Goal: Task Accomplishment & Management: Manage account settings

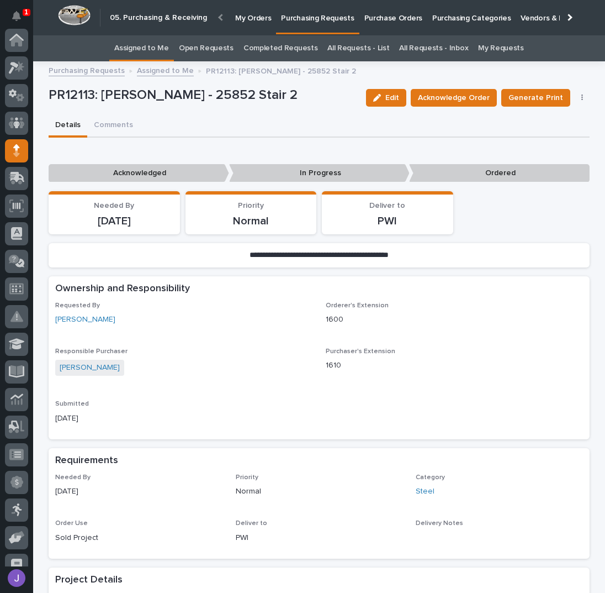
click at [394, 14] on p "Purchase Orders" at bounding box center [394, 11] width 58 height 23
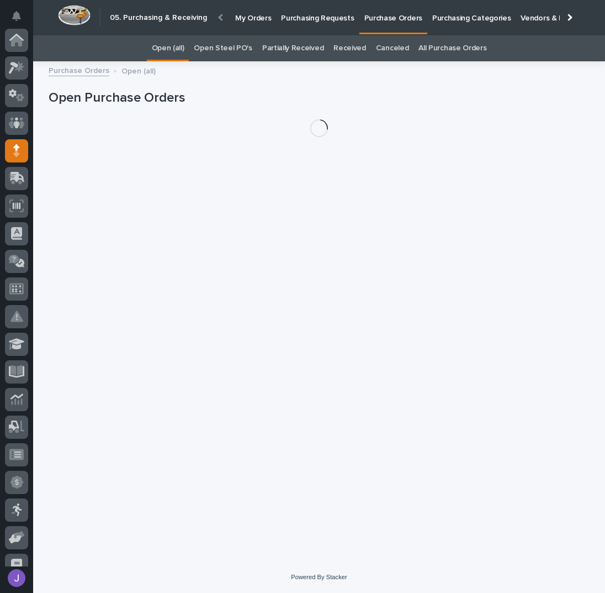
scroll to position [110, 0]
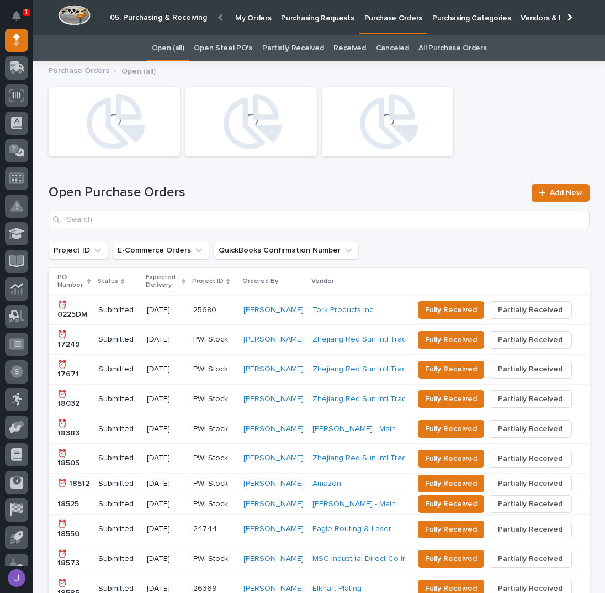
click at [230, 50] on link "Open Steel PO's" at bounding box center [223, 48] width 58 height 26
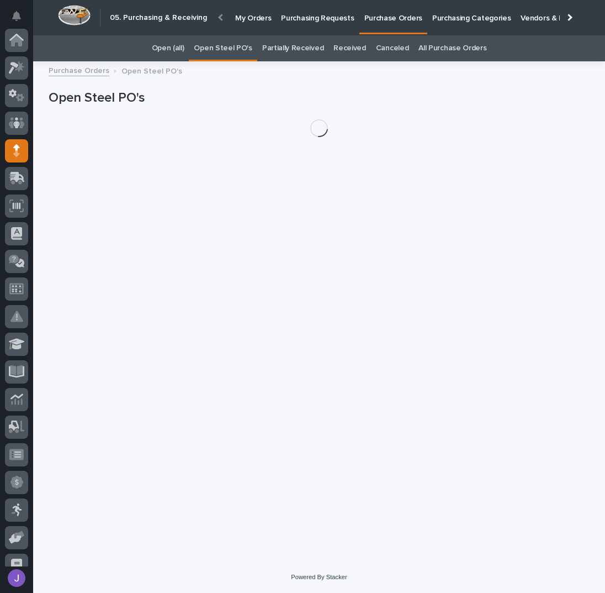
scroll to position [110, 0]
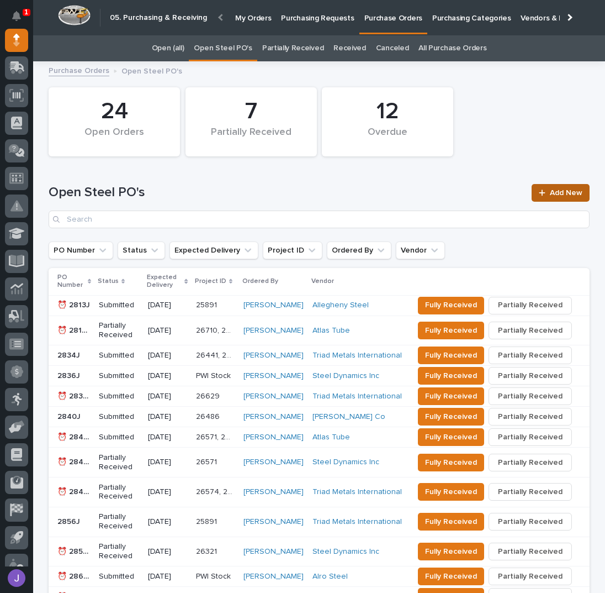
click at [568, 192] on span "Add New" at bounding box center [566, 193] width 33 height 8
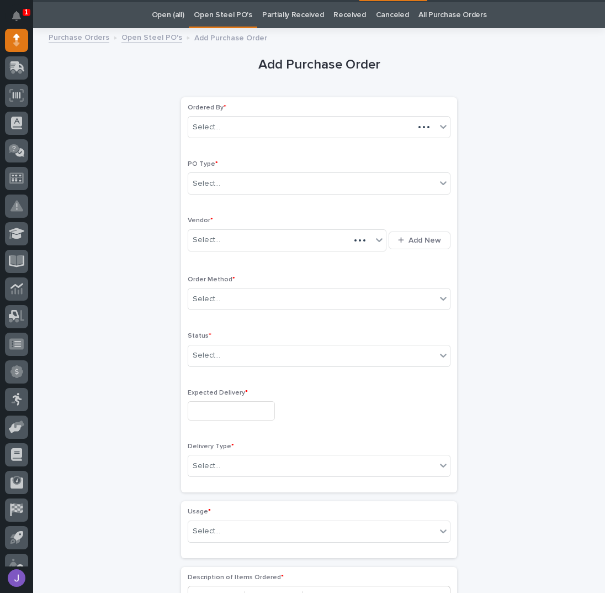
scroll to position [35, 0]
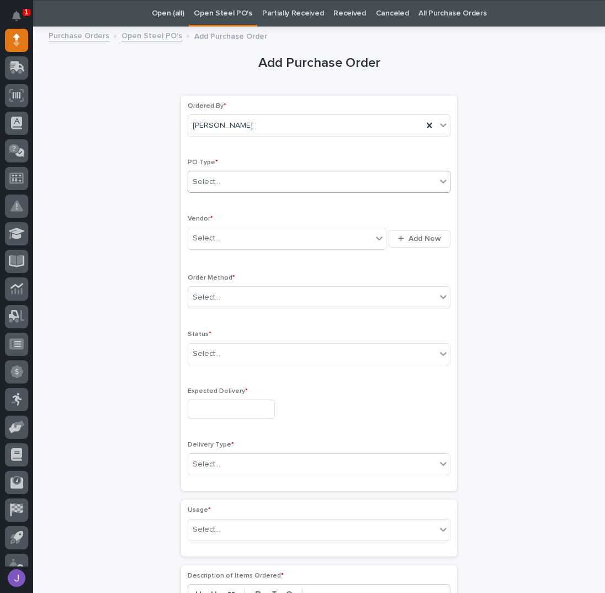
click at [231, 175] on div "Select..." at bounding box center [312, 182] width 248 height 18
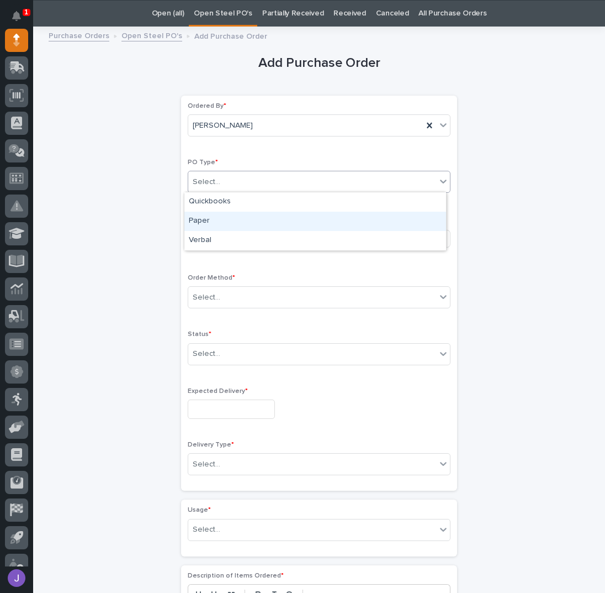
click at [225, 225] on div "Paper" at bounding box center [315, 221] width 262 height 19
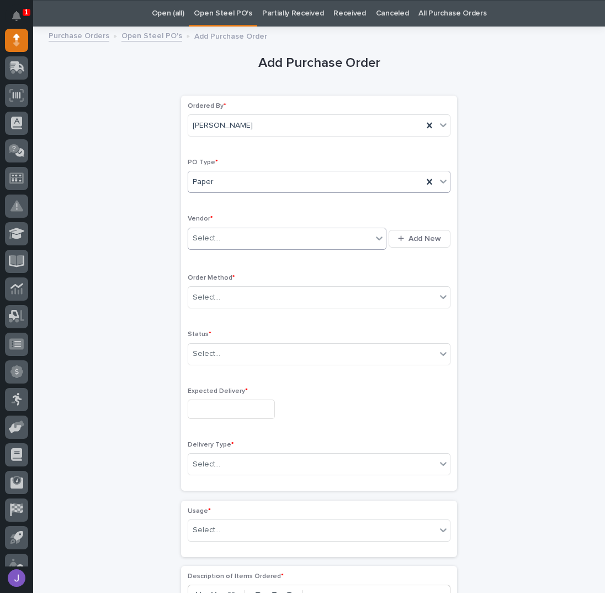
click at [224, 241] on div "Select..." at bounding box center [280, 238] width 184 height 18
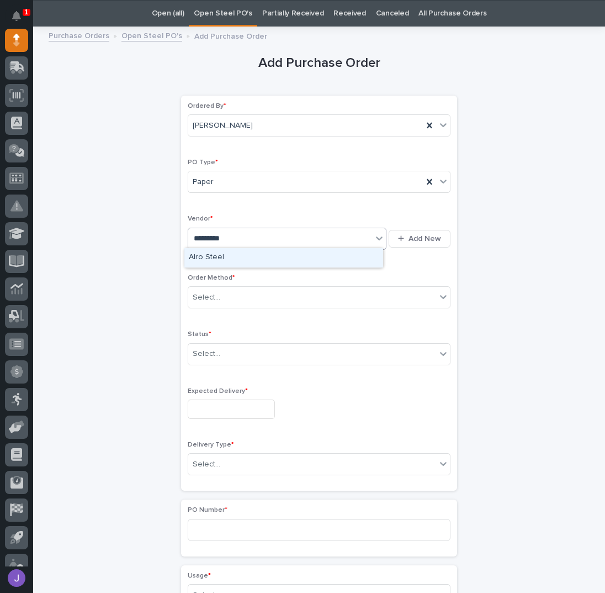
type input "**********"
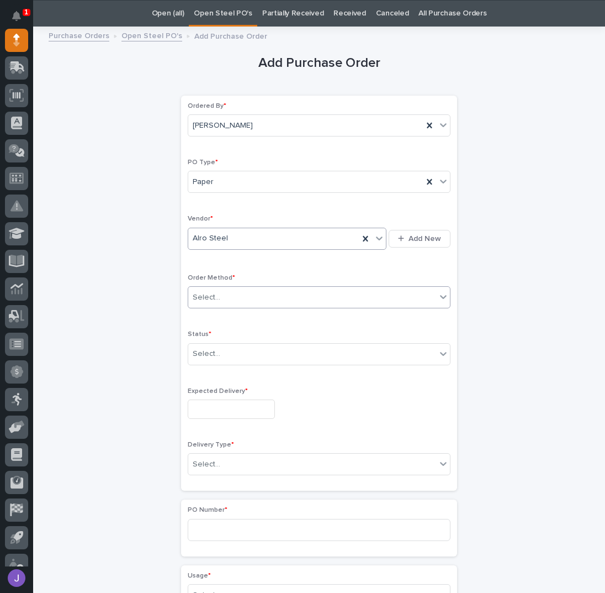
click at [229, 293] on div "Select..." at bounding box center [312, 297] width 248 height 18
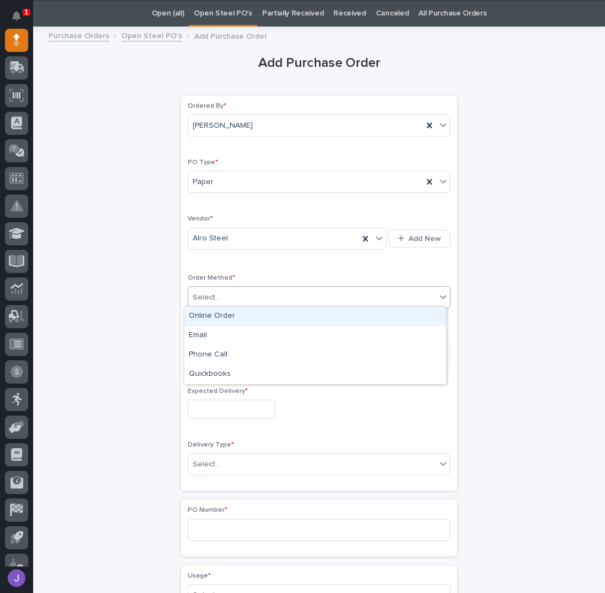
click at [219, 317] on div "Online Order" at bounding box center [315, 316] width 262 height 19
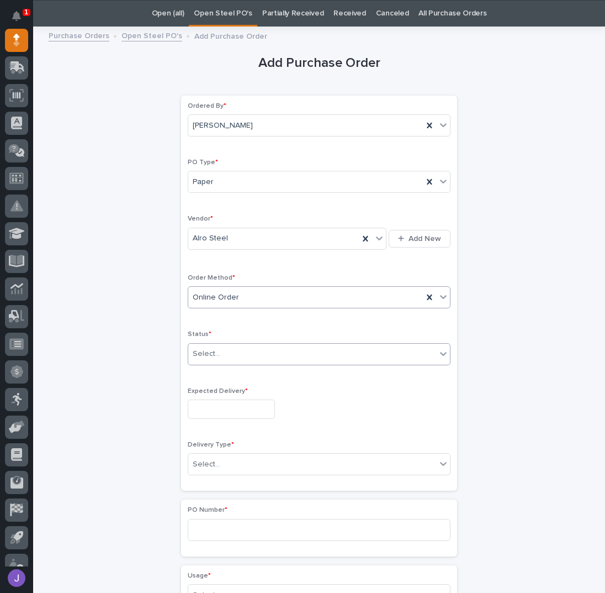
click at [222, 350] on div "Select..." at bounding box center [312, 354] width 248 height 18
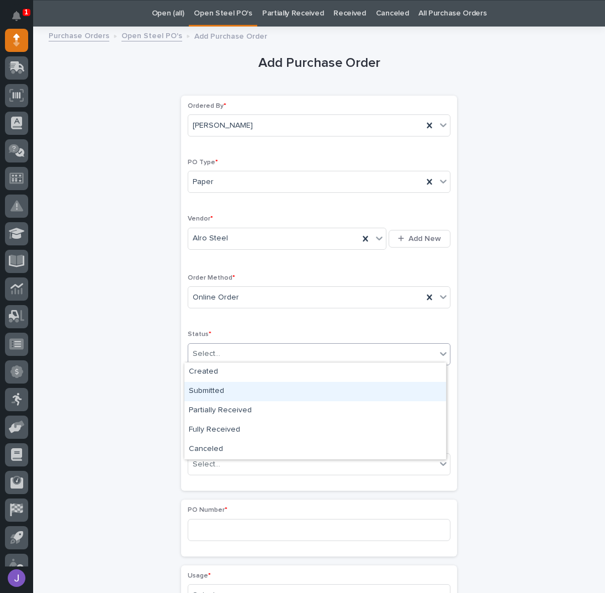
drag, startPoint x: 221, startPoint y: 381, endPoint x: 215, endPoint y: 394, distance: 14.1
click at [215, 389] on div "Submitted" at bounding box center [315, 391] width 262 height 19
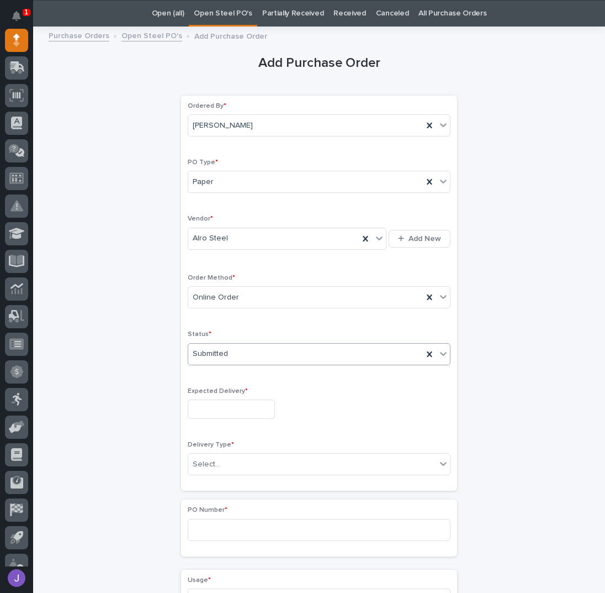
click at [217, 407] on input "text" at bounding box center [231, 408] width 87 height 19
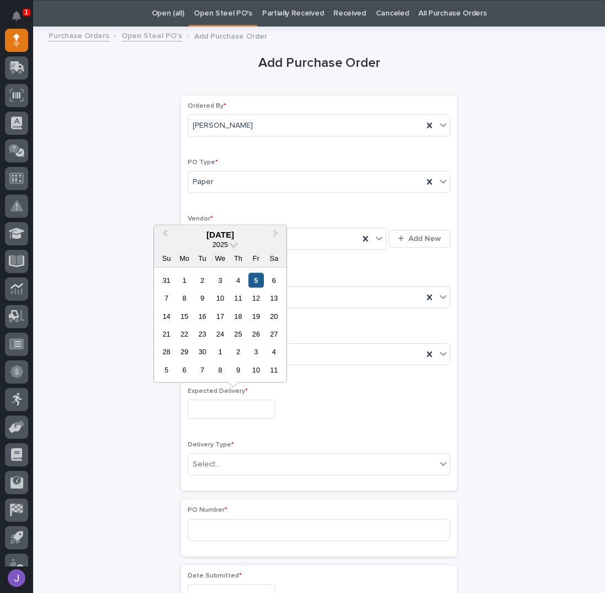
click at [254, 278] on div "5" at bounding box center [256, 279] width 15 height 15
type input "**********"
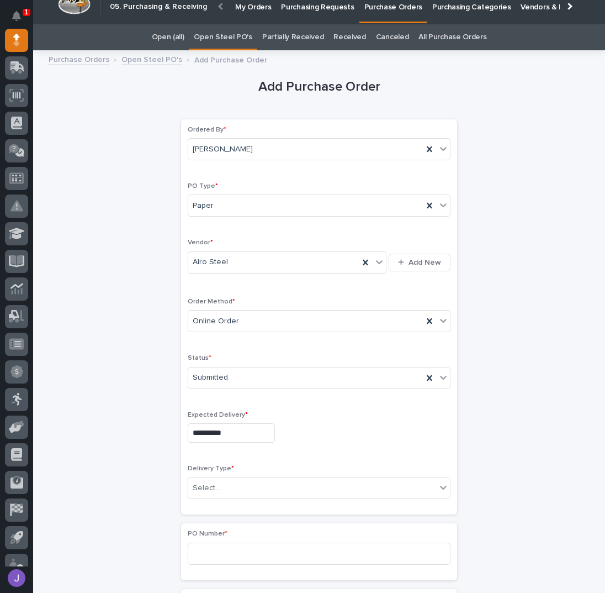
scroll to position [0, 0]
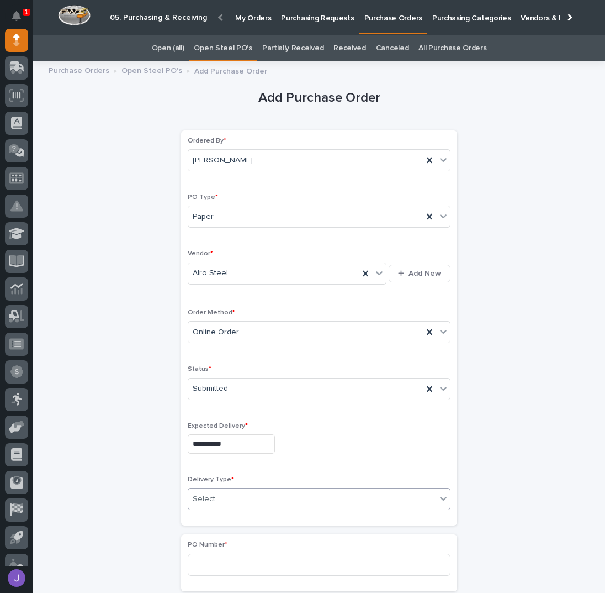
click at [219, 493] on div "Select..." at bounding box center [312, 499] width 248 height 18
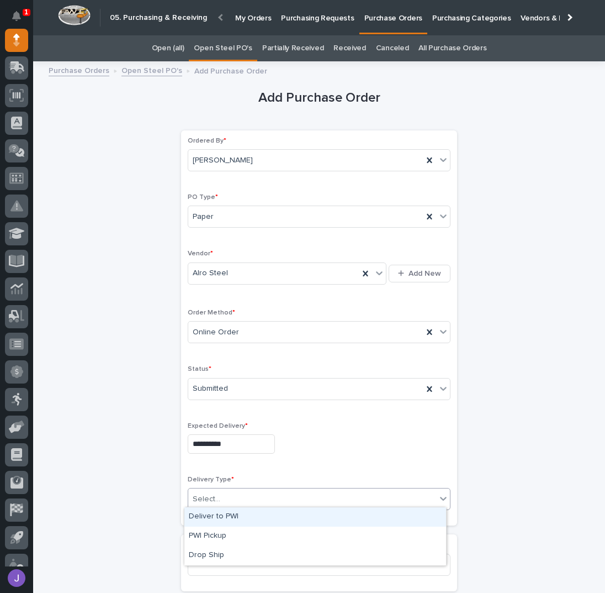
click at [224, 519] on div "Deliver to PWI" at bounding box center [315, 516] width 262 height 19
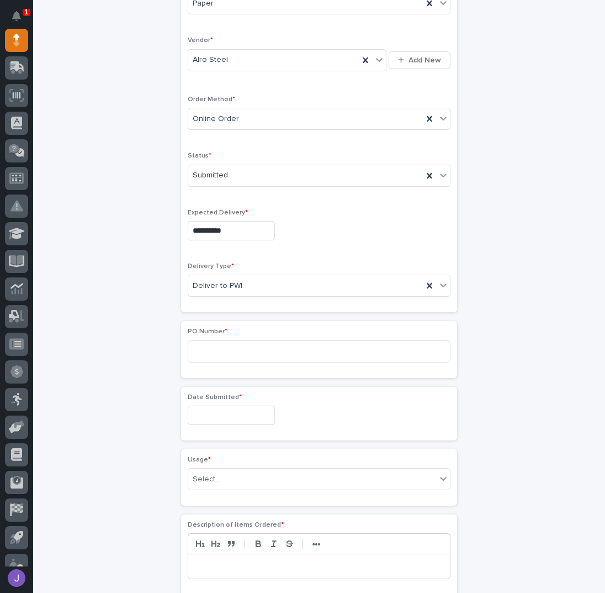
scroll to position [221, 0]
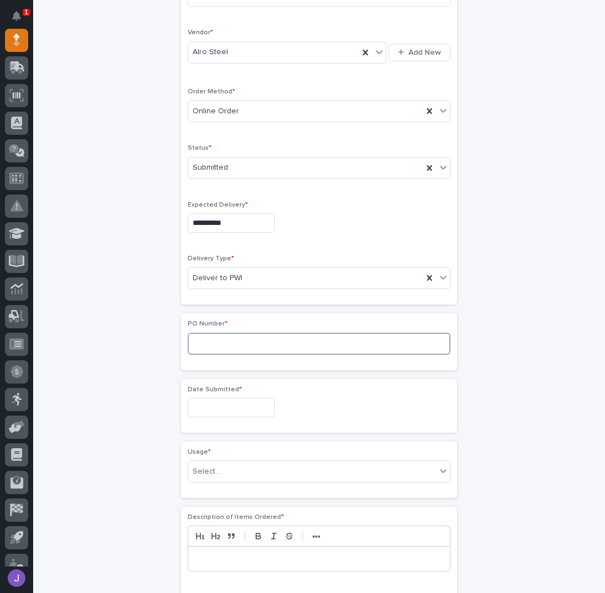
click at [219, 342] on input at bounding box center [319, 344] width 263 height 22
type input "2887J"
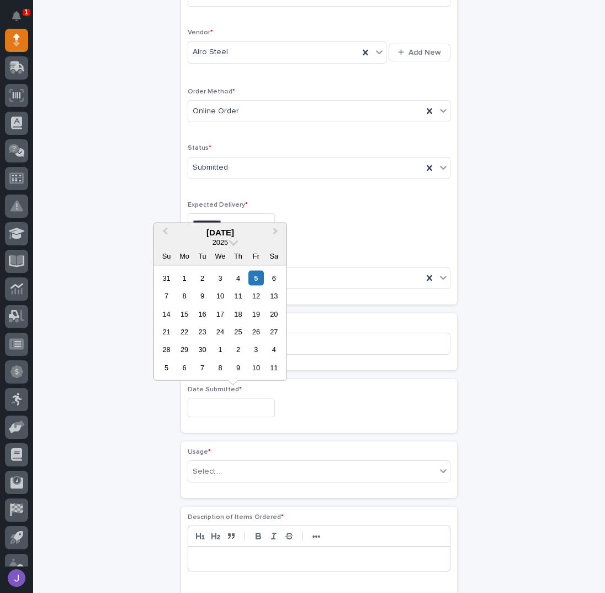
click at [194, 402] on input "text" at bounding box center [231, 407] width 87 height 19
click at [239, 281] on div "4" at bounding box center [238, 277] width 15 height 15
type input "**********"
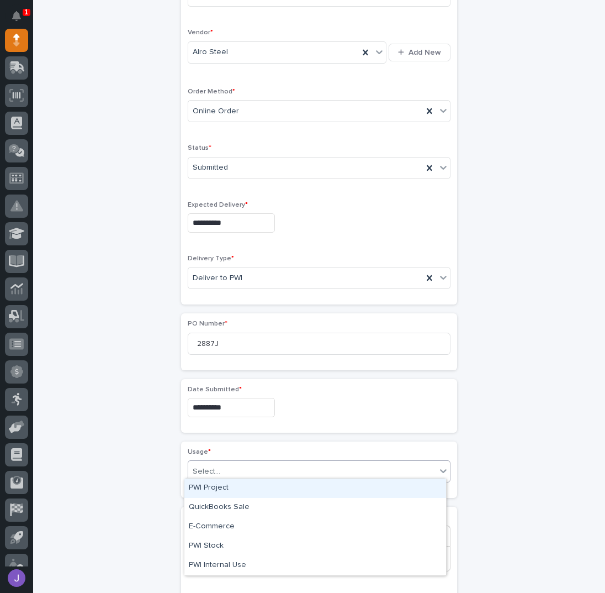
click at [208, 469] on div "Select..." at bounding box center [207, 472] width 28 height 12
click at [205, 491] on div "PWI Project" at bounding box center [315, 487] width 262 height 19
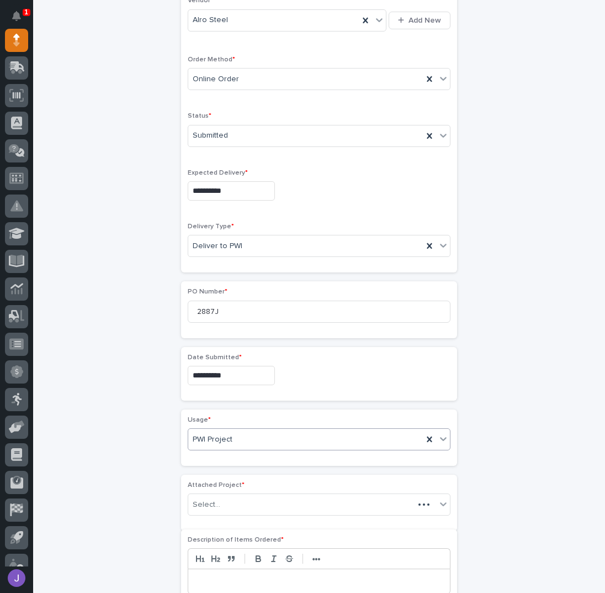
scroll to position [253, 0]
click at [204, 500] on div "Select..." at bounding box center [207, 505] width 28 height 12
type input "*****"
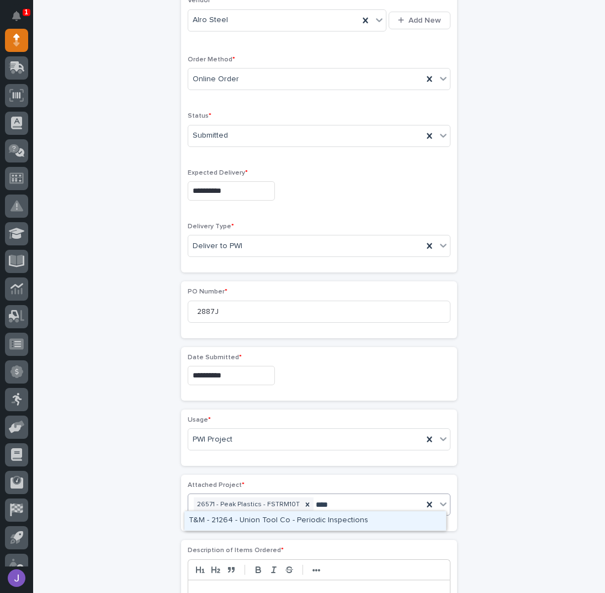
type input "*****"
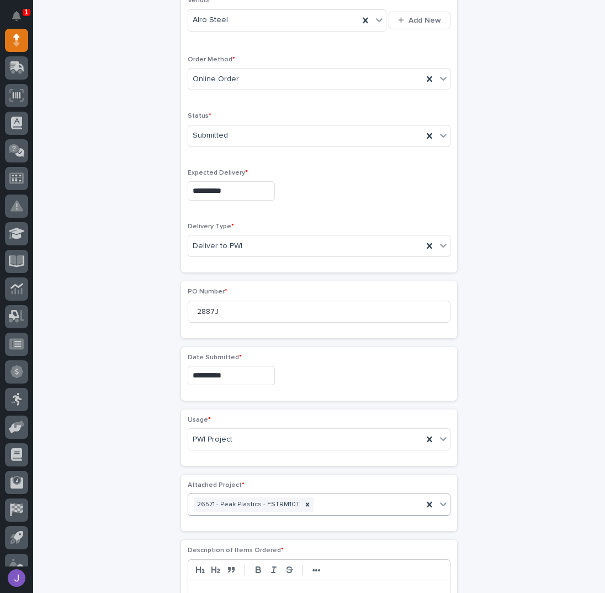
scroll to position [261, 0]
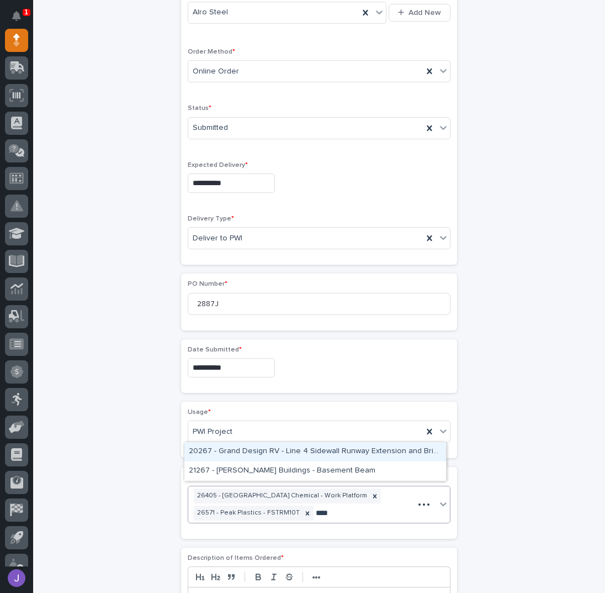
type input "*****"
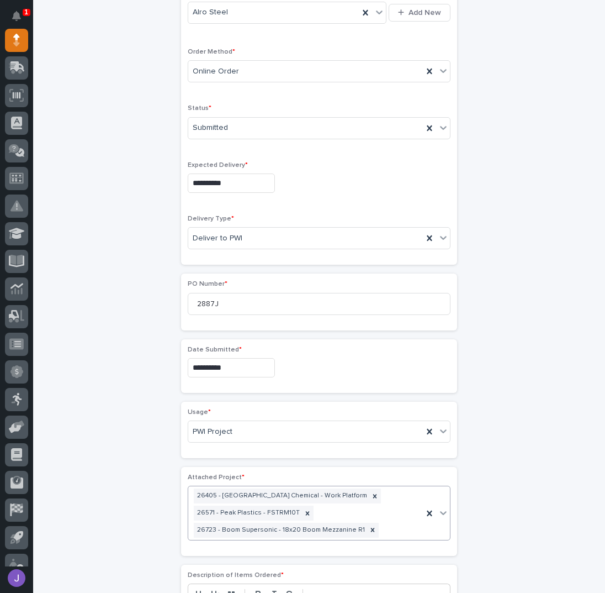
scroll to position [270, 0]
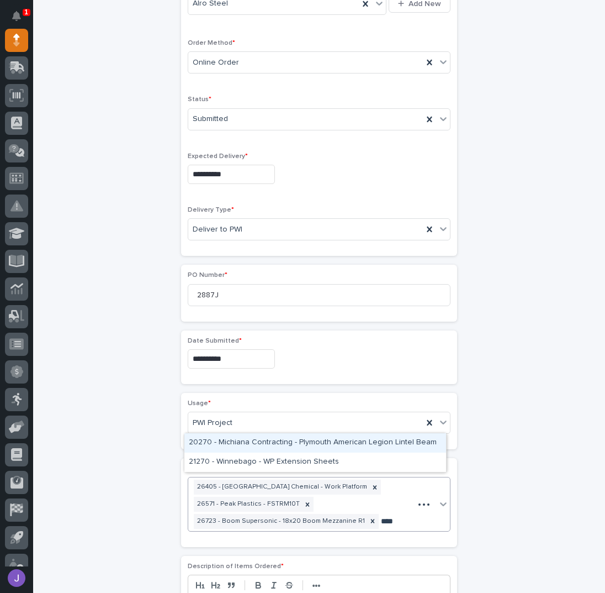
type input "*****"
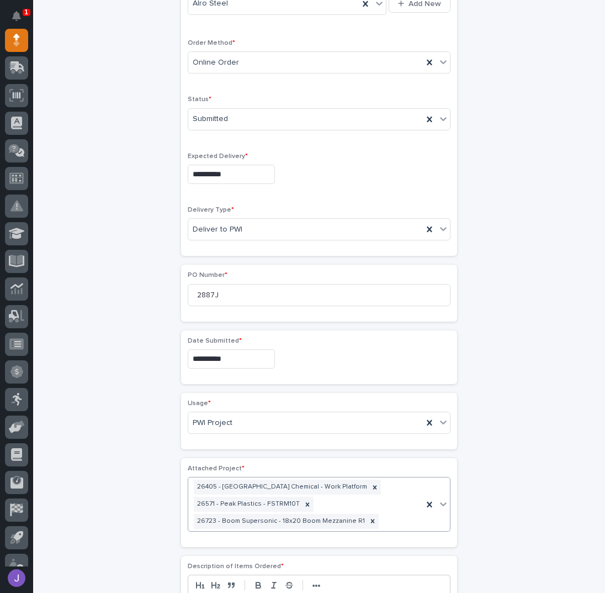
scroll to position [286, 0]
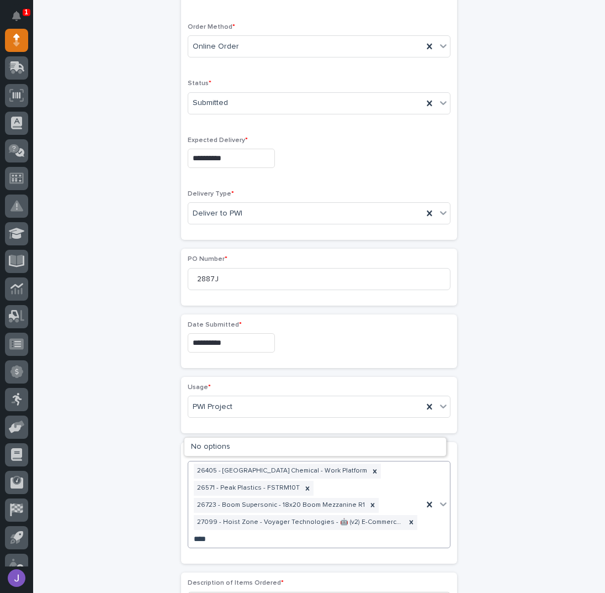
type input "*****"
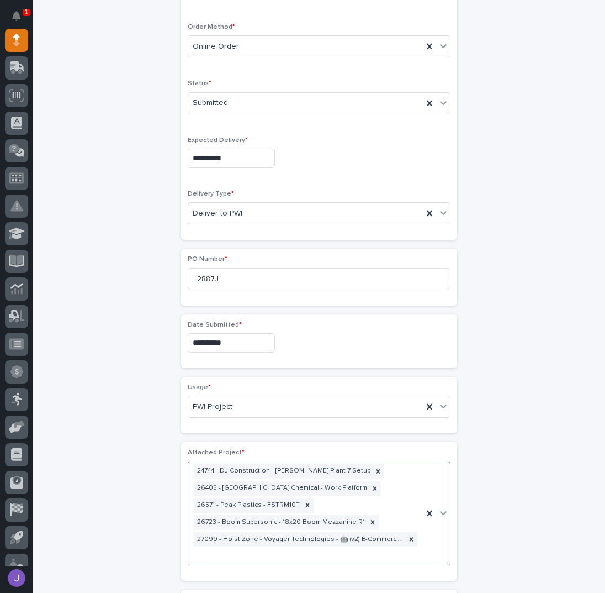
scroll to position [294, 0]
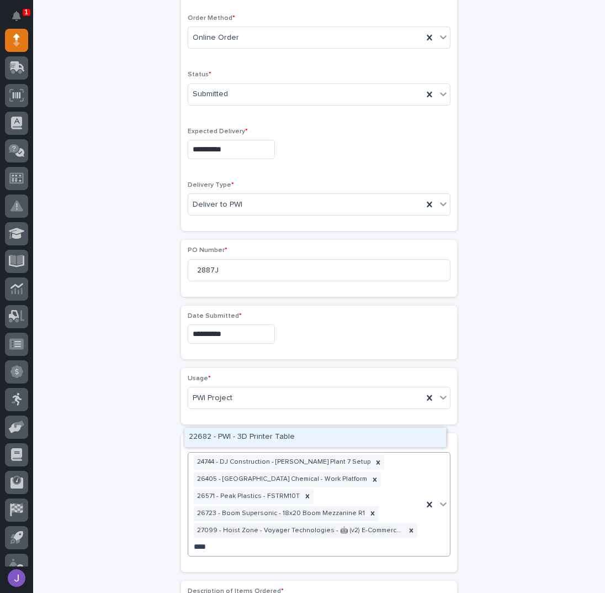
type input "*****"
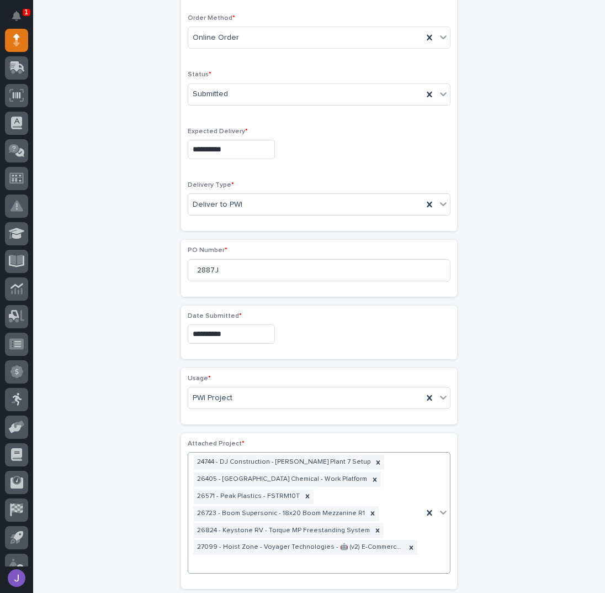
scroll to position [303, 0]
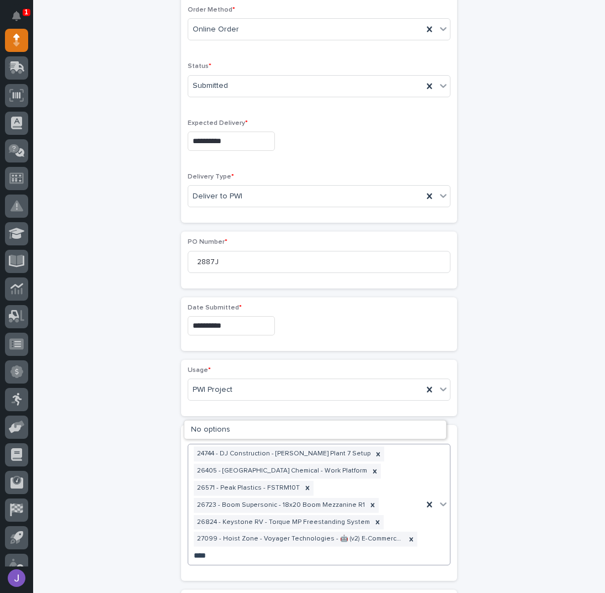
type input "*****"
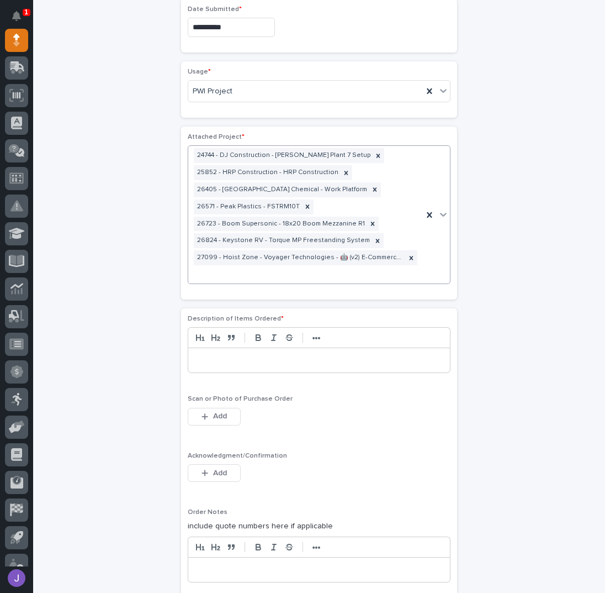
scroll to position [606, 0]
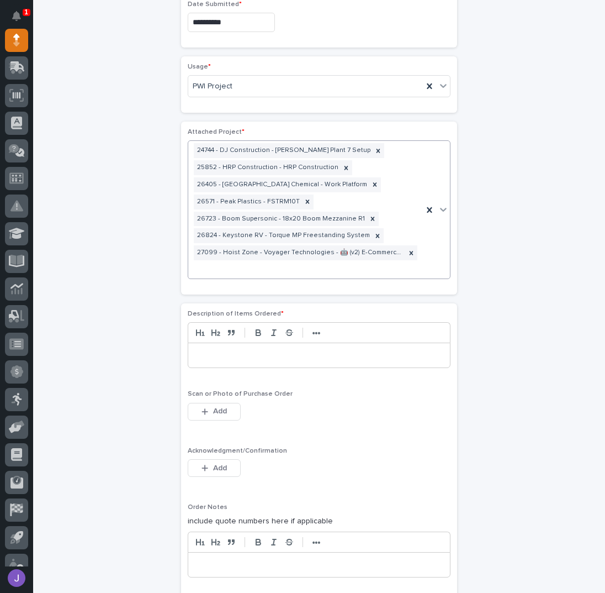
click at [226, 356] on div at bounding box center [319, 355] width 262 height 24
click at [231, 461] on button "Add" at bounding box center [214, 468] width 53 height 18
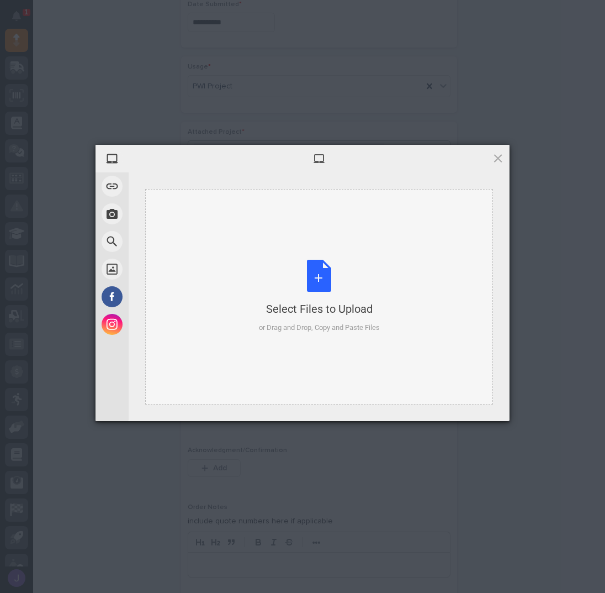
click at [323, 285] on div "Select Files to Upload or Drag and Drop, Copy and Paste Files" at bounding box center [319, 296] width 121 height 73
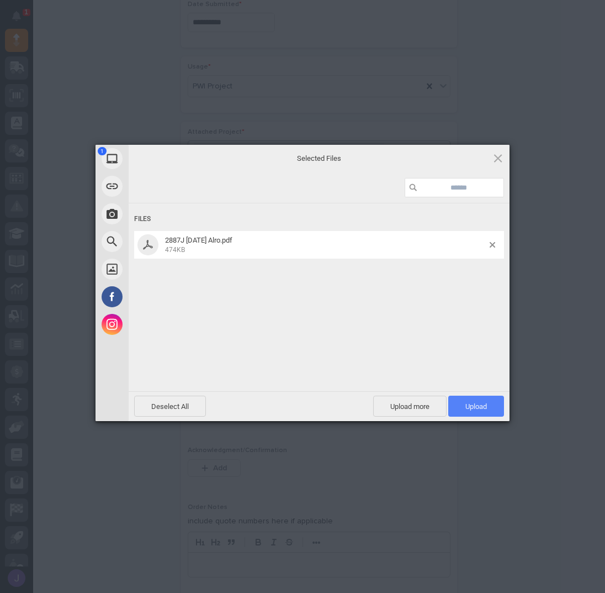
click at [480, 399] on span "Upload 1" at bounding box center [477, 405] width 56 height 21
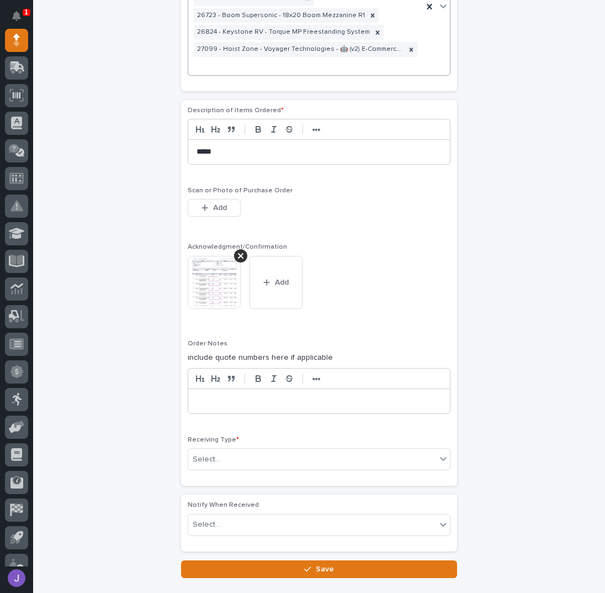
scroll to position [873, 0]
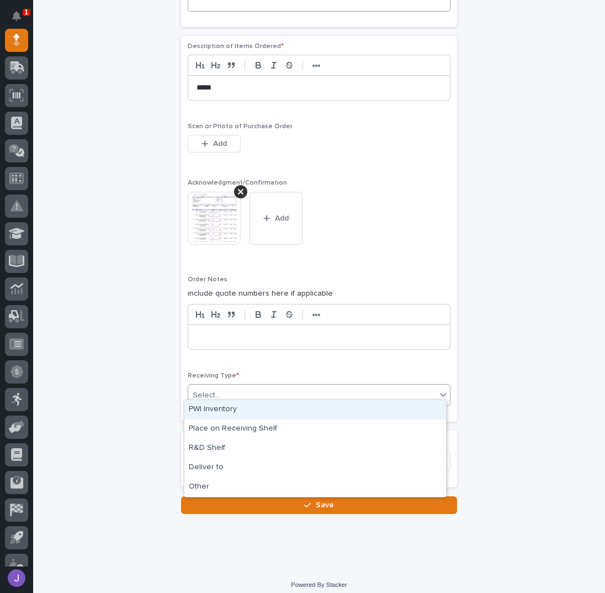
click at [243, 394] on div "Select..." at bounding box center [312, 395] width 248 height 18
click at [224, 407] on div "PWI Inventory" at bounding box center [315, 409] width 262 height 19
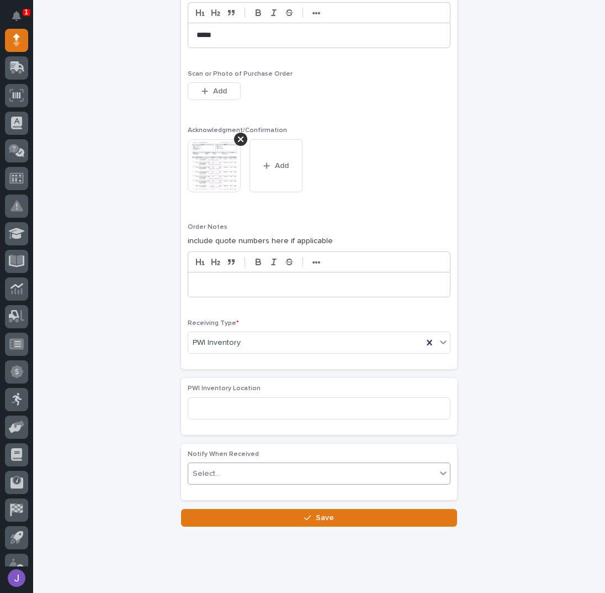
scroll to position [929, 0]
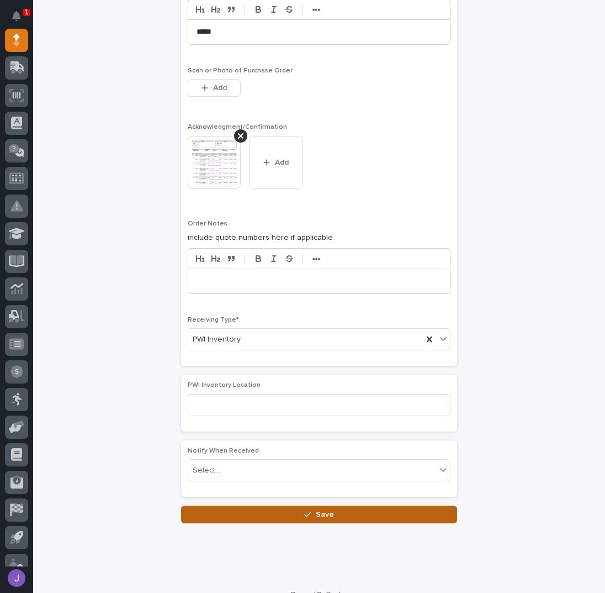
click at [270, 505] on button "Save" at bounding box center [319, 514] width 276 height 18
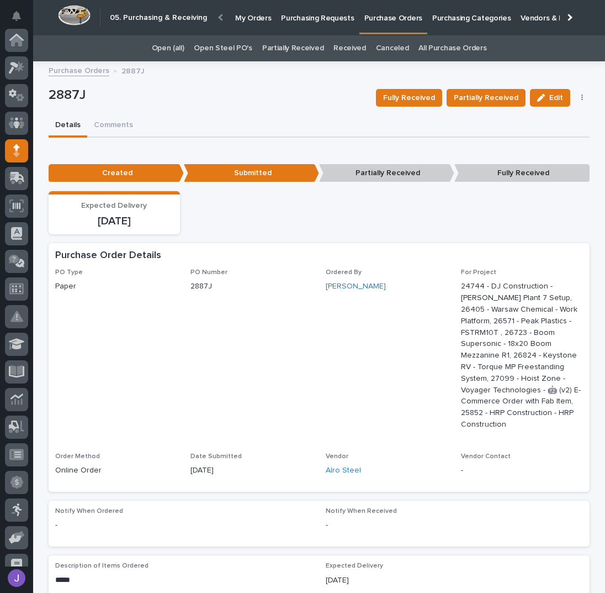
scroll to position [110, 0]
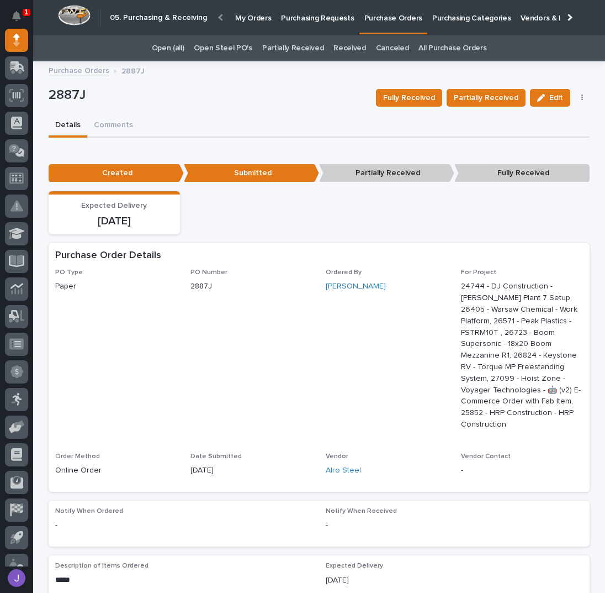
click at [377, 20] on p "Purchase Orders" at bounding box center [394, 11] width 58 height 23
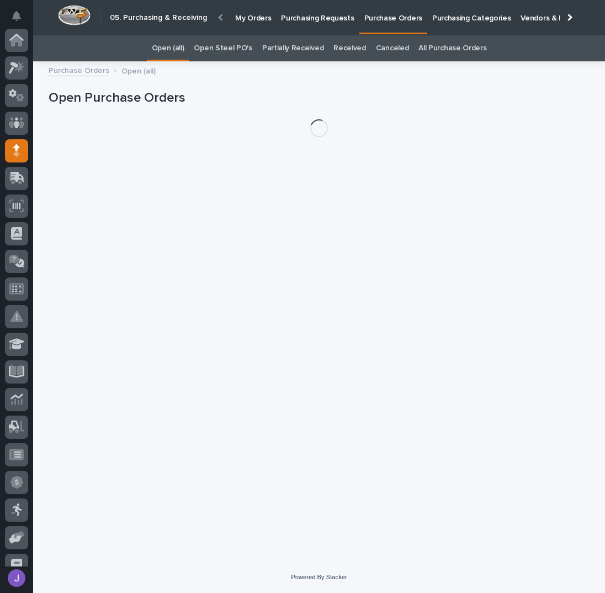
scroll to position [110, 0]
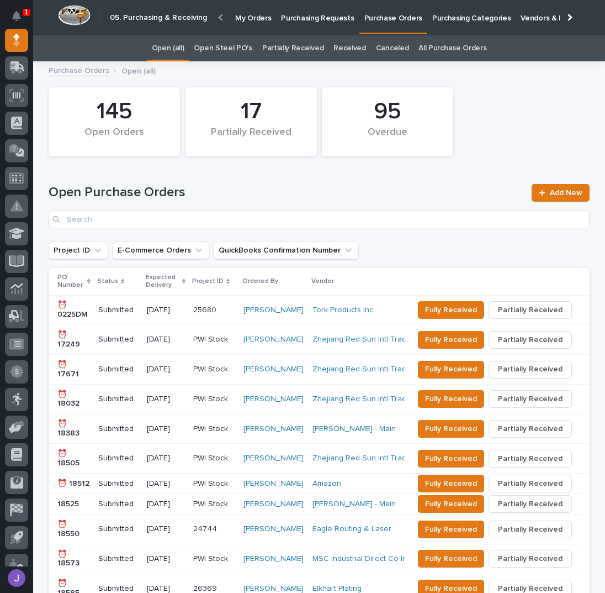
click at [216, 45] on link "Open Steel PO's" at bounding box center [223, 48] width 58 height 26
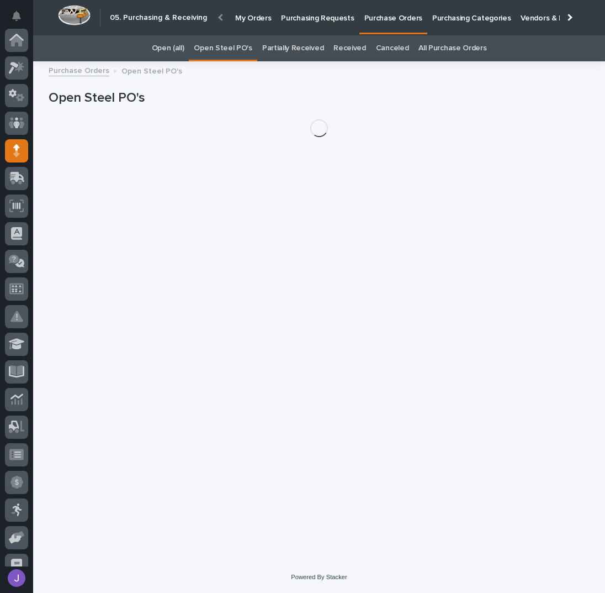
scroll to position [110, 0]
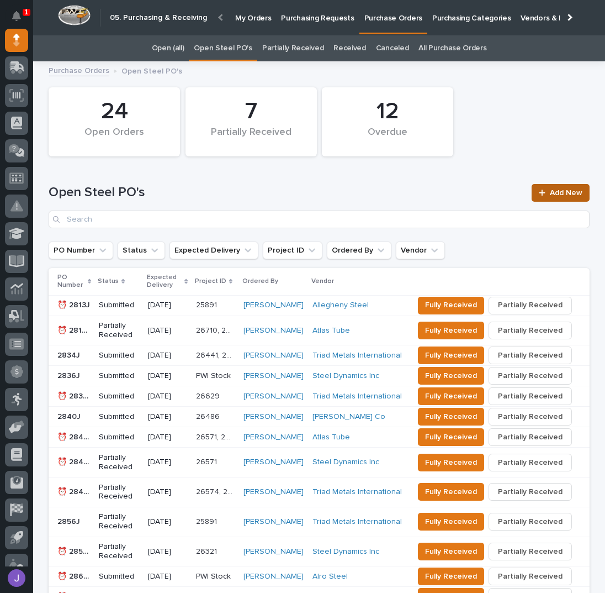
click at [552, 190] on span "Add New" at bounding box center [566, 193] width 33 height 8
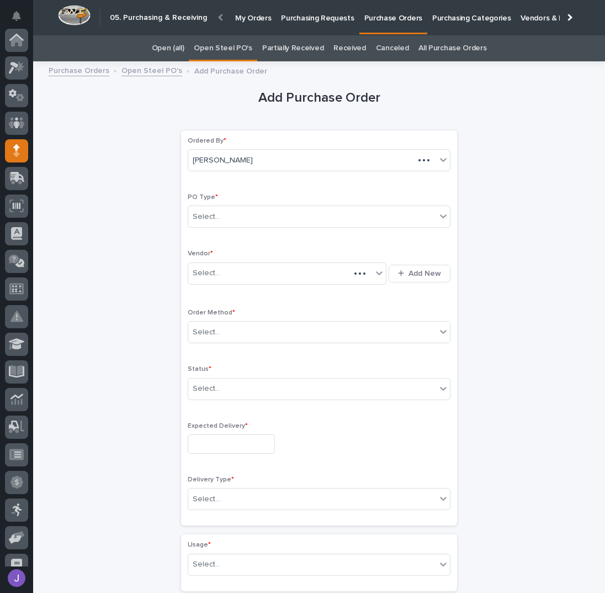
scroll to position [110, 0]
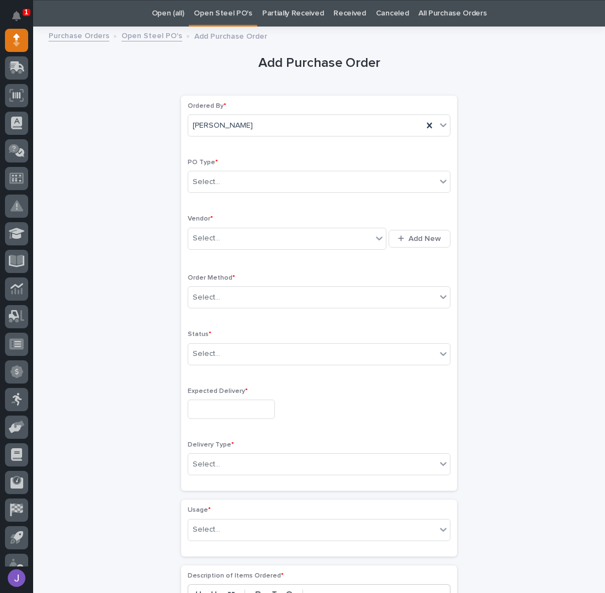
click at [224, 17] on link "Open Steel PO's" at bounding box center [223, 14] width 58 height 26
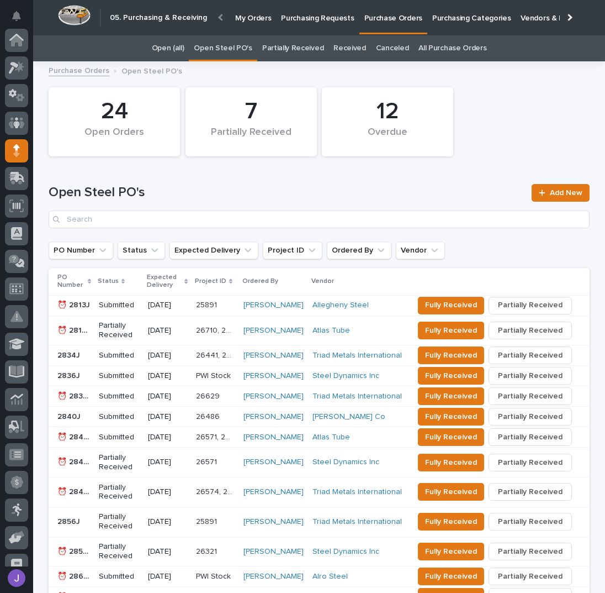
scroll to position [110, 0]
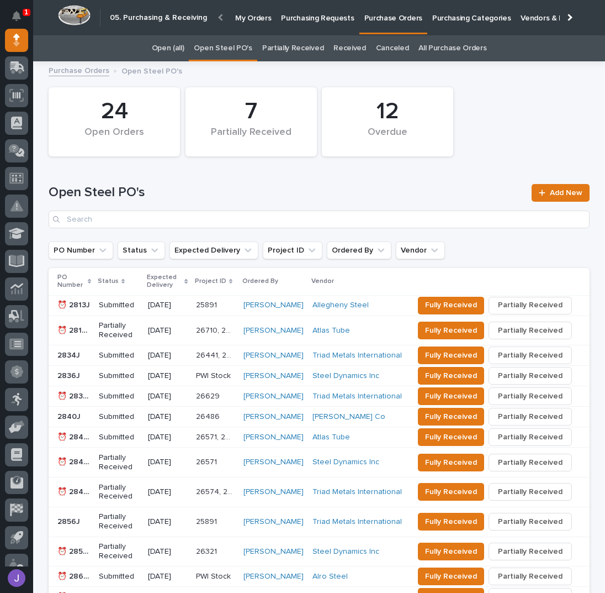
click at [442, 49] on link "All Purchase Orders" at bounding box center [453, 48] width 68 height 26
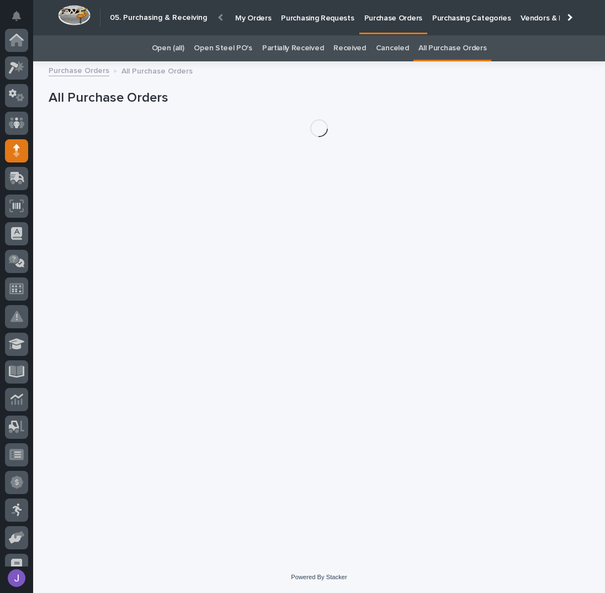
scroll to position [110, 0]
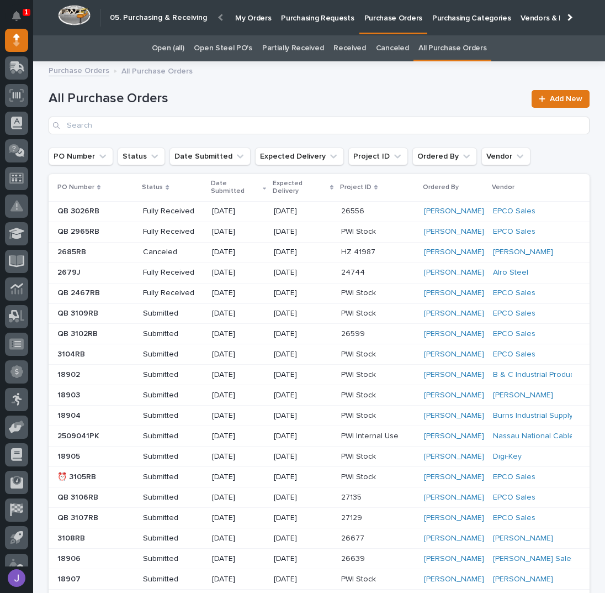
click at [179, 114] on div "All Purchase Orders Add New" at bounding box center [319, 112] width 541 height 44
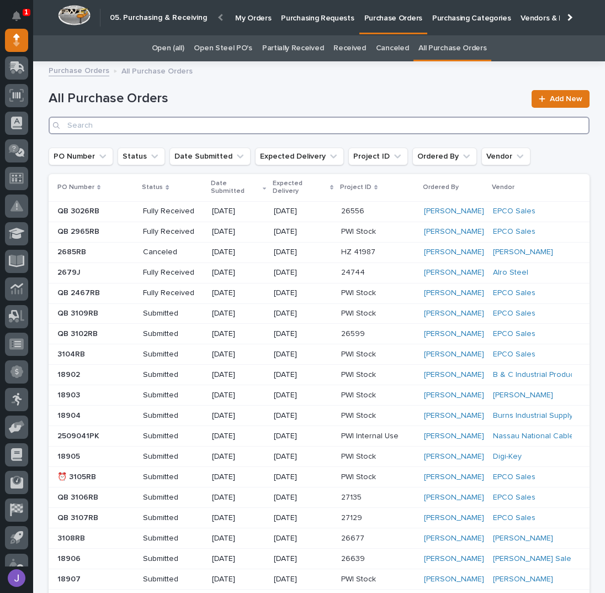
click at [180, 123] on input "Search" at bounding box center [319, 126] width 541 height 18
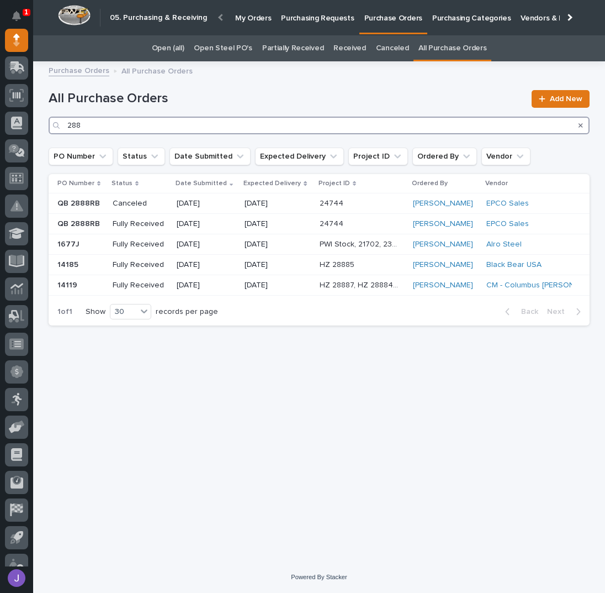
type input "2886"
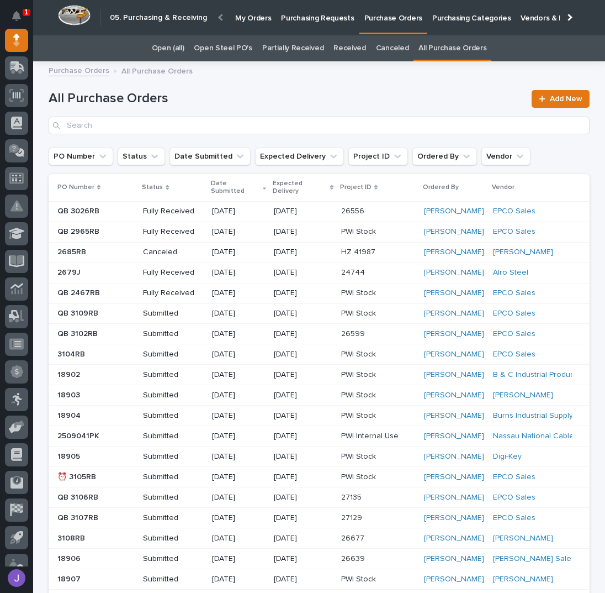
click at [294, 16] on p "Purchasing Requests" at bounding box center [317, 11] width 73 height 23
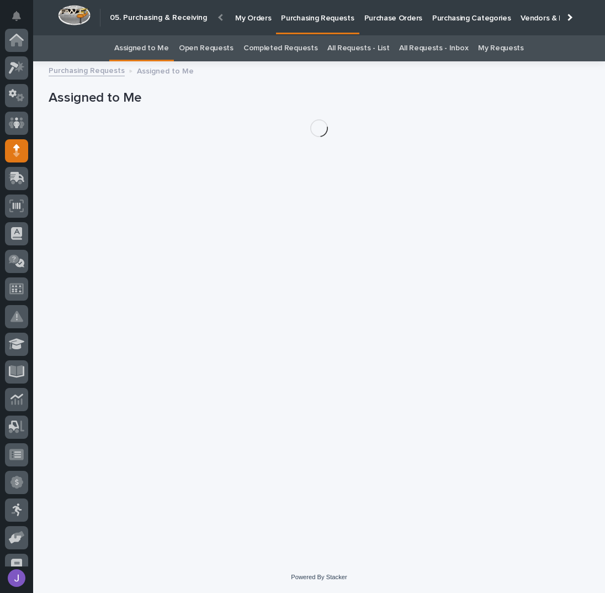
scroll to position [110, 0]
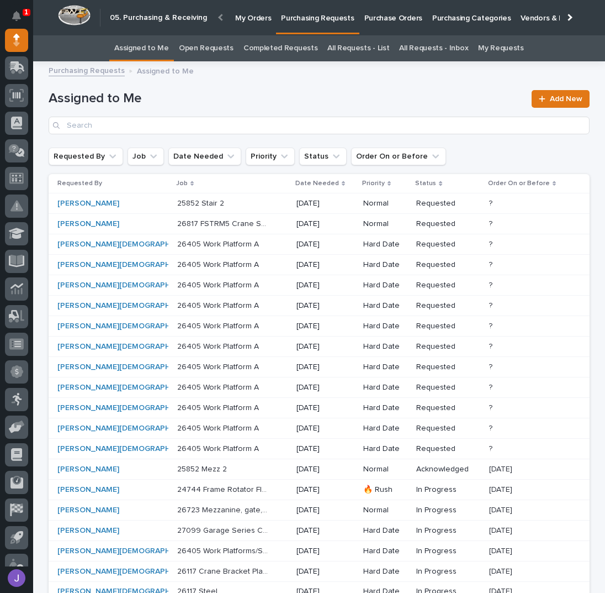
click at [177, 248] on div "26405 Work Platform A 26405 Work Platform A" at bounding box center [232, 244] width 110 height 18
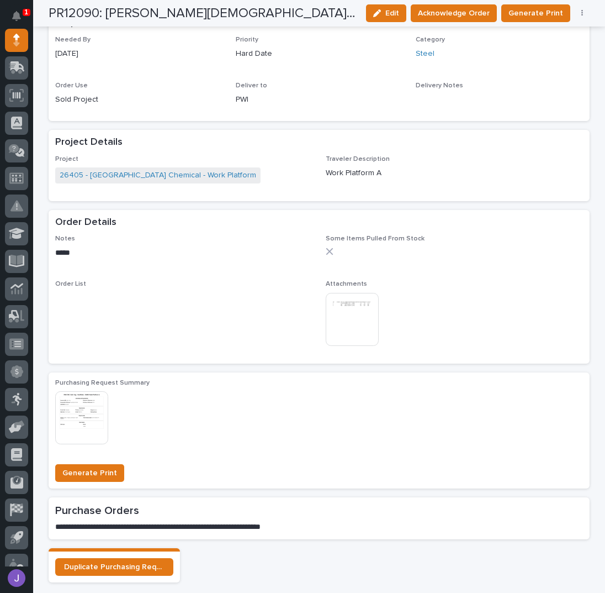
scroll to position [442, 0]
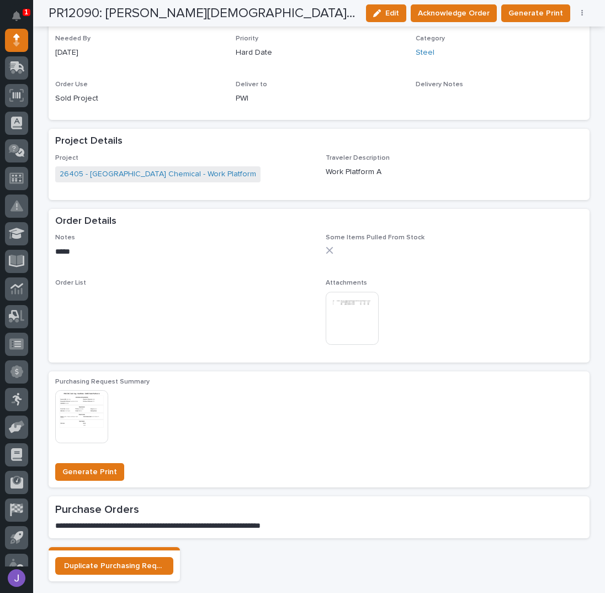
click at [343, 313] on img at bounding box center [352, 318] width 53 height 53
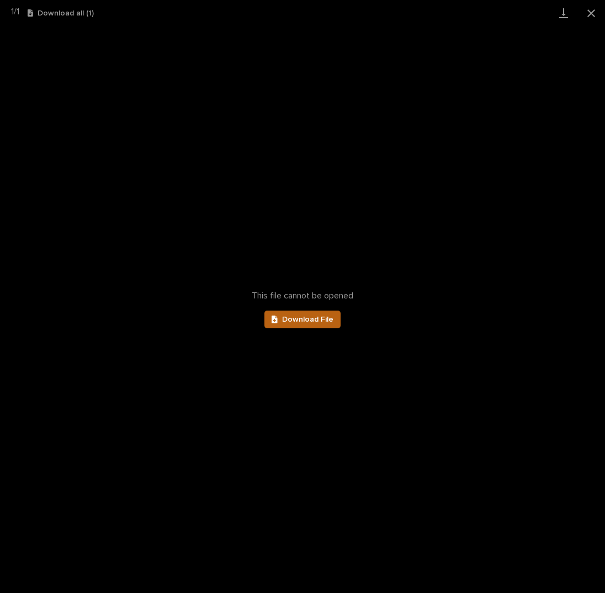
click at [323, 318] on span "Download File" at bounding box center [307, 319] width 51 height 8
click at [590, 14] on button "Close gallery" at bounding box center [592, 13] width 28 height 26
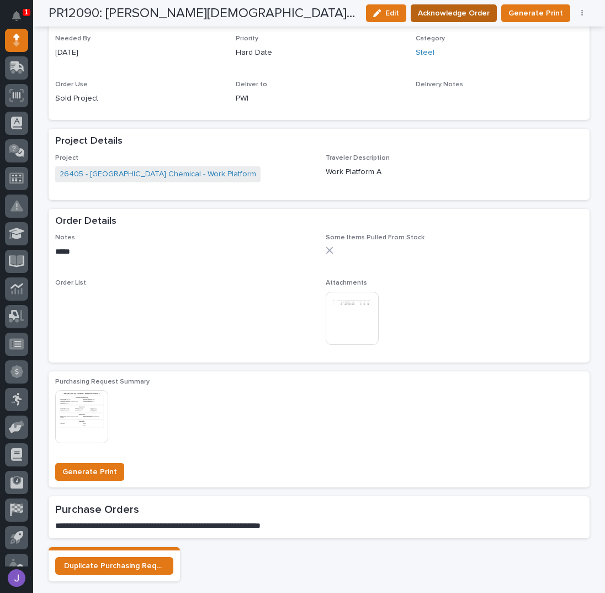
click at [482, 22] on button "Acknowledge Order" at bounding box center [454, 13] width 86 height 18
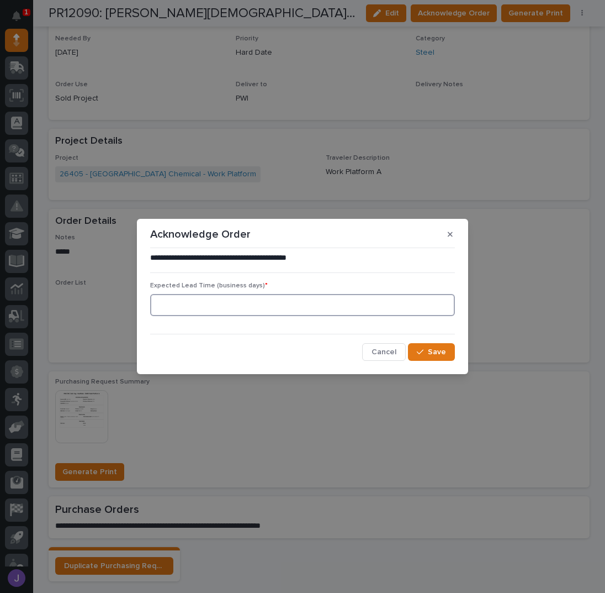
click at [292, 307] on input at bounding box center [302, 305] width 305 height 22
type input "0"
click at [445, 354] on span "Save" at bounding box center [437, 352] width 18 height 10
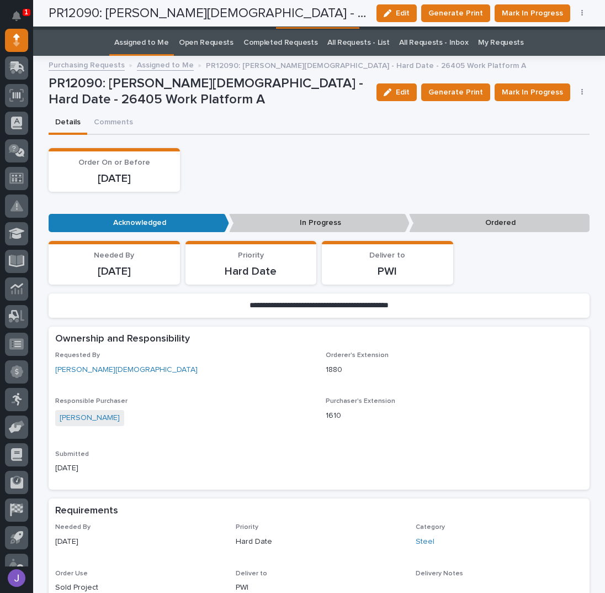
scroll to position [0, 0]
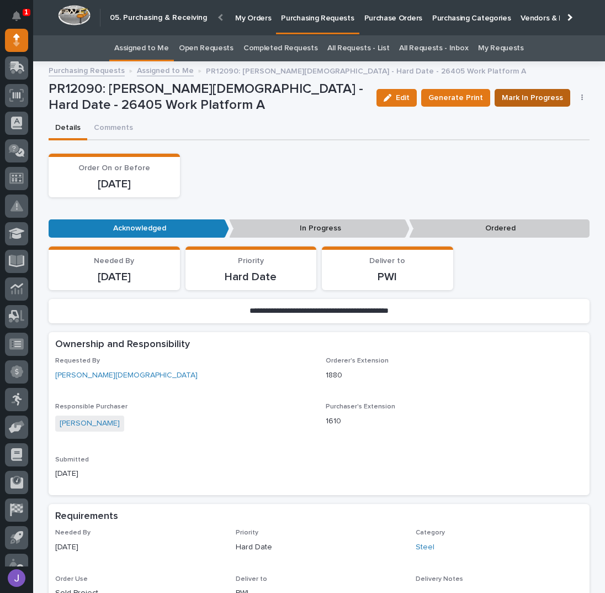
click at [517, 96] on span "Mark In Progress" at bounding box center [532, 97] width 61 height 13
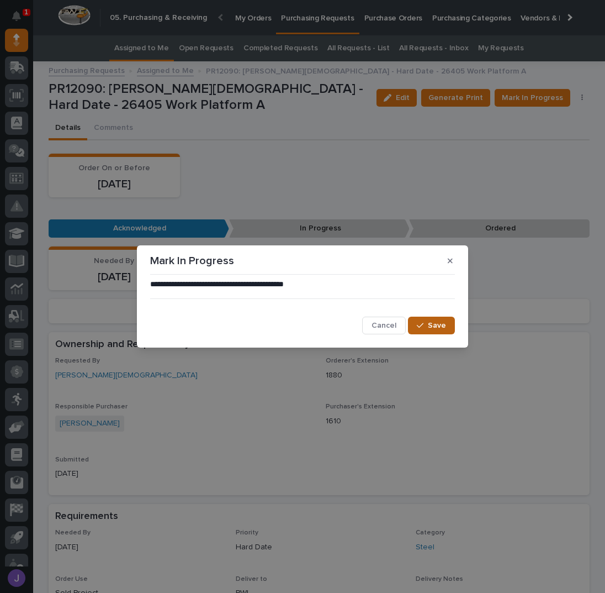
click at [440, 321] on span "Save" at bounding box center [437, 325] width 18 height 10
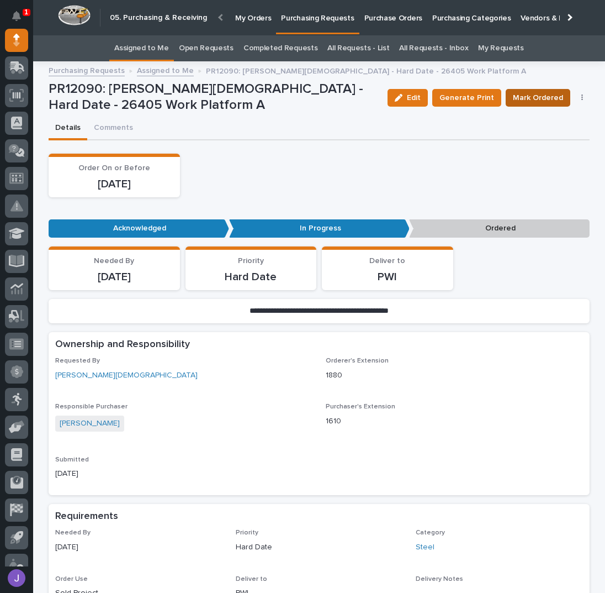
click at [542, 99] on span "Mark Ordered" at bounding box center [538, 97] width 50 height 13
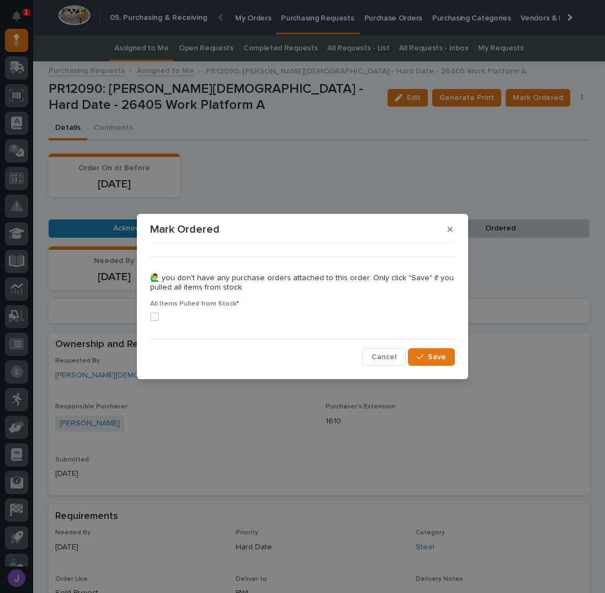
click at [153, 320] on span at bounding box center [154, 316] width 9 height 9
click at [437, 361] on span "Save" at bounding box center [437, 357] width 18 height 10
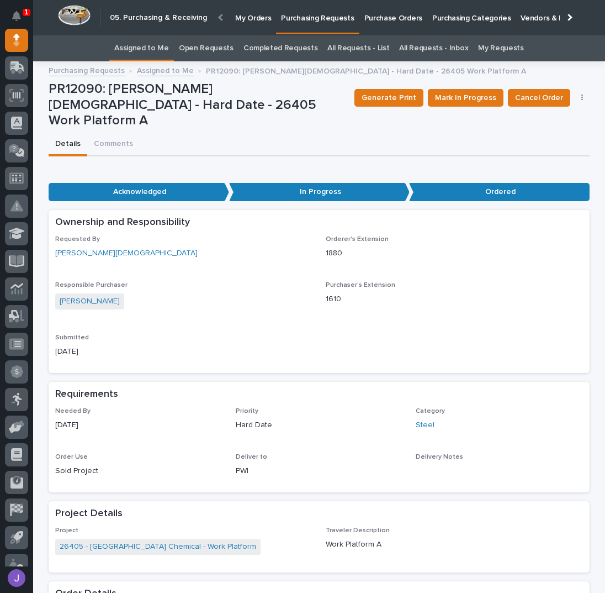
click at [165, 48] on link "Assigned to Me" at bounding box center [141, 48] width 55 height 26
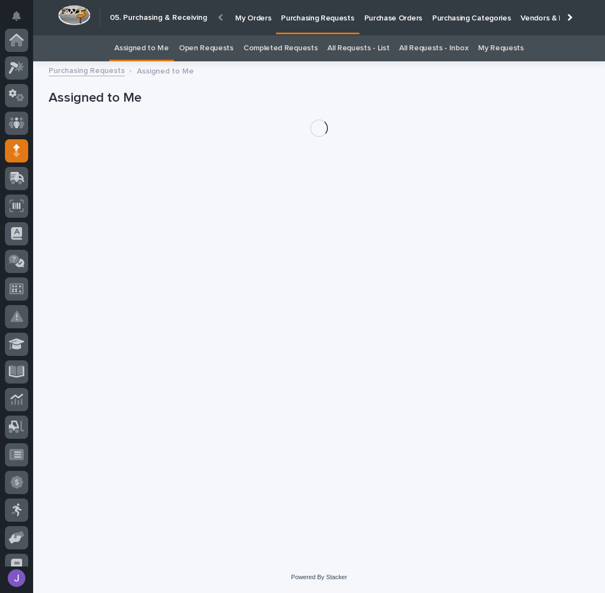
scroll to position [110, 0]
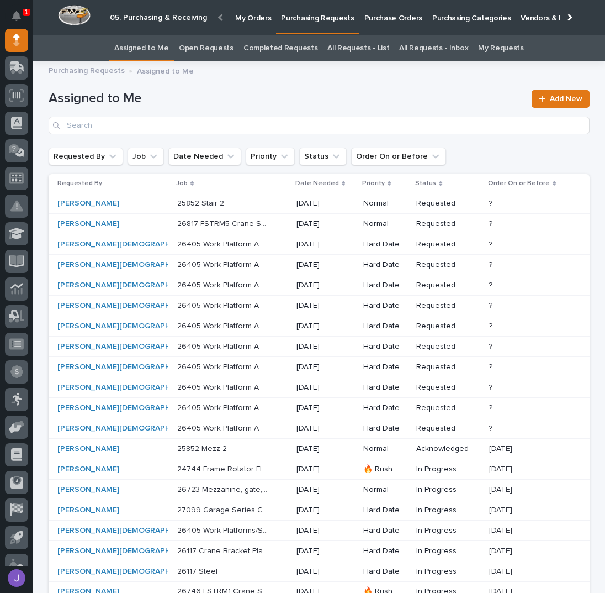
click at [126, 202] on div "[PERSON_NAME]" at bounding box center [103, 203] width 92 height 9
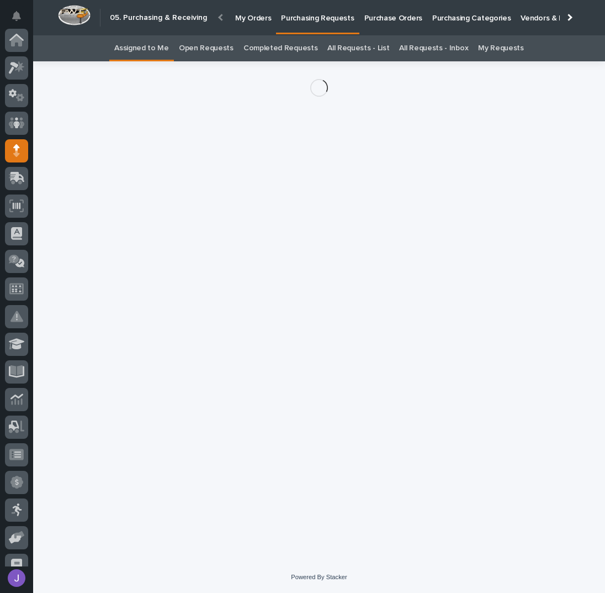
scroll to position [110, 0]
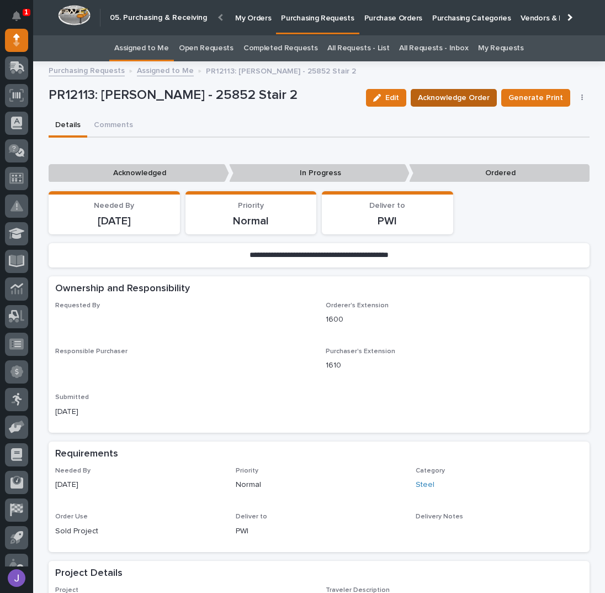
click at [466, 89] on button "Acknowledge Order" at bounding box center [454, 98] width 86 height 18
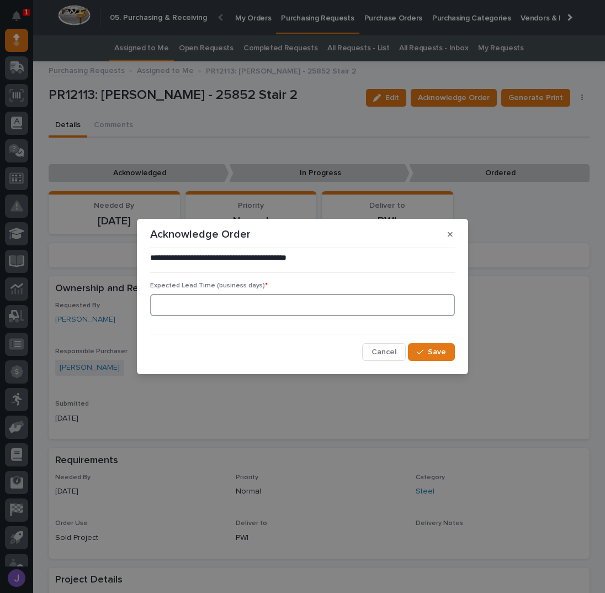
click at [283, 310] on input at bounding box center [302, 305] width 305 height 22
type input "0"
click at [444, 343] on button "Save" at bounding box center [431, 352] width 47 height 18
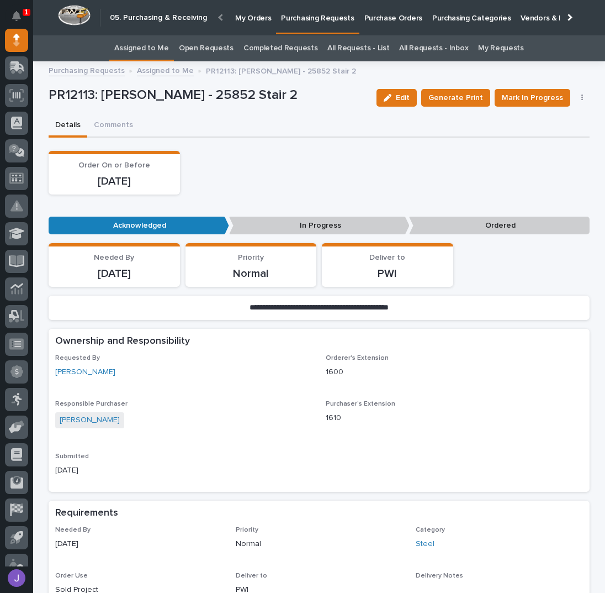
click at [159, 50] on link "Assigned to Me" at bounding box center [141, 48] width 55 height 26
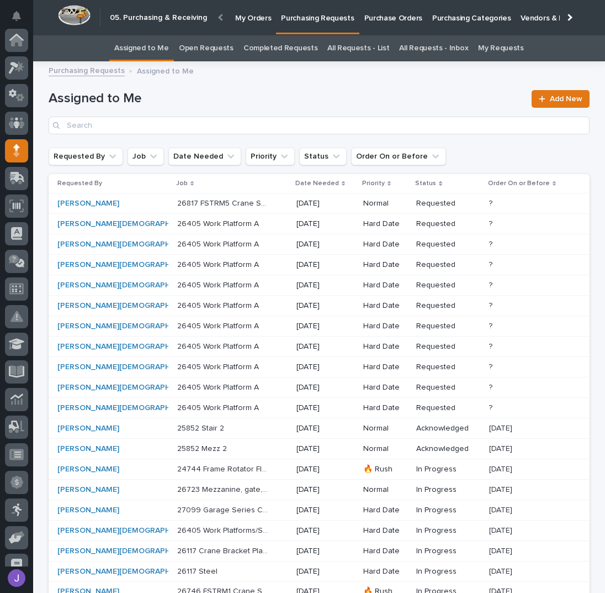
scroll to position [110, 0]
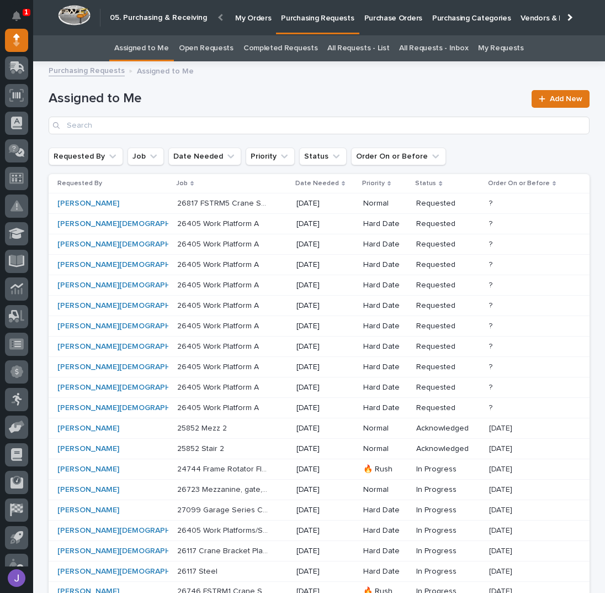
click at [208, 224] on p "26405 Work Platform A" at bounding box center [219, 223] width 84 height 12
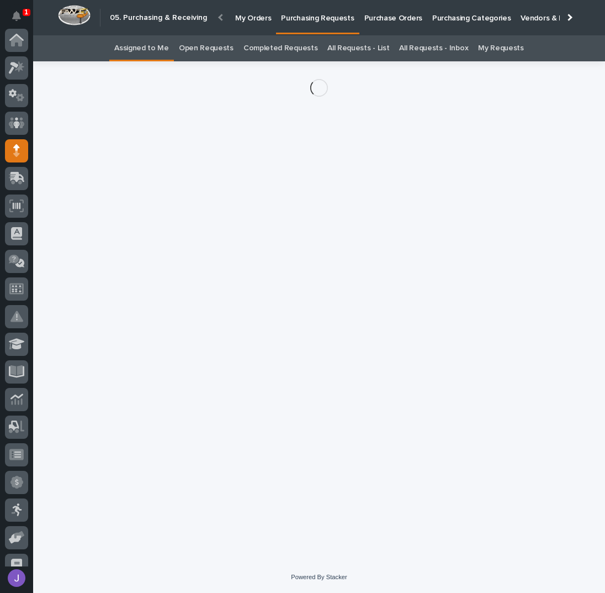
scroll to position [110, 0]
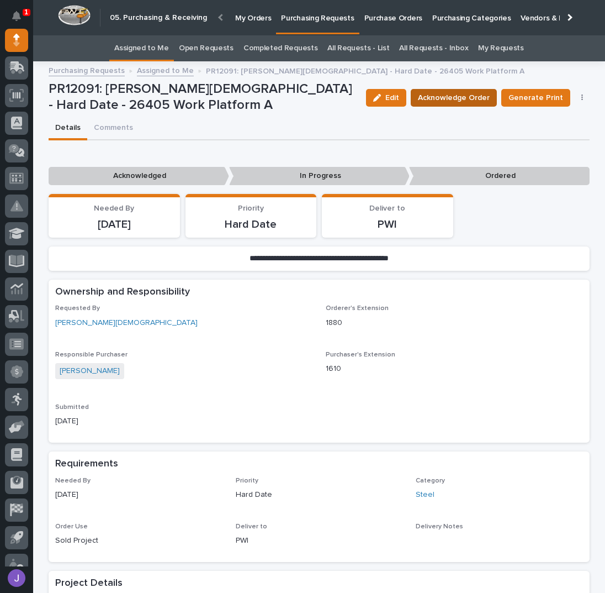
click at [470, 99] on span "Acknowledge Order" at bounding box center [454, 97] width 72 height 13
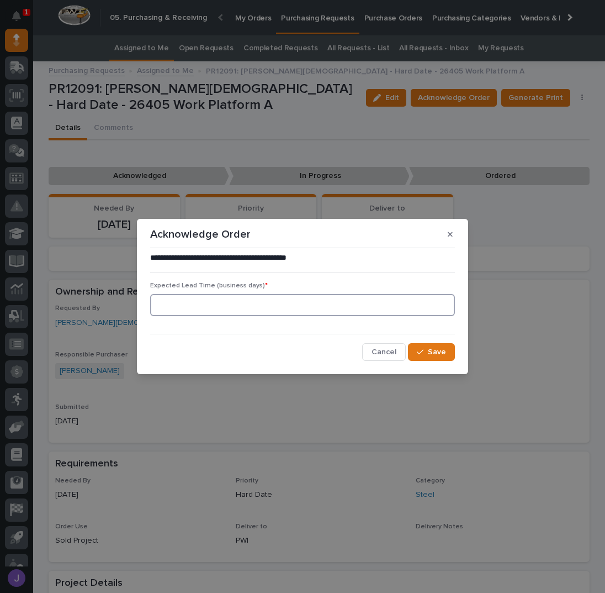
click at [349, 313] on input at bounding box center [302, 305] width 305 height 22
type input "0"
click at [443, 354] on span "Save" at bounding box center [437, 352] width 18 height 10
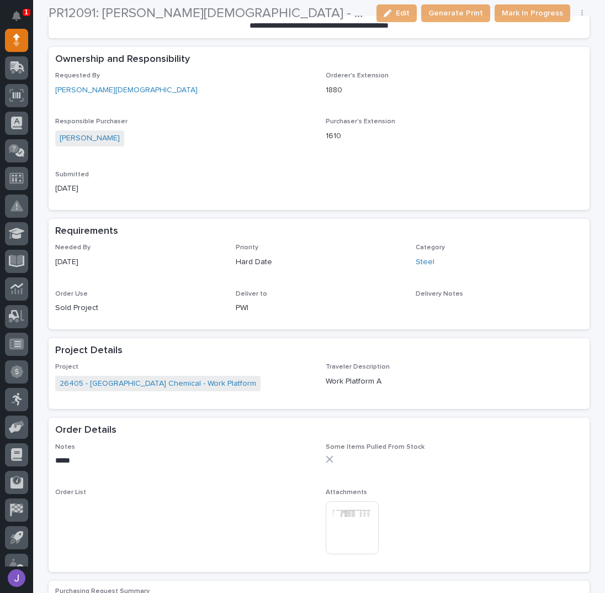
scroll to position [294, 0]
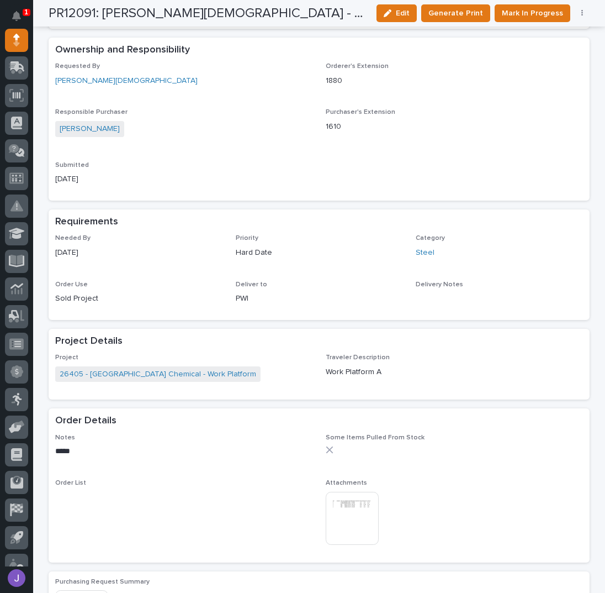
click at [355, 514] on img at bounding box center [352, 518] width 53 height 53
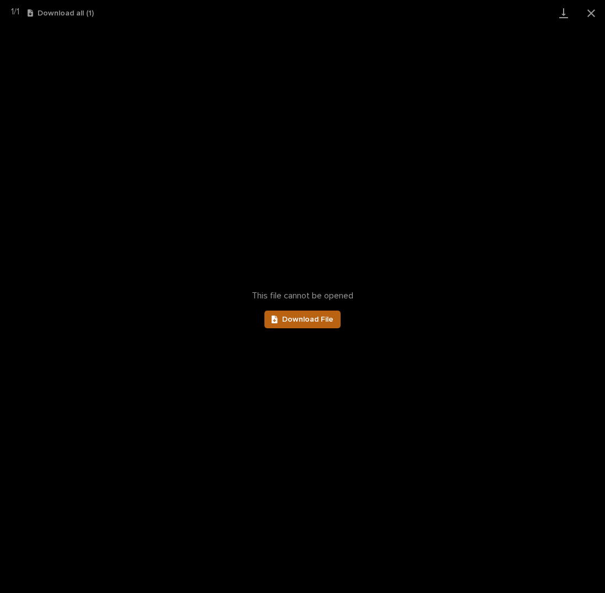
click at [328, 317] on span "Download File" at bounding box center [307, 319] width 51 height 8
click at [590, 14] on button "Close gallery" at bounding box center [592, 13] width 28 height 26
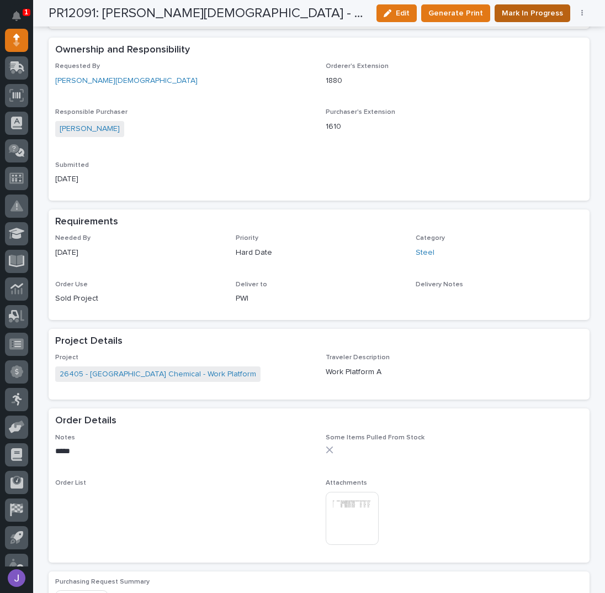
click at [535, 19] on span "Mark In Progress" at bounding box center [532, 13] width 61 height 13
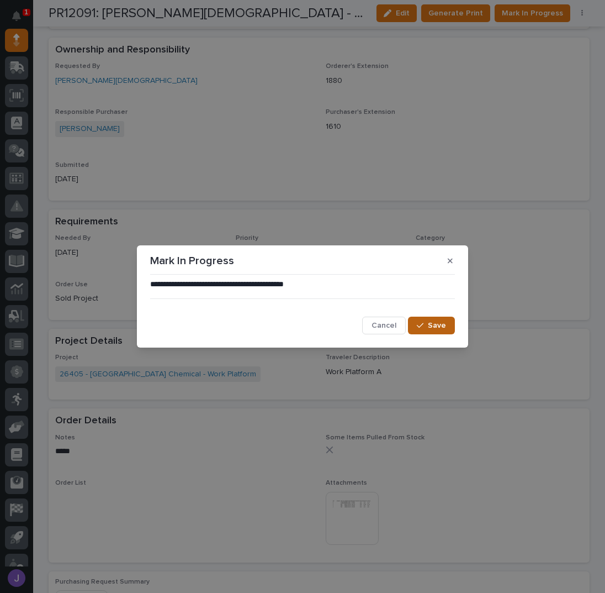
click at [422, 334] on button "Save" at bounding box center [431, 326] width 47 height 18
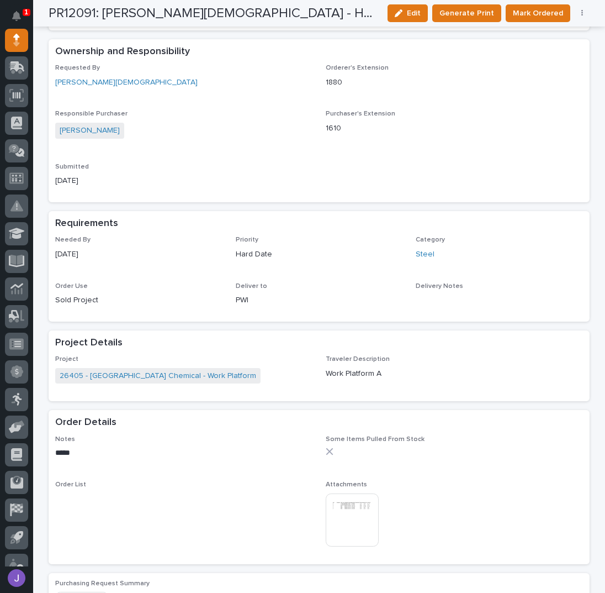
scroll to position [0, 0]
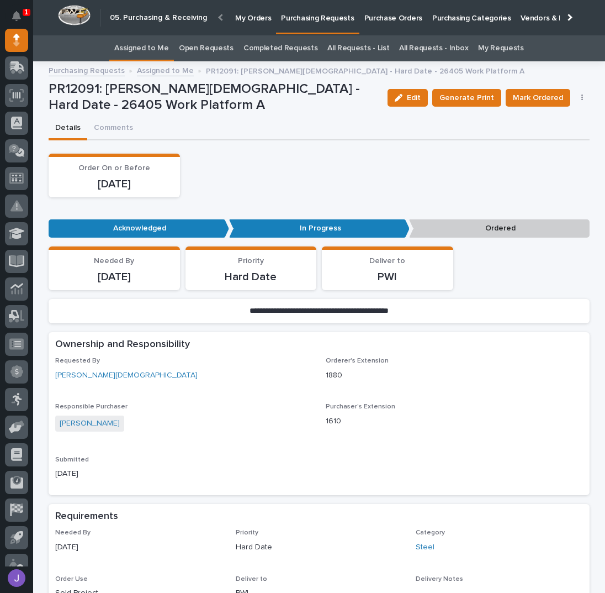
click at [500, 104] on div "Edit Generate Print Mark Ordered Cancel Order Edit Linked PO's" at bounding box center [486, 97] width 207 height 33
click at [509, 100] on button "Mark Ordered" at bounding box center [538, 98] width 65 height 18
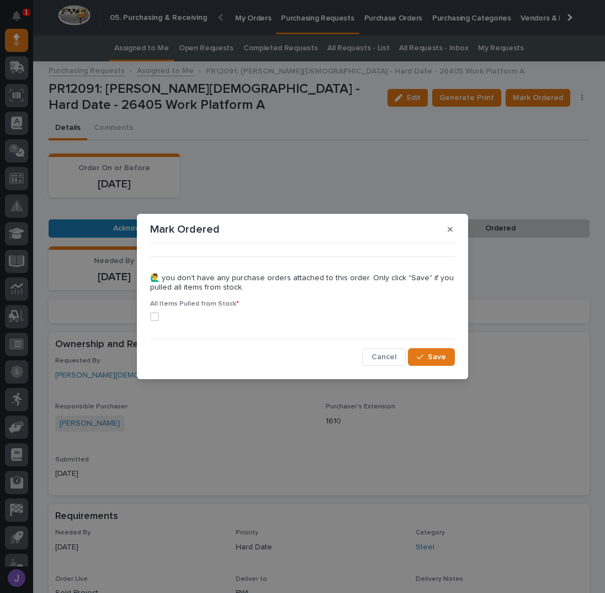
click at [157, 318] on span at bounding box center [154, 316] width 9 height 9
click at [433, 352] on span "Save" at bounding box center [437, 357] width 18 height 10
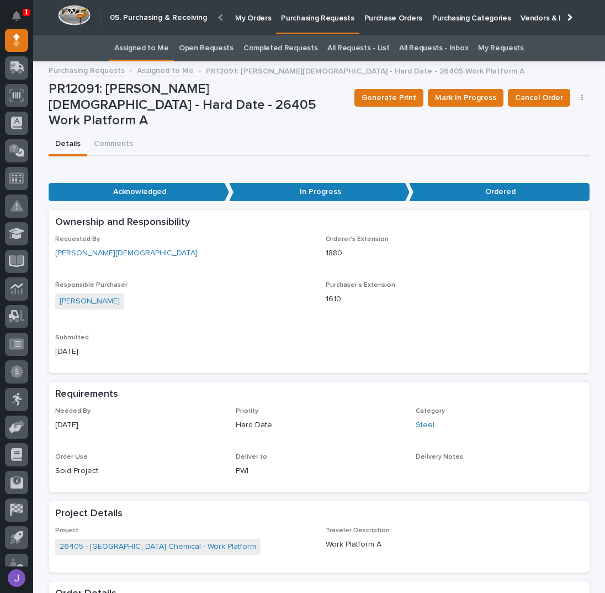
click at [191, 133] on div "Details Comments" at bounding box center [319, 144] width 541 height 23
click at [146, 49] on link "Assigned to Me" at bounding box center [141, 48] width 55 height 26
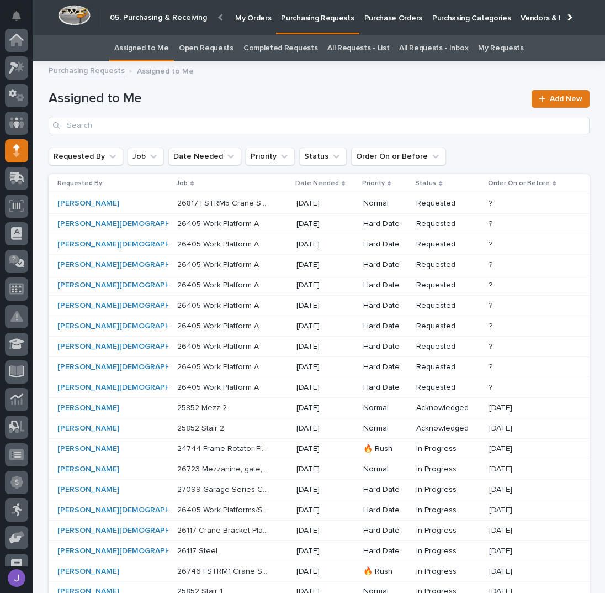
scroll to position [110, 0]
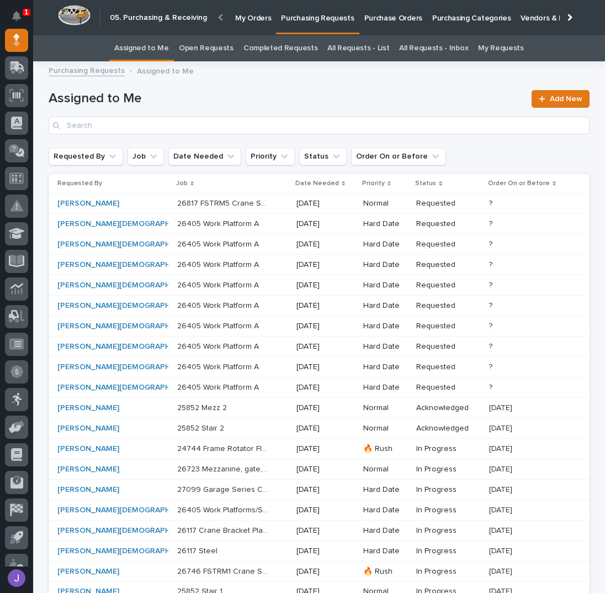
click at [197, 222] on p "26405 Work Platform A" at bounding box center [219, 223] width 84 height 12
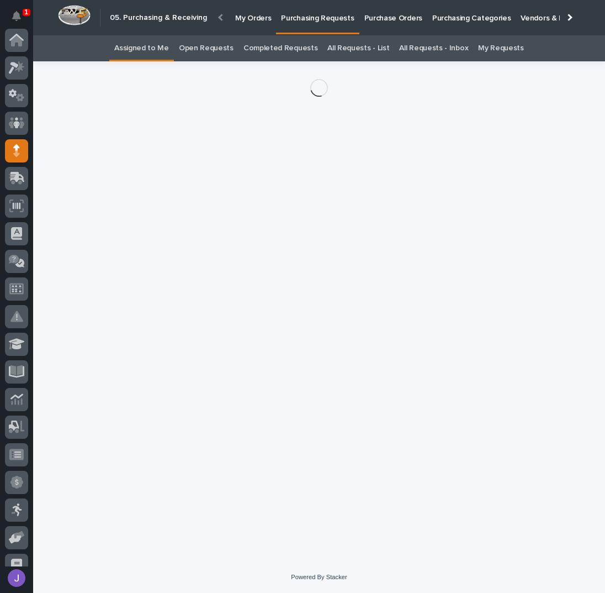
scroll to position [110, 0]
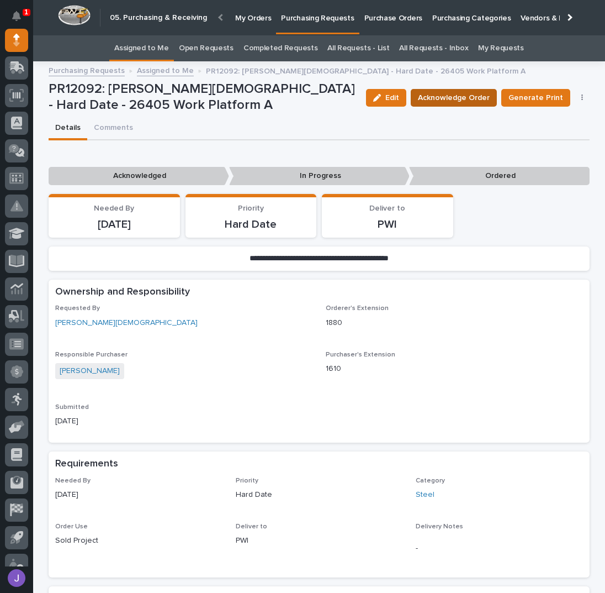
click at [453, 97] on span "Acknowledge Order" at bounding box center [454, 97] width 72 height 13
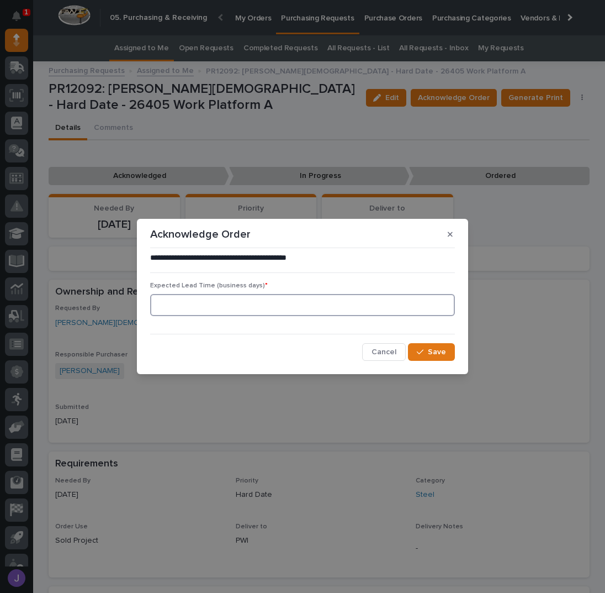
click at [243, 307] on input at bounding box center [302, 305] width 305 height 22
click at [430, 351] on span "Save" at bounding box center [437, 352] width 18 height 10
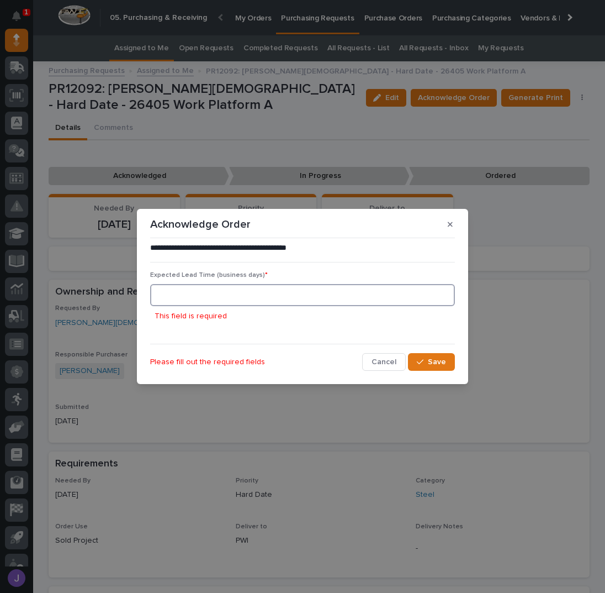
click at [189, 288] on input at bounding box center [302, 295] width 305 height 22
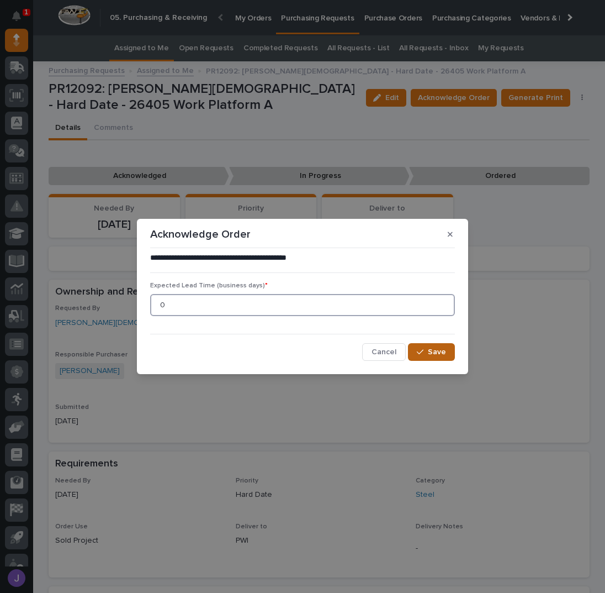
type input "0"
click at [437, 353] on span "Save" at bounding box center [437, 352] width 18 height 10
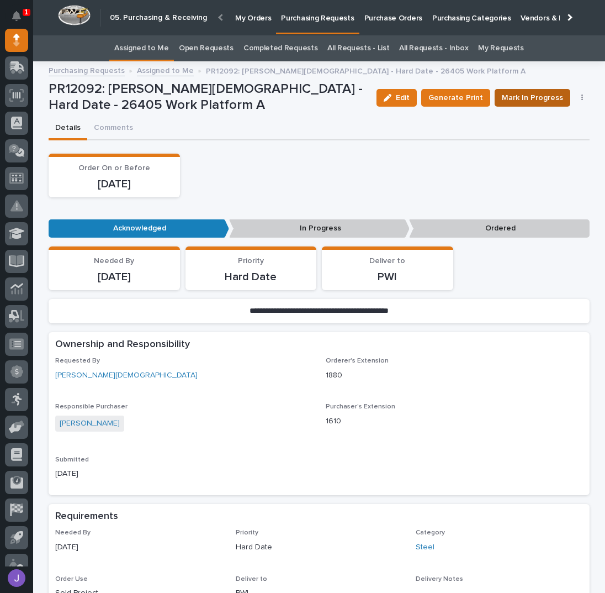
click at [519, 100] on span "Mark In Progress" at bounding box center [532, 97] width 61 height 13
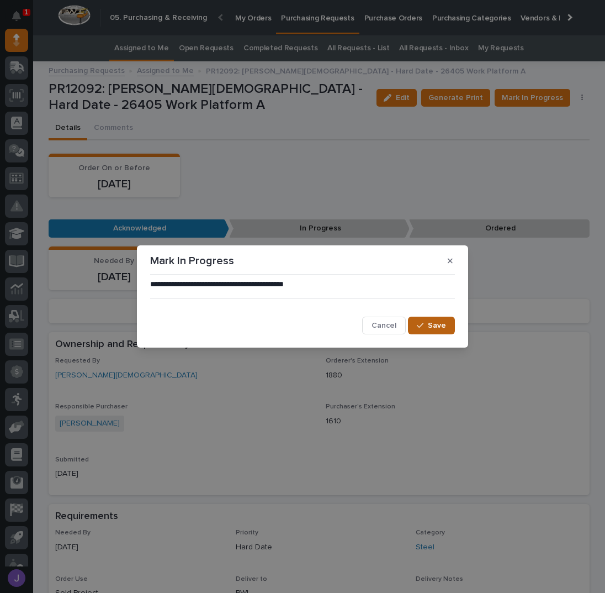
click at [443, 333] on button "Save" at bounding box center [431, 326] width 47 height 18
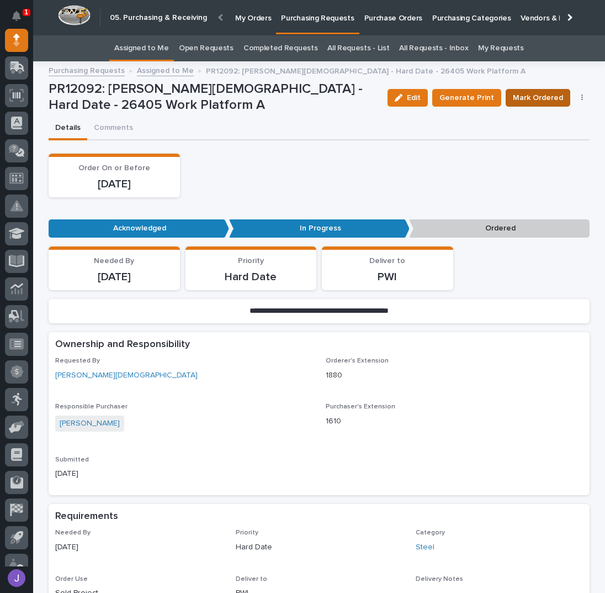
click at [530, 95] on span "Mark Ordered" at bounding box center [538, 97] width 50 height 13
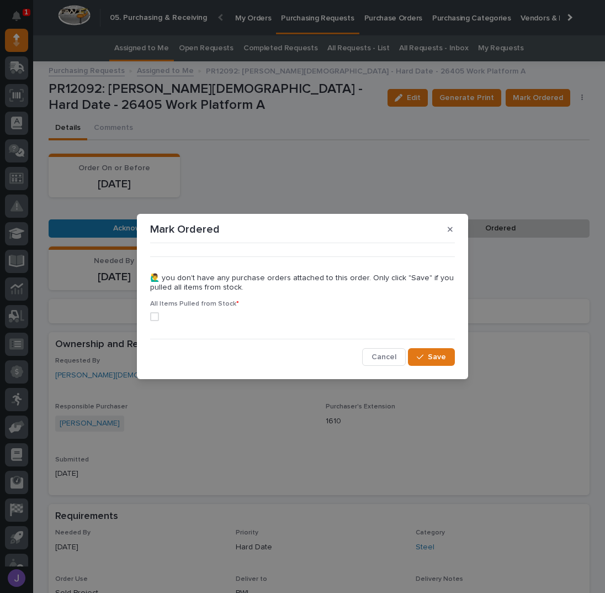
click at [156, 320] on span at bounding box center [154, 316] width 9 height 9
click at [436, 350] on button "Save" at bounding box center [431, 357] width 47 height 18
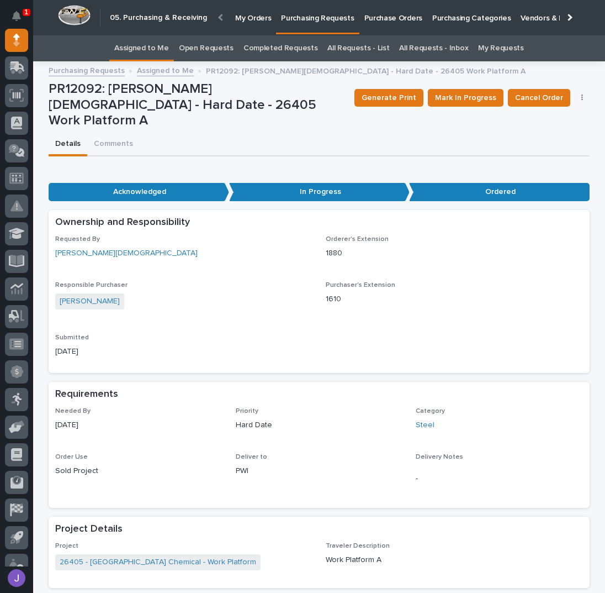
click at [169, 53] on link "Assigned to Me" at bounding box center [141, 48] width 55 height 26
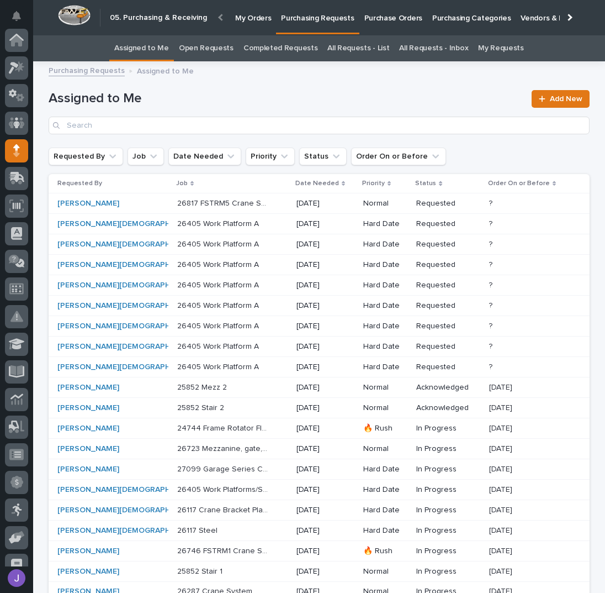
scroll to position [110, 0]
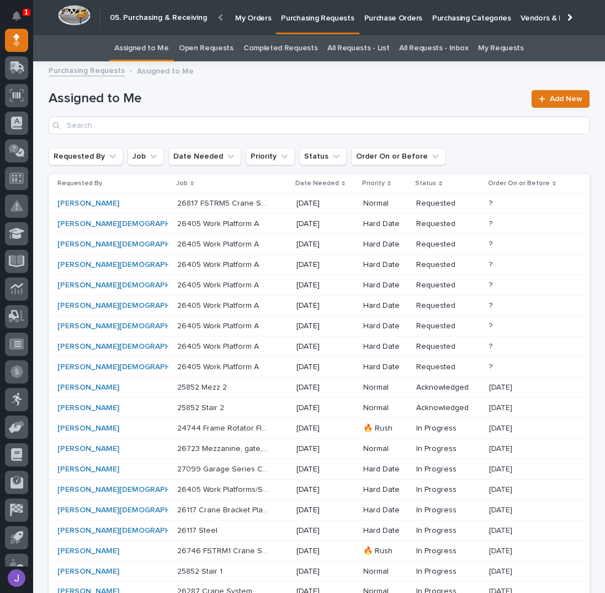
click at [177, 219] on p "26405 Work Platform A" at bounding box center [219, 223] width 84 height 12
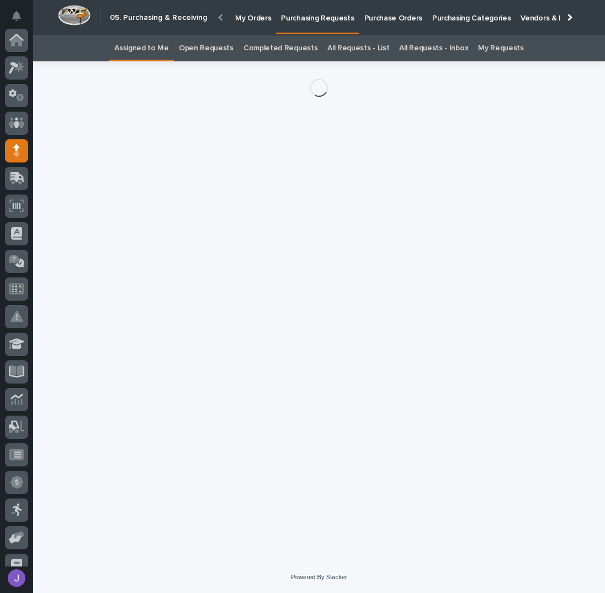
scroll to position [110, 0]
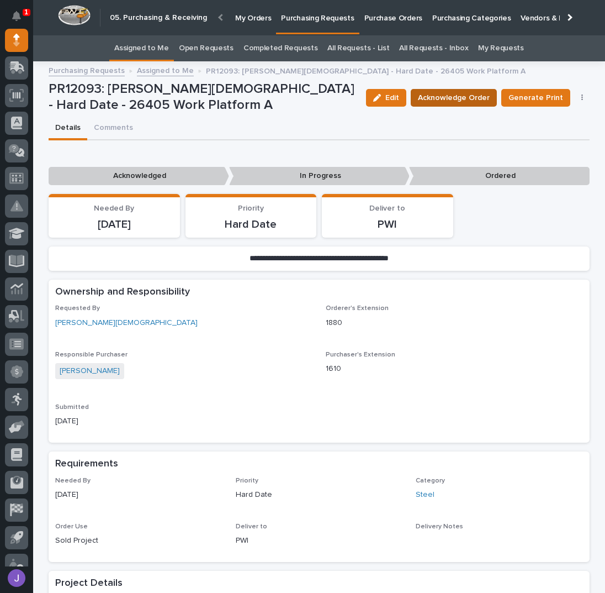
click at [478, 102] on span "Acknowledge Order" at bounding box center [454, 97] width 72 height 13
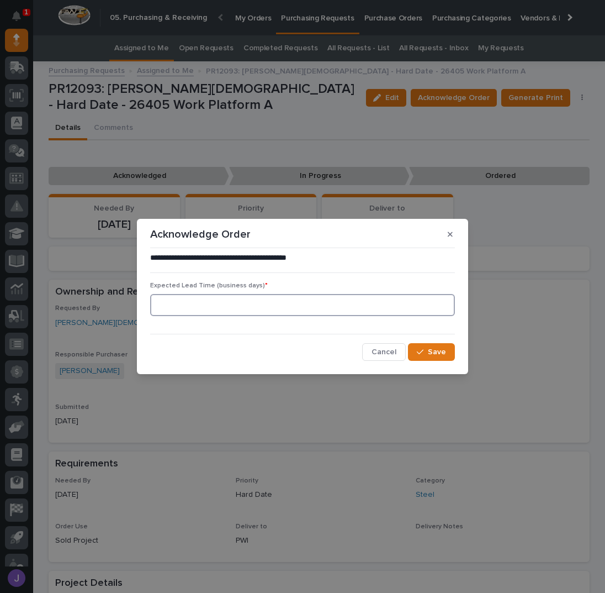
click at [196, 303] on input at bounding box center [302, 305] width 305 height 22
type input "0"
click at [431, 350] on span "Save" at bounding box center [437, 352] width 18 height 10
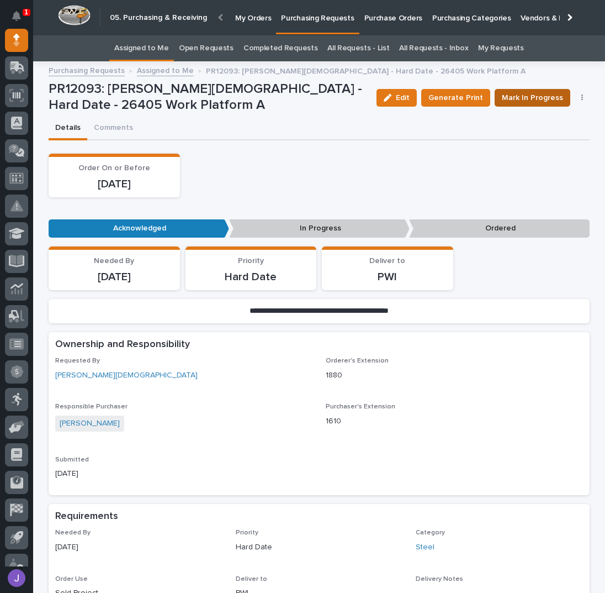
click at [527, 100] on span "Mark In Progress" at bounding box center [532, 97] width 61 height 13
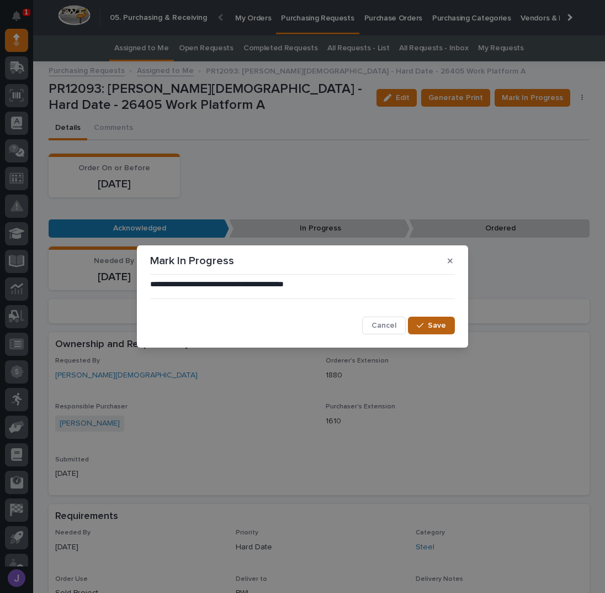
click at [433, 320] on span "Save" at bounding box center [437, 325] width 18 height 10
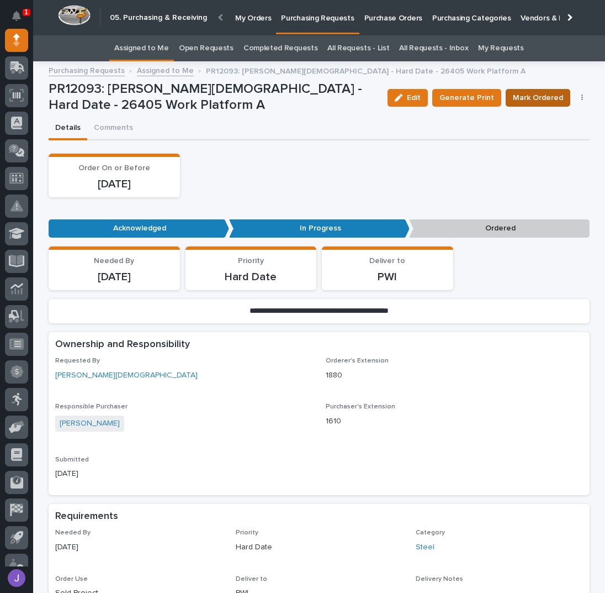
click at [521, 90] on button "Mark Ordered" at bounding box center [538, 98] width 65 height 18
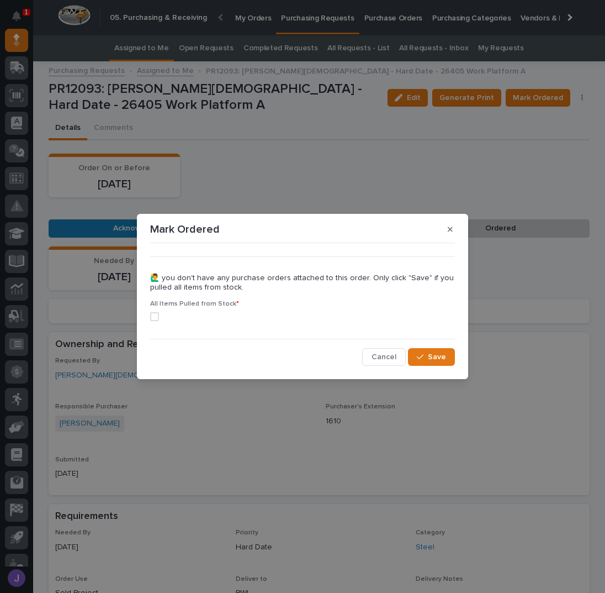
click at [157, 315] on span at bounding box center [154, 316] width 9 height 9
click at [448, 356] on button "Save" at bounding box center [431, 357] width 47 height 18
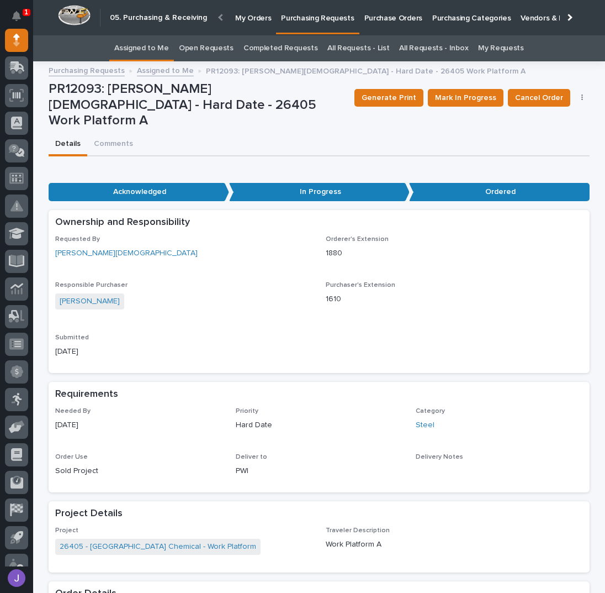
click at [157, 61] on div "Purchasing Requests Assigned to Me PR12093: [PERSON_NAME][DEMOGRAPHIC_DATA] - H…" at bounding box center [319, 64] width 572 height 7
click at [154, 52] on link "Assigned to Me" at bounding box center [141, 48] width 55 height 26
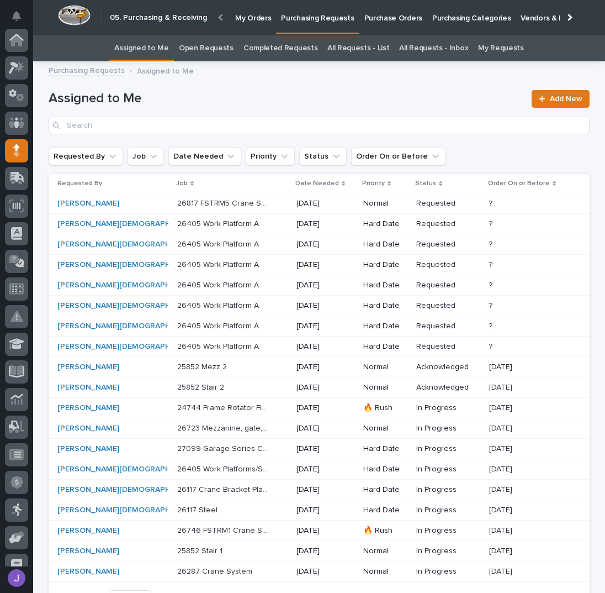
scroll to position [110, 0]
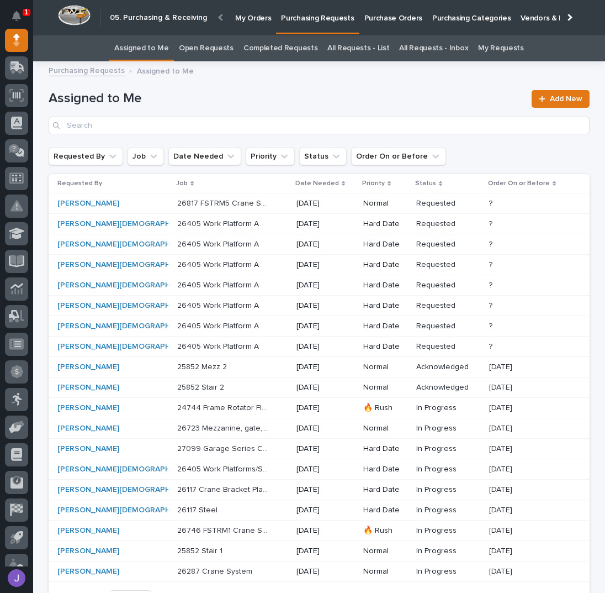
click at [229, 230] on div "26405 Work Platform A 26405 Work Platform A" at bounding box center [232, 224] width 110 height 18
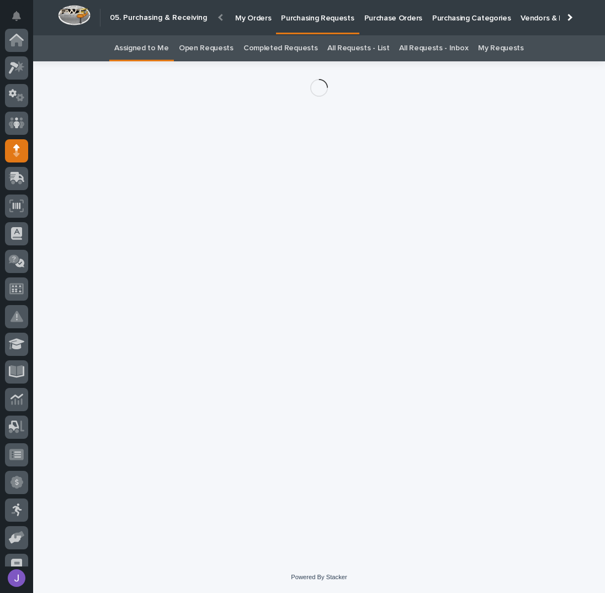
scroll to position [110, 0]
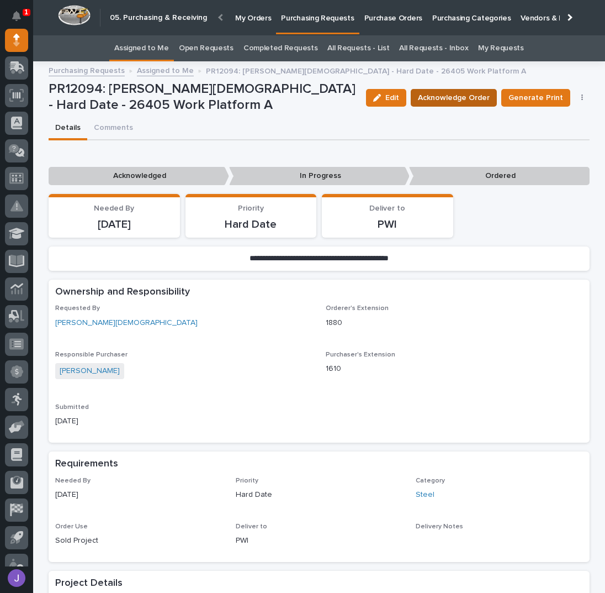
click at [472, 96] on span "Acknowledge Order" at bounding box center [454, 97] width 72 height 13
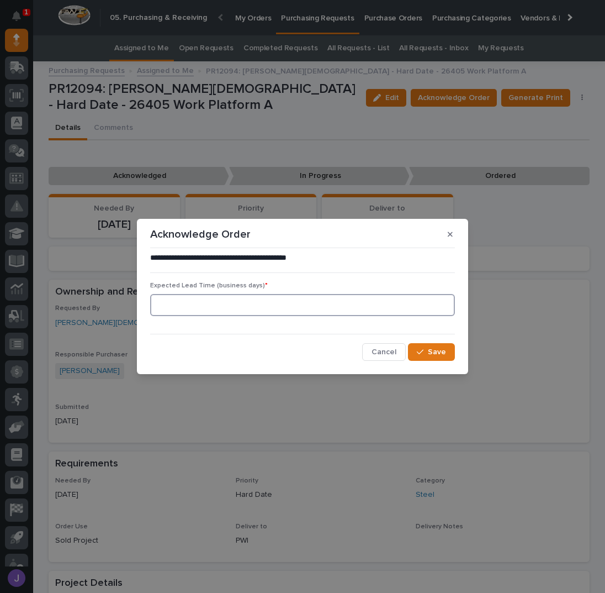
click at [187, 303] on input at bounding box center [302, 305] width 305 height 22
type input "0"
click at [443, 343] on button "Save" at bounding box center [431, 352] width 47 height 18
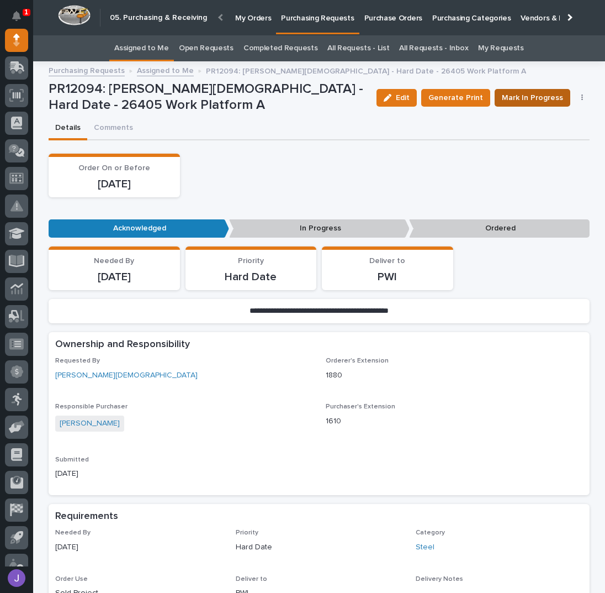
click at [531, 97] on span "Mark In Progress" at bounding box center [532, 97] width 61 height 13
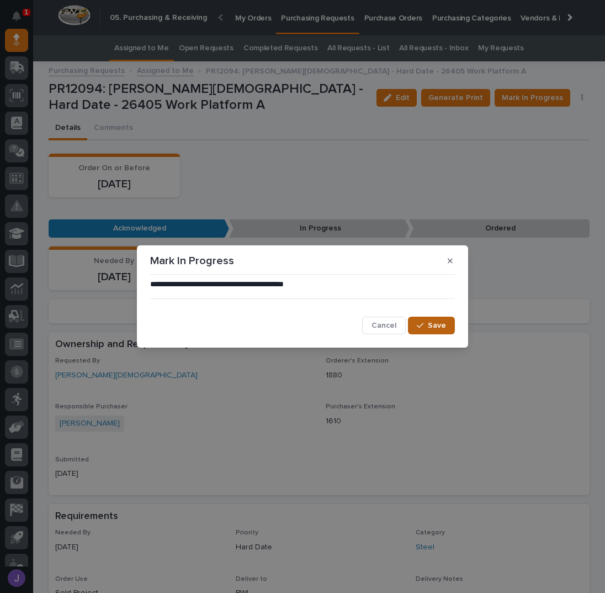
click at [416, 323] on button "Save" at bounding box center [431, 326] width 47 height 18
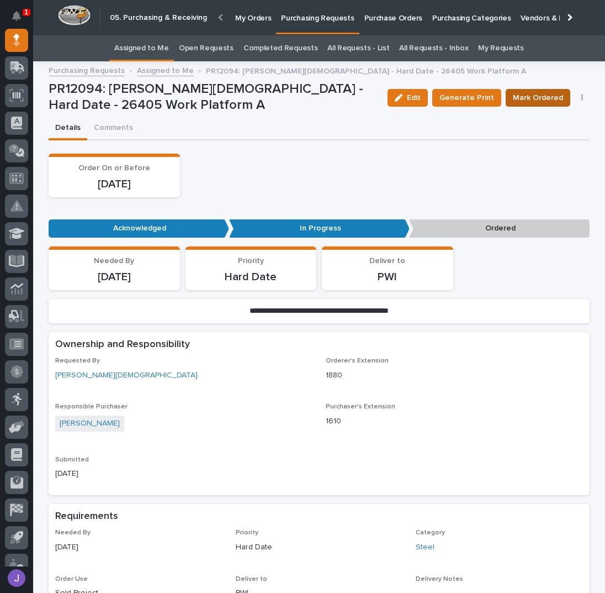
click at [532, 96] on span "Mark Ordered" at bounding box center [538, 97] width 50 height 13
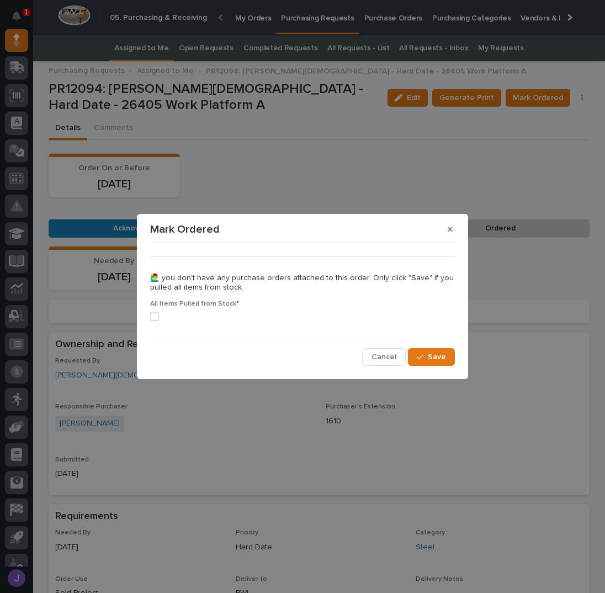
click at [160, 317] on label at bounding box center [302, 316] width 305 height 9
click at [423, 351] on button "Save" at bounding box center [431, 357] width 47 height 18
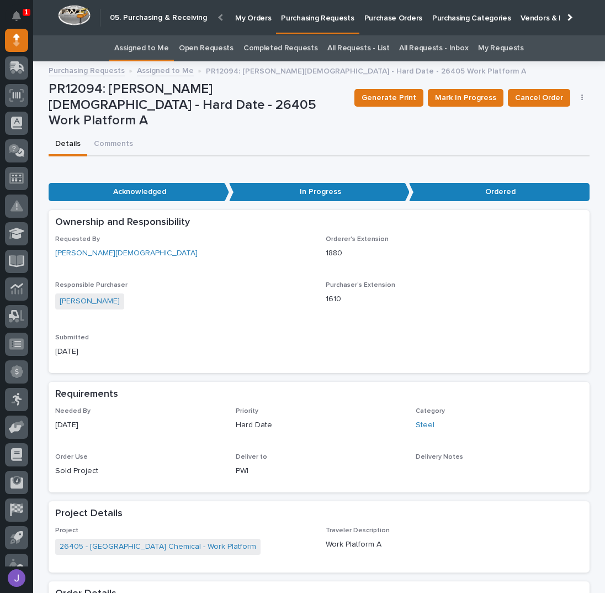
click at [217, 135] on div "Details Comments" at bounding box center [319, 144] width 541 height 23
click at [169, 55] on link "Assigned to Me" at bounding box center [141, 48] width 55 height 26
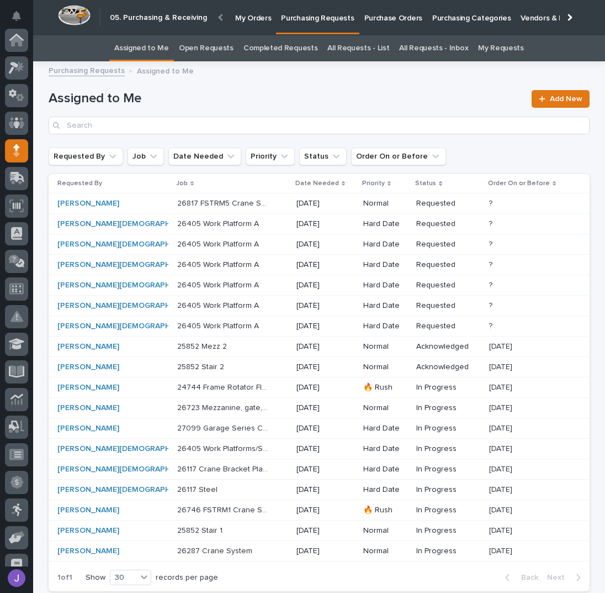
scroll to position [110, 0]
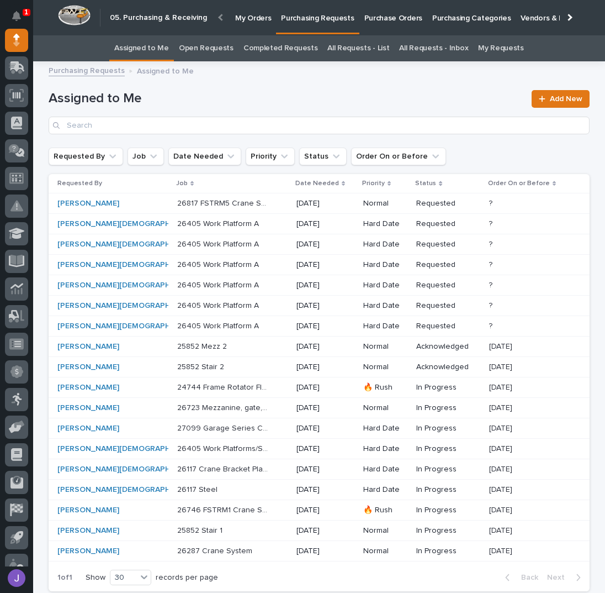
click at [201, 226] on p "26405 Work Platform A" at bounding box center [219, 223] width 84 height 12
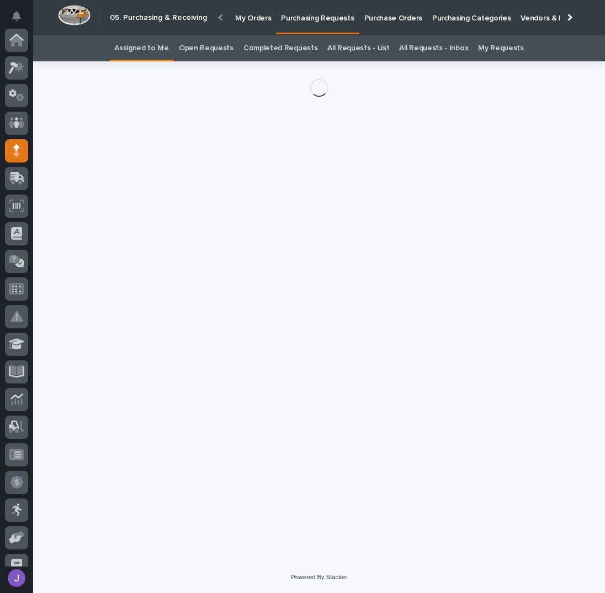
scroll to position [110, 0]
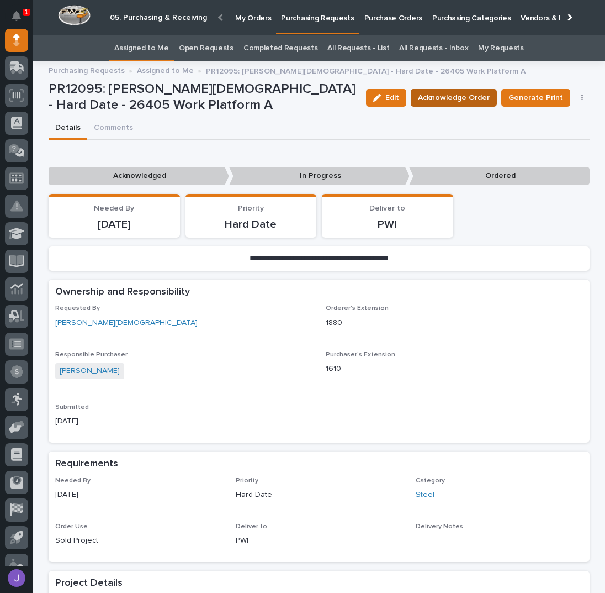
click at [471, 97] on span "Acknowledge Order" at bounding box center [454, 97] width 72 height 13
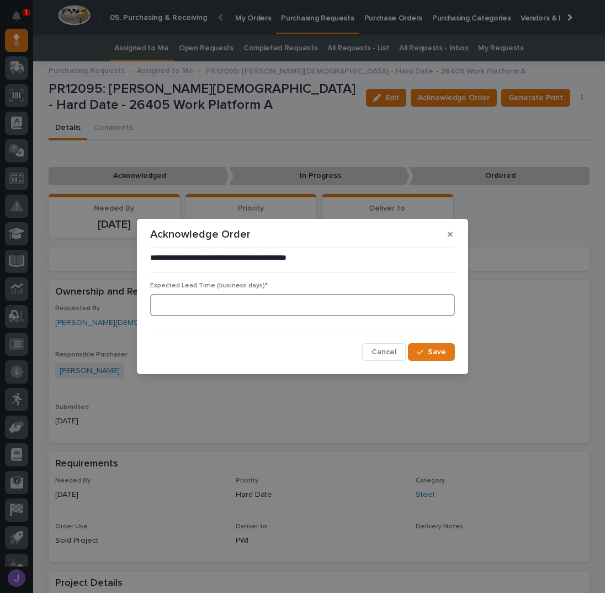
click at [199, 312] on input at bounding box center [302, 305] width 305 height 22
type input "0"
click at [453, 358] on button "Save" at bounding box center [431, 352] width 47 height 18
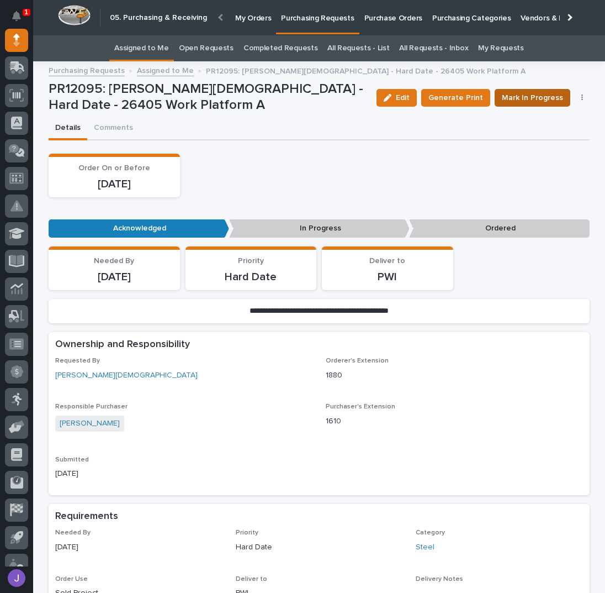
click at [534, 92] on span "Mark In Progress" at bounding box center [532, 97] width 61 height 13
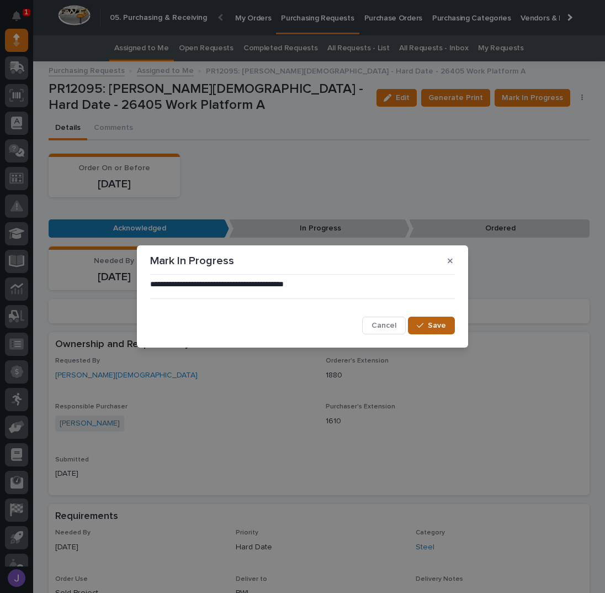
click at [436, 319] on button "Save" at bounding box center [431, 326] width 47 height 18
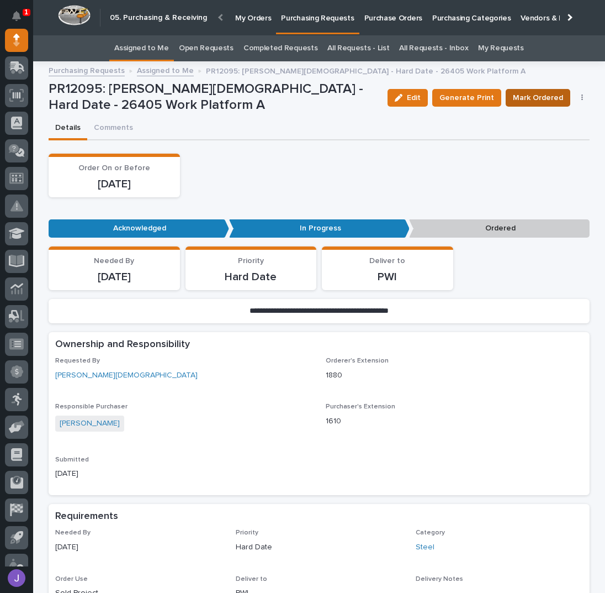
click at [531, 102] on span "Mark Ordered" at bounding box center [538, 97] width 50 height 13
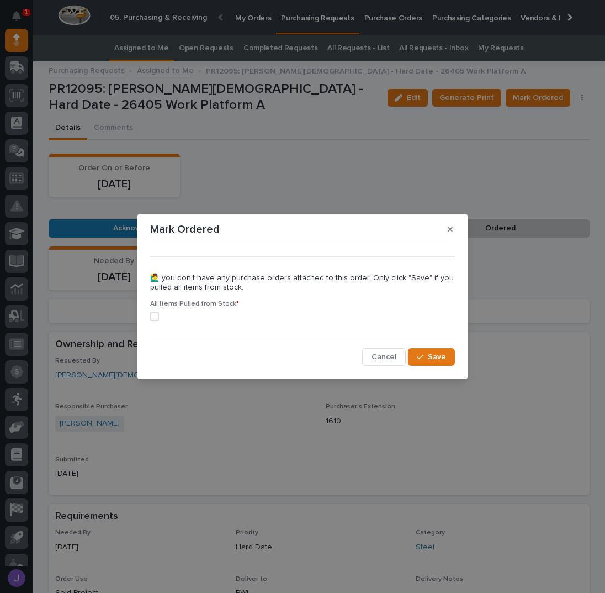
click at [152, 320] on span at bounding box center [154, 316] width 9 height 9
click at [419, 355] on icon "button" at bounding box center [420, 357] width 7 height 8
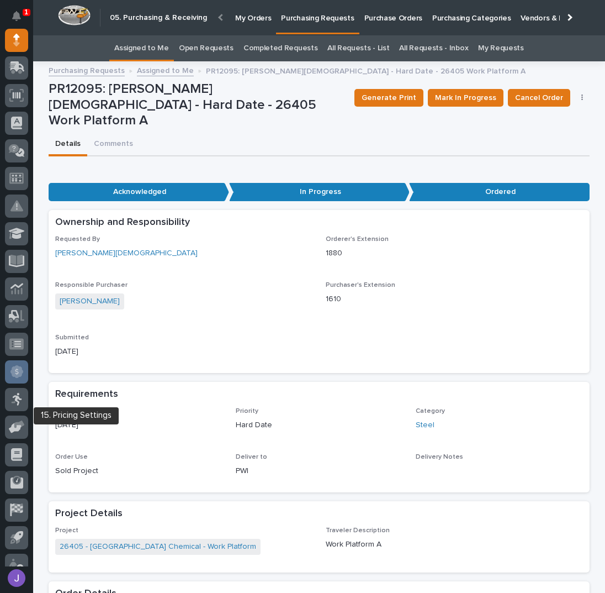
scroll to position [0, 0]
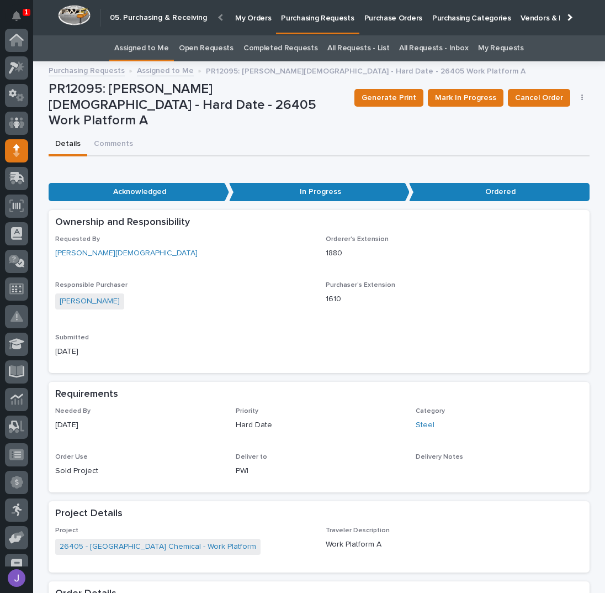
click at [149, 50] on link "Assigned to Me" at bounding box center [141, 48] width 55 height 26
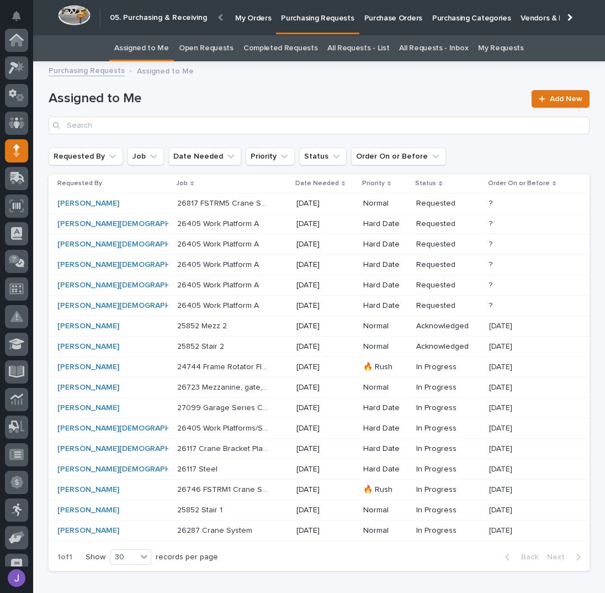
scroll to position [110, 0]
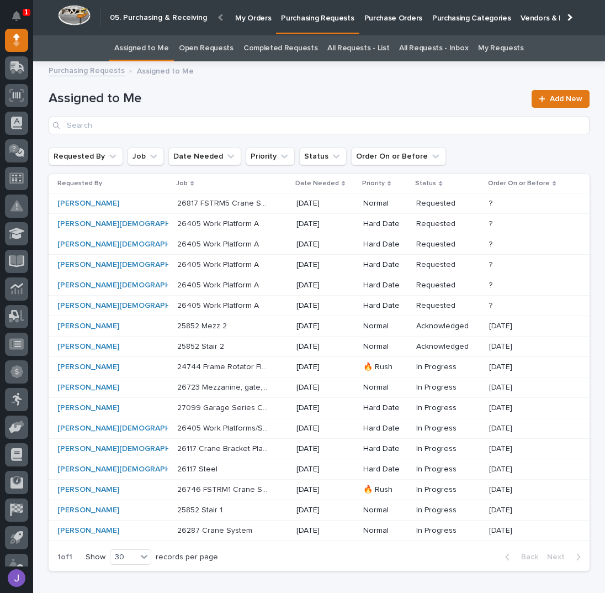
click at [238, 230] on div "26405 Work Platform A 26405 Work Platform A" at bounding box center [232, 224] width 110 height 18
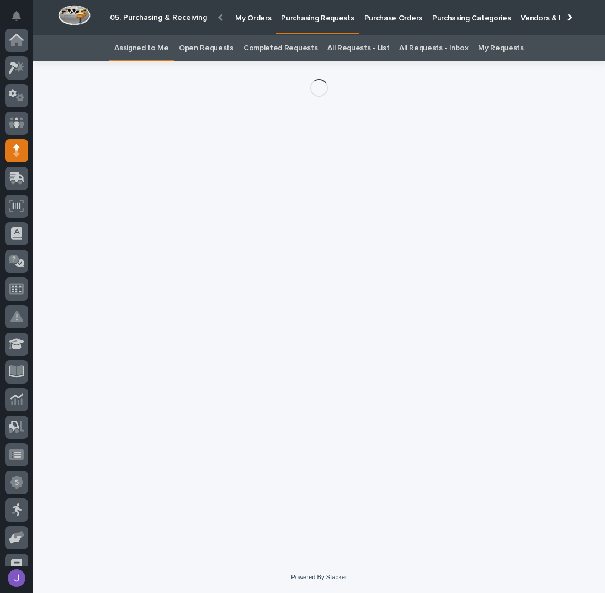
scroll to position [110, 0]
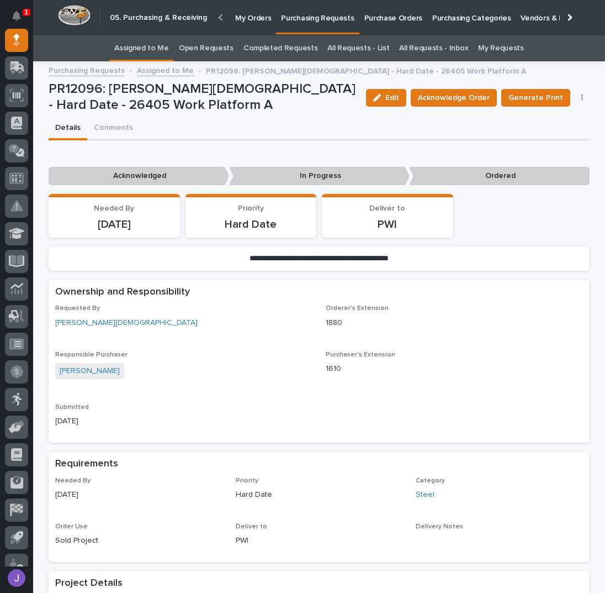
click at [424, 107] on div "Edit Acknowledge Order Generate Print Cancel Order Edit Linked PO's" at bounding box center [476, 97] width 229 height 33
click at [430, 99] on span "Acknowledge Order" at bounding box center [454, 97] width 72 height 13
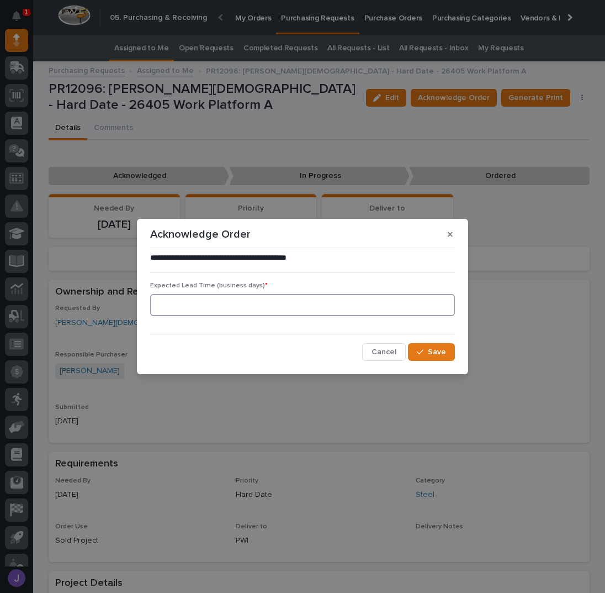
click at [234, 314] on input at bounding box center [302, 305] width 305 height 22
type input "0"
click at [418, 349] on button "Save" at bounding box center [431, 352] width 47 height 18
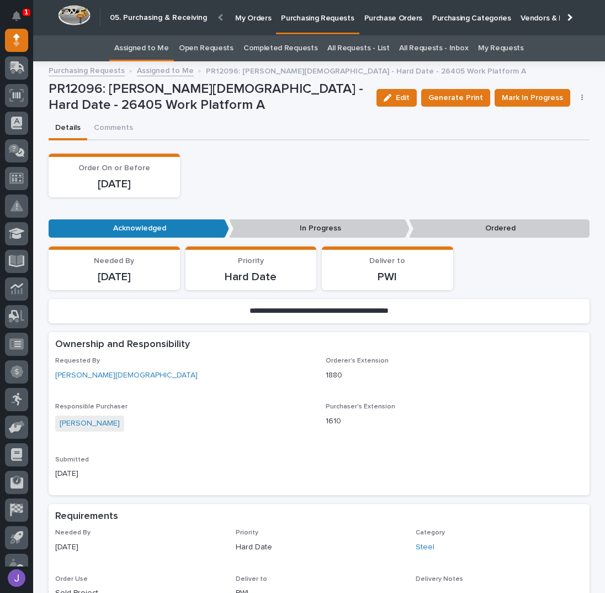
click at [319, 177] on div "Order On or Before [DATE]" at bounding box center [319, 176] width 541 height 44
click at [535, 101] on span "Mark In Progress" at bounding box center [532, 97] width 61 height 13
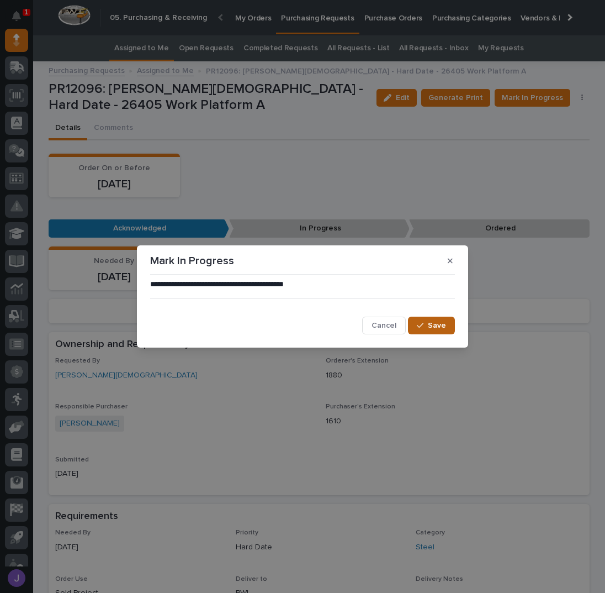
click at [430, 324] on span "Save" at bounding box center [437, 325] width 18 height 10
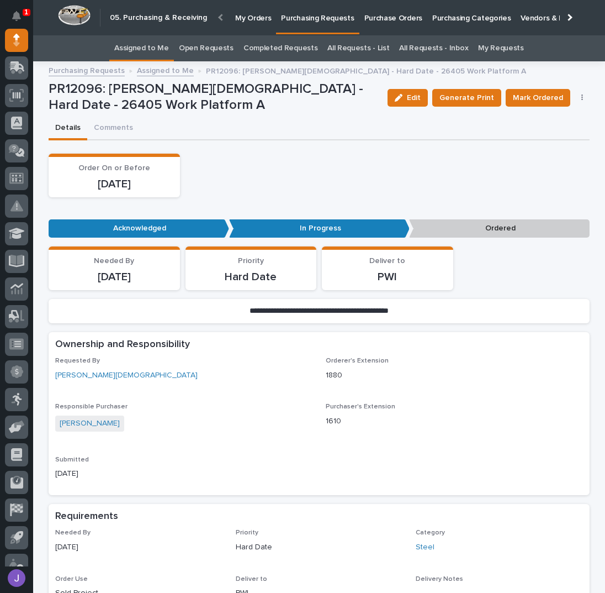
click at [336, 169] on div "Order On or Before [DATE]" at bounding box center [319, 176] width 541 height 44
click at [524, 99] on span "Mark Ordered" at bounding box center [538, 97] width 50 height 13
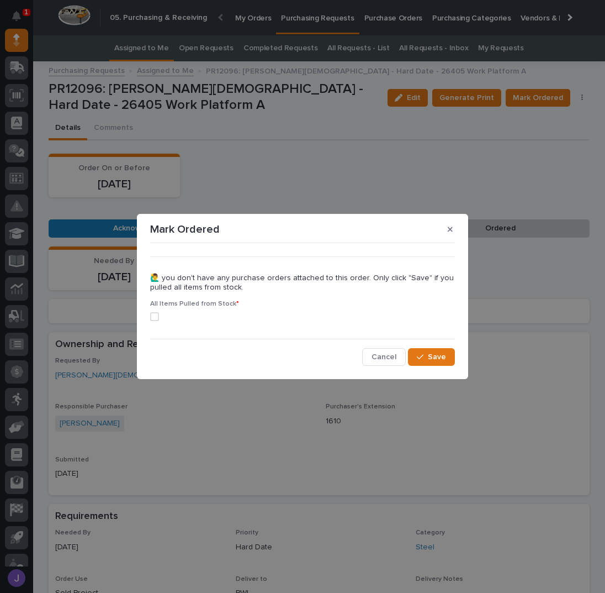
click at [160, 319] on label at bounding box center [302, 316] width 305 height 9
click at [446, 360] on button "Save" at bounding box center [431, 357] width 47 height 18
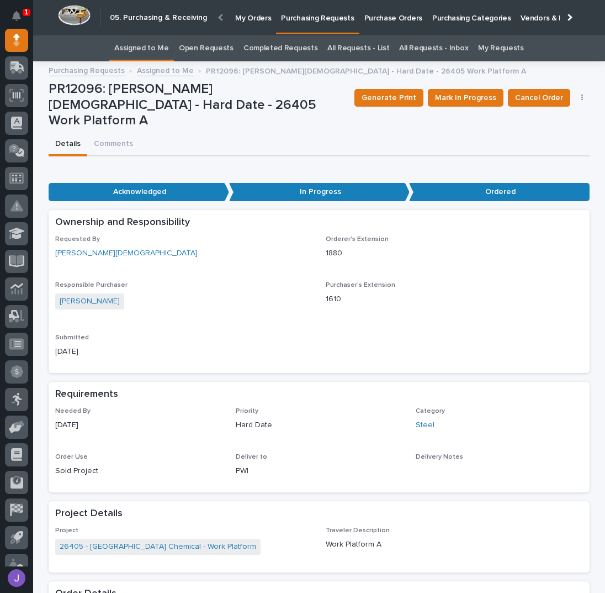
click at [239, 114] on div "PR12096: [PERSON_NAME][DEMOGRAPHIC_DATA] - Hard Date - 26405 Work Platform A" at bounding box center [197, 107] width 297 height 52
click at [164, 49] on link "Assigned to Me" at bounding box center [141, 48] width 55 height 26
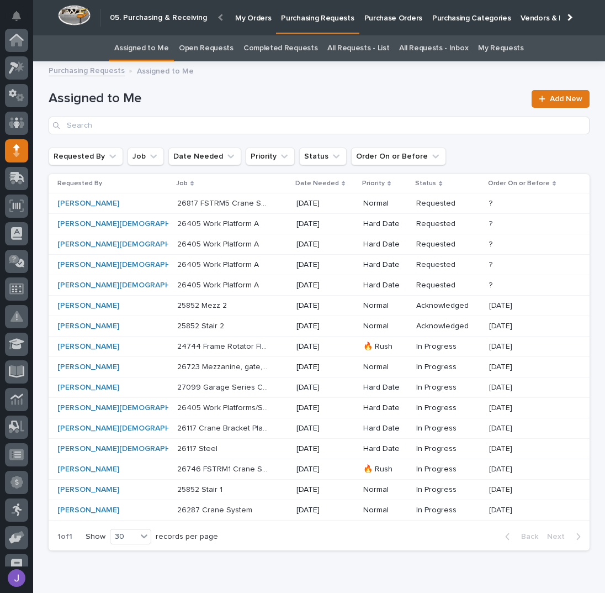
scroll to position [110, 0]
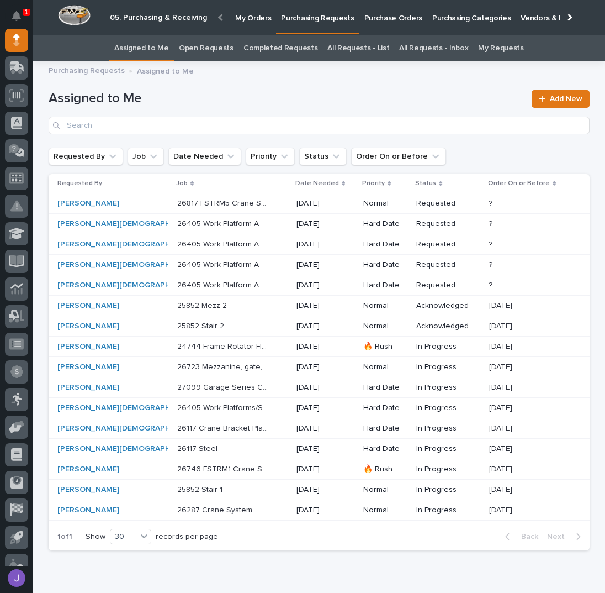
click at [236, 224] on p at bounding box center [223, 223] width 92 height 9
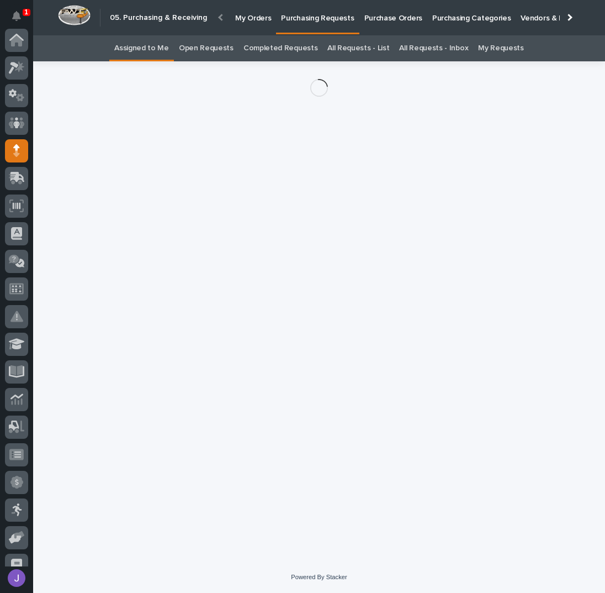
scroll to position [110, 0]
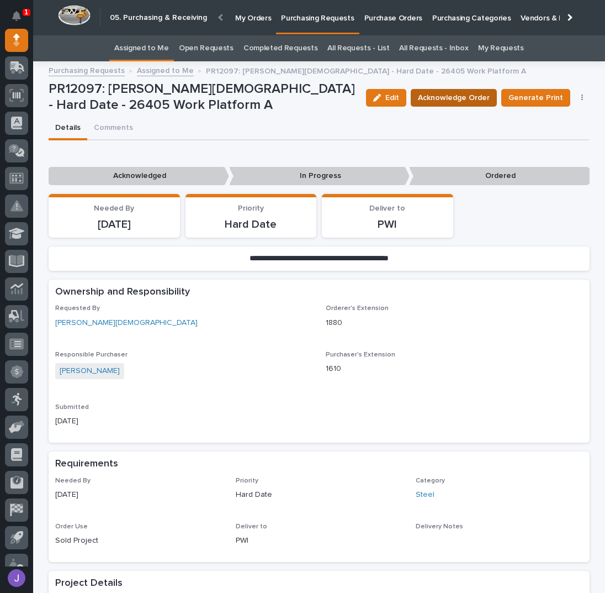
click at [458, 102] on span "Acknowledge Order" at bounding box center [454, 97] width 72 height 13
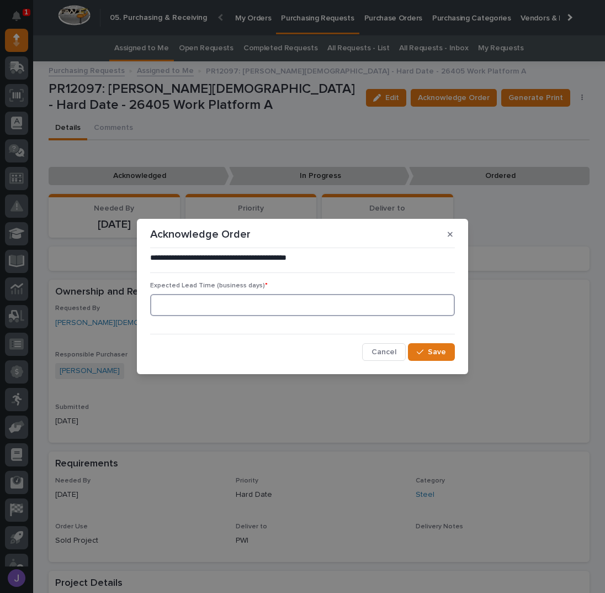
click at [226, 312] on input at bounding box center [302, 305] width 305 height 22
type input "0"
click at [417, 347] on button "Save" at bounding box center [431, 352] width 47 height 18
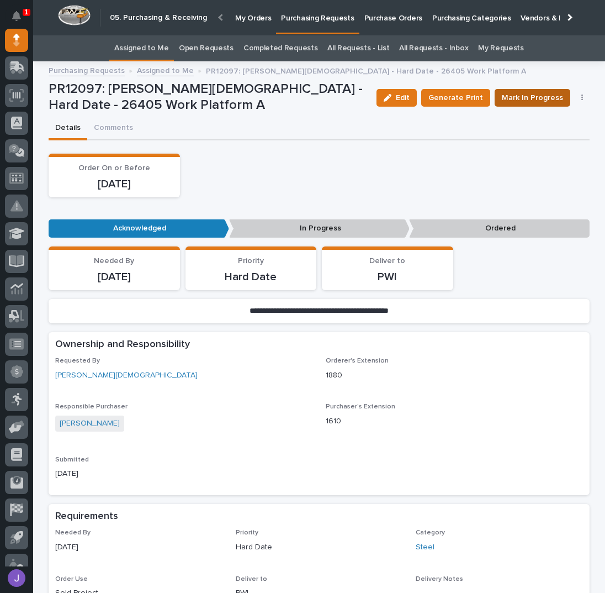
click at [519, 97] on span "Mark In Progress" at bounding box center [532, 97] width 61 height 13
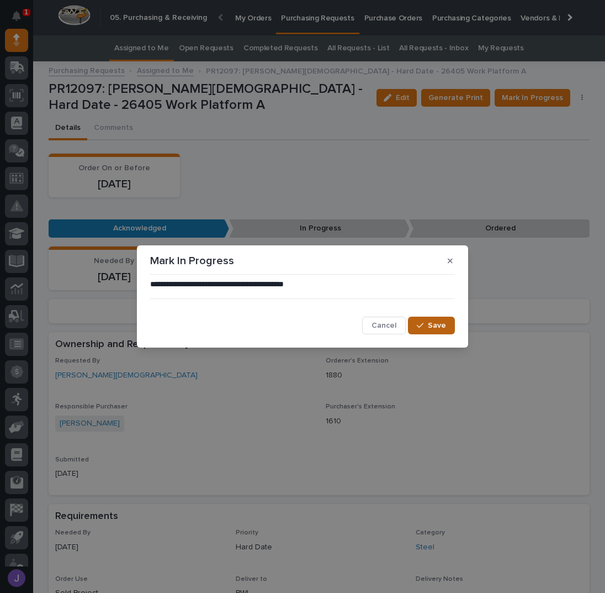
click at [437, 325] on span "Save" at bounding box center [437, 325] width 18 height 10
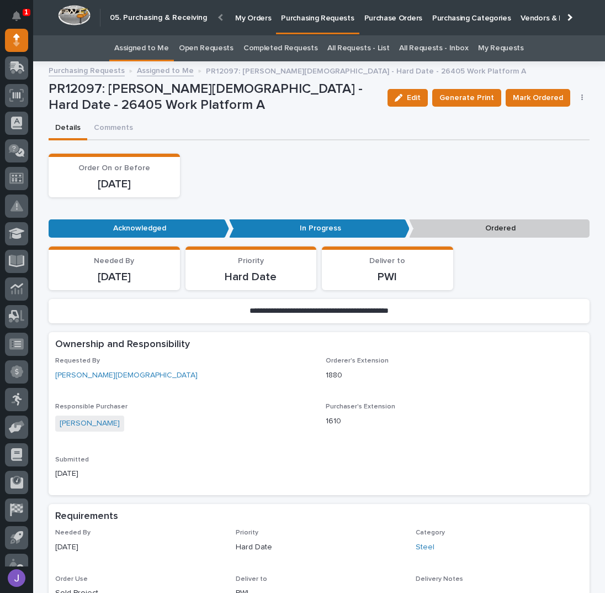
click at [276, 125] on div "Details Comments" at bounding box center [319, 128] width 541 height 23
click at [535, 93] on span "Mark Ordered" at bounding box center [538, 97] width 50 height 13
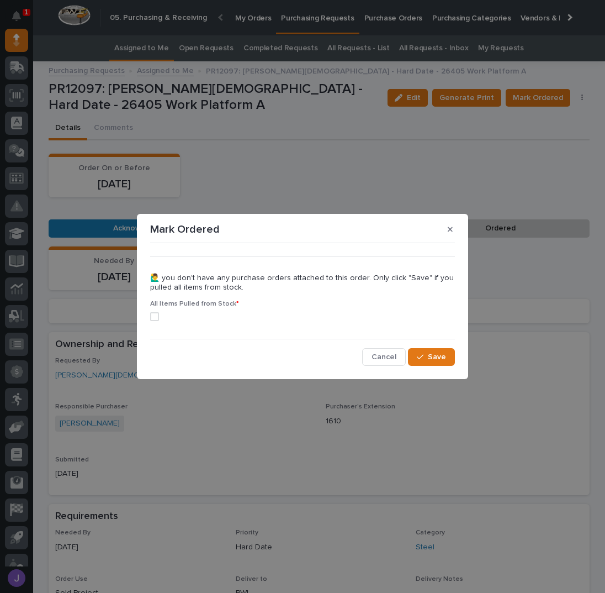
click at [159, 315] on label at bounding box center [302, 316] width 305 height 9
click at [442, 357] on span "Save" at bounding box center [437, 357] width 18 height 10
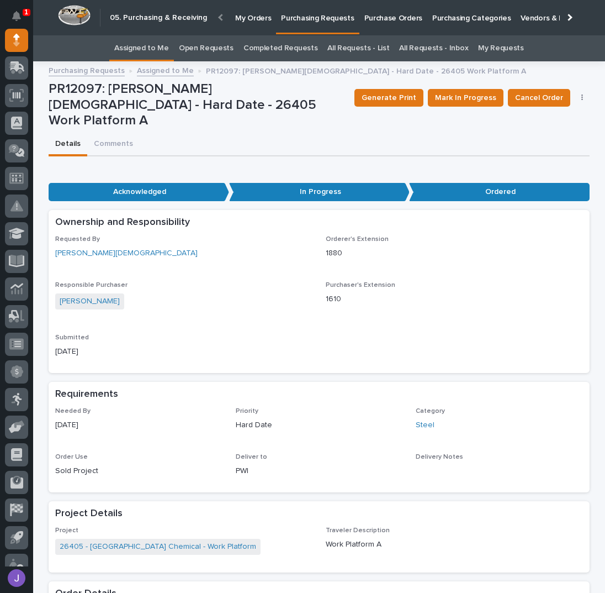
click at [288, 138] on div "Details Comments" at bounding box center [319, 144] width 541 height 23
click at [147, 49] on link "Assigned to Me" at bounding box center [141, 48] width 55 height 26
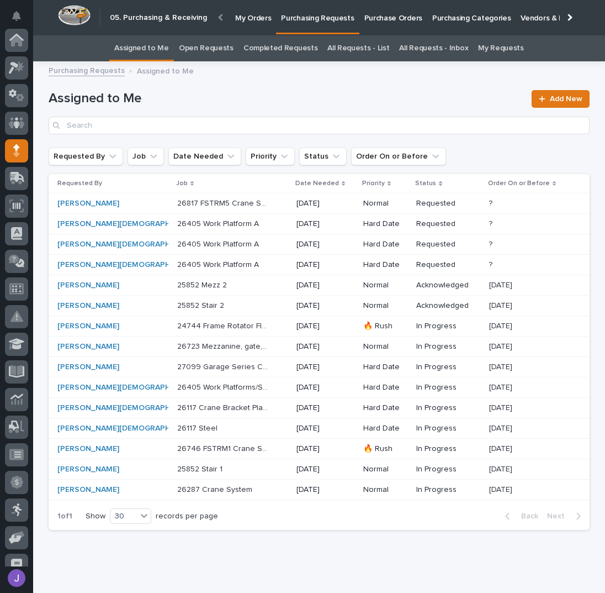
scroll to position [110, 0]
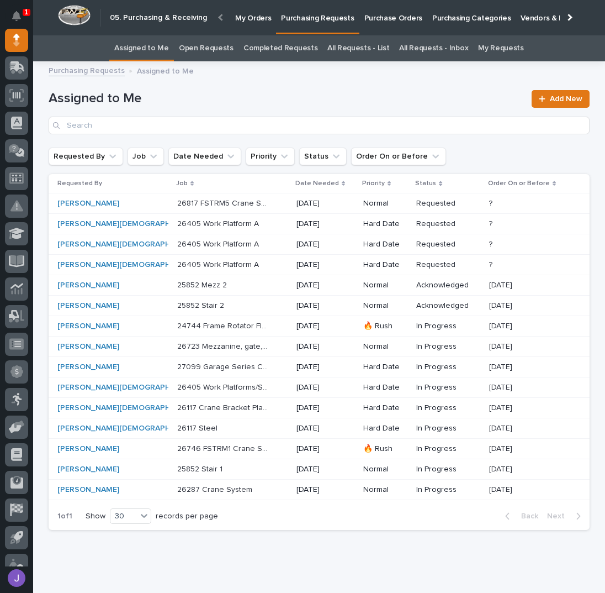
click at [191, 227] on p "26405 Work Platform A" at bounding box center [219, 223] width 84 height 12
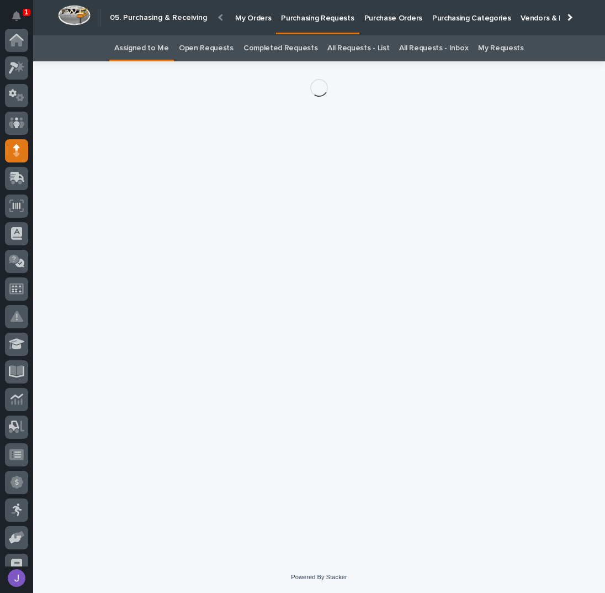
scroll to position [110, 0]
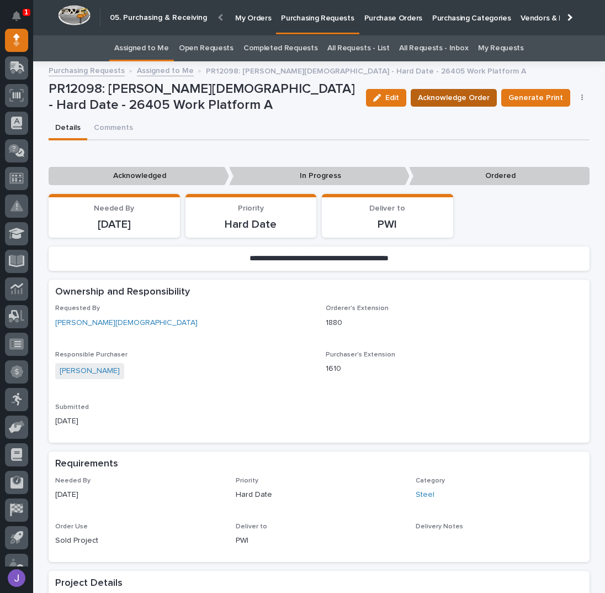
click at [464, 90] on button "Acknowledge Order" at bounding box center [454, 98] width 86 height 18
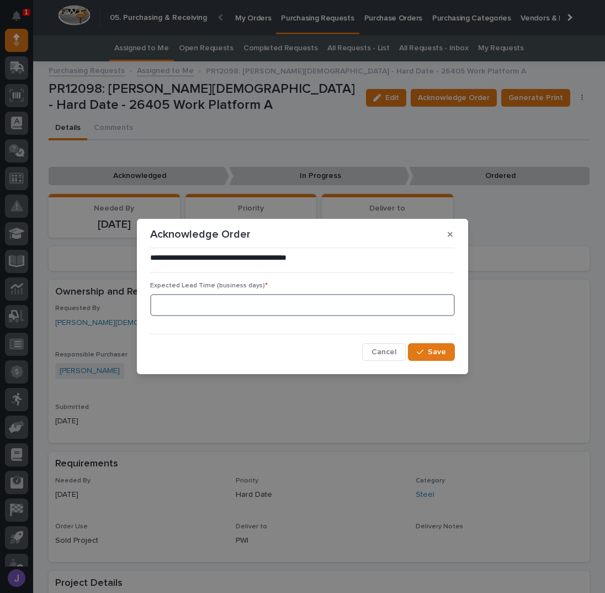
click at [156, 308] on input at bounding box center [302, 305] width 305 height 22
type input "0"
click at [414, 356] on button "Save" at bounding box center [431, 352] width 47 height 18
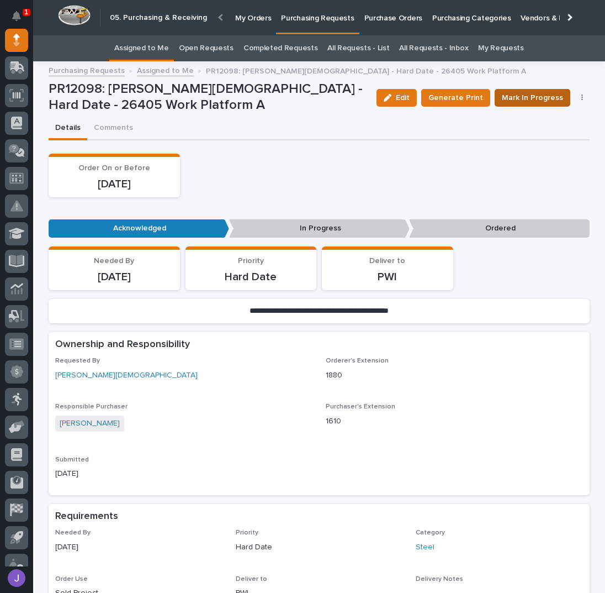
click at [513, 103] on span "Mark In Progress" at bounding box center [532, 97] width 61 height 13
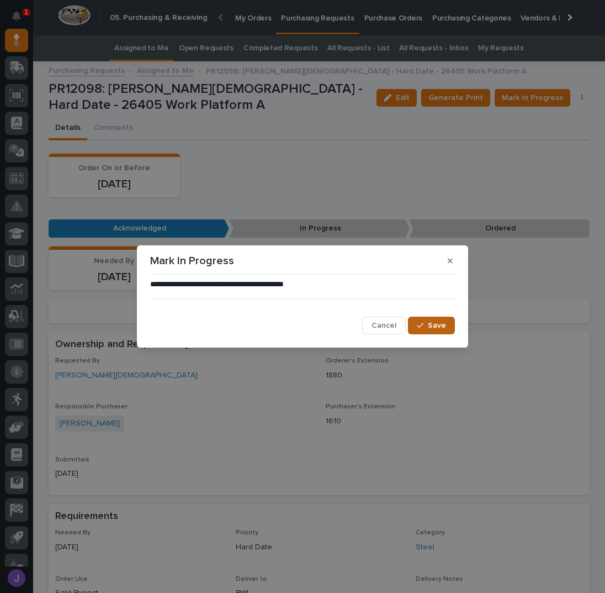
click at [424, 329] on icon "button" at bounding box center [420, 325] width 7 height 8
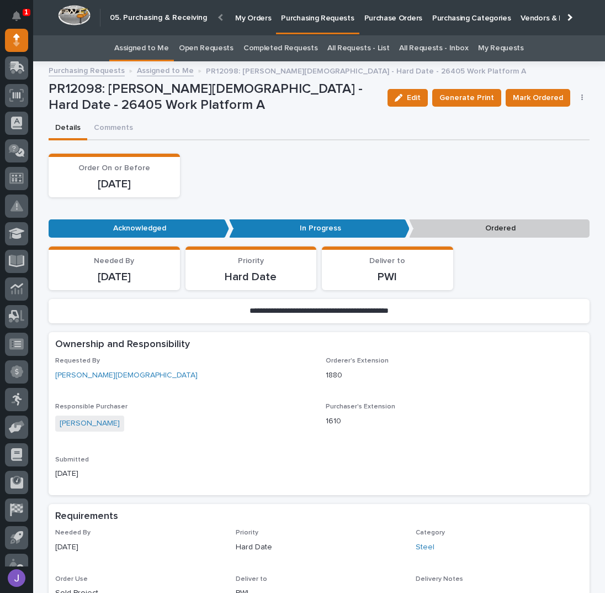
click at [287, 188] on div "Order On or Before [DATE]" at bounding box center [319, 176] width 541 height 44
click at [519, 102] on span "Mark Ordered" at bounding box center [538, 97] width 50 height 13
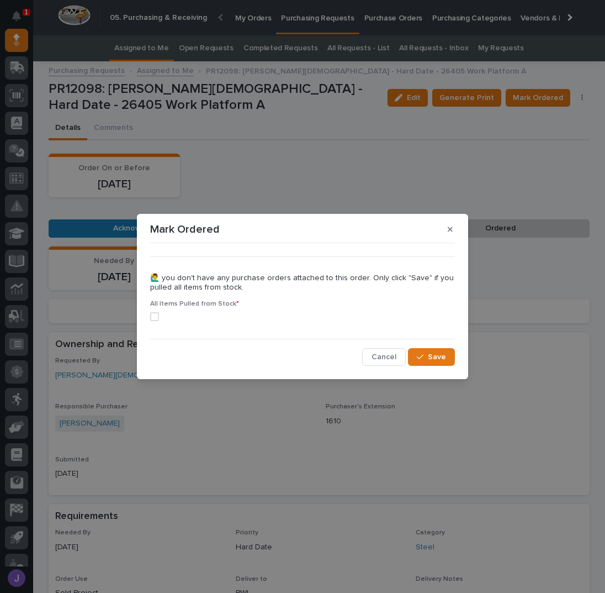
click at [157, 318] on span at bounding box center [154, 316] width 9 height 9
click at [441, 356] on span "Save" at bounding box center [437, 357] width 18 height 10
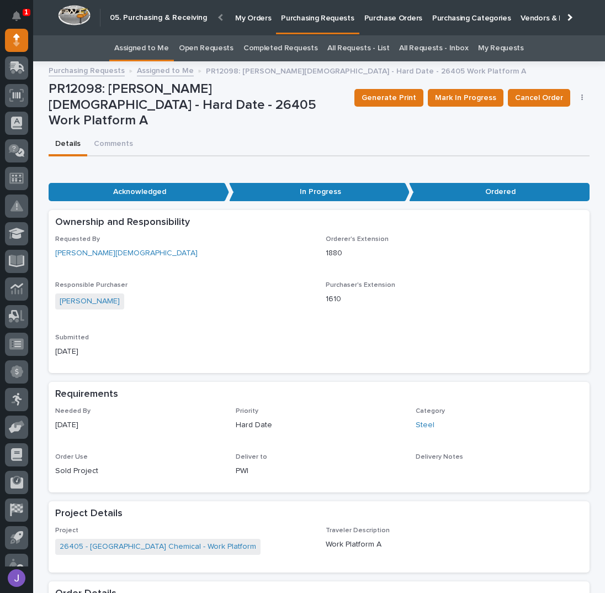
click at [289, 134] on div "Details Comments" at bounding box center [319, 144] width 541 height 23
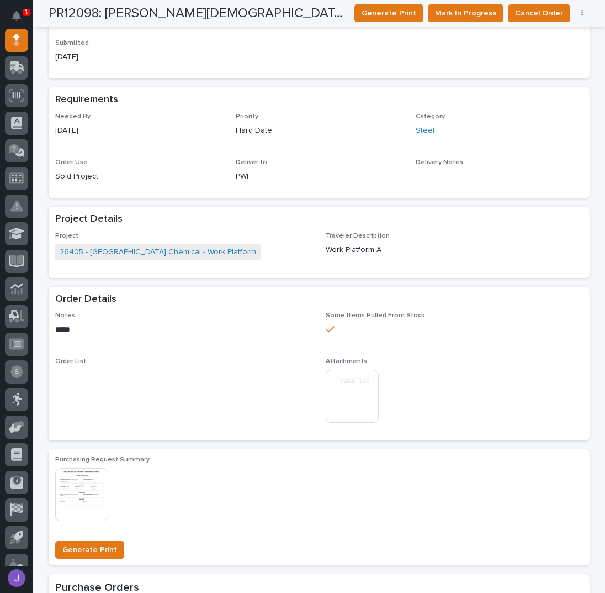
scroll to position [0, 0]
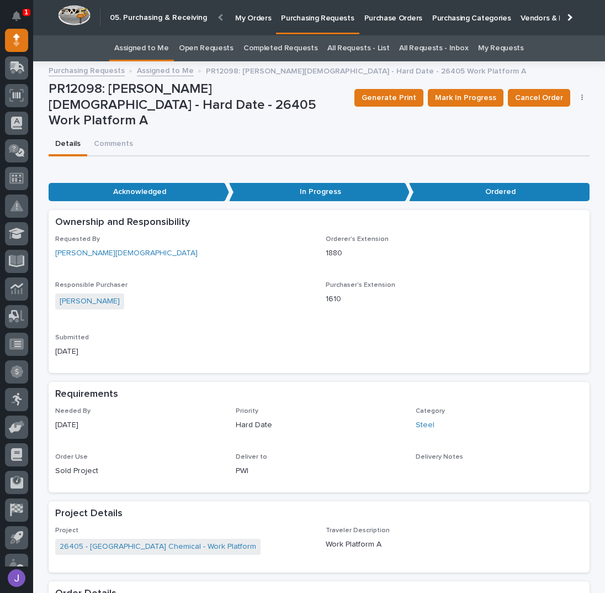
click at [155, 49] on link "Assigned to Me" at bounding box center [141, 48] width 55 height 26
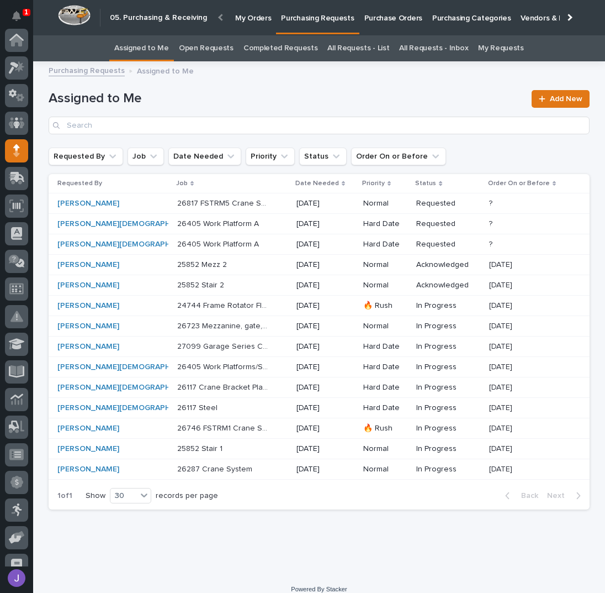
scroll to position [110, 0]
click at [252, 222] on div "26405 Work Platform A 26405 Work Platform A" at bounding box center [232, 224] width 110 height 18
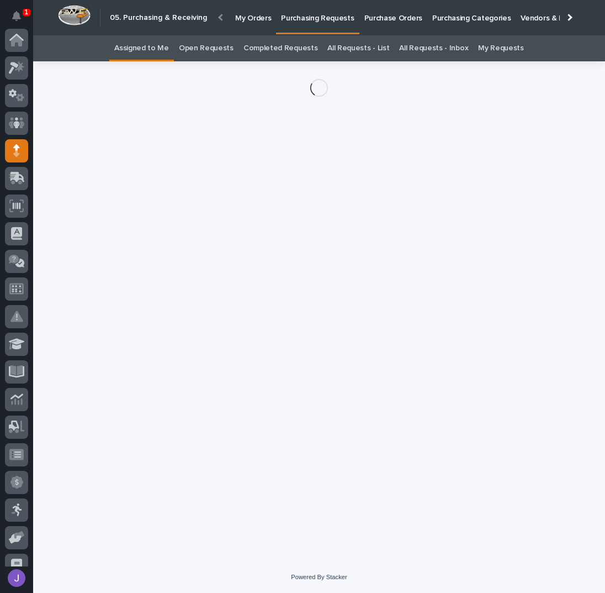
scroll to position [110, 0]
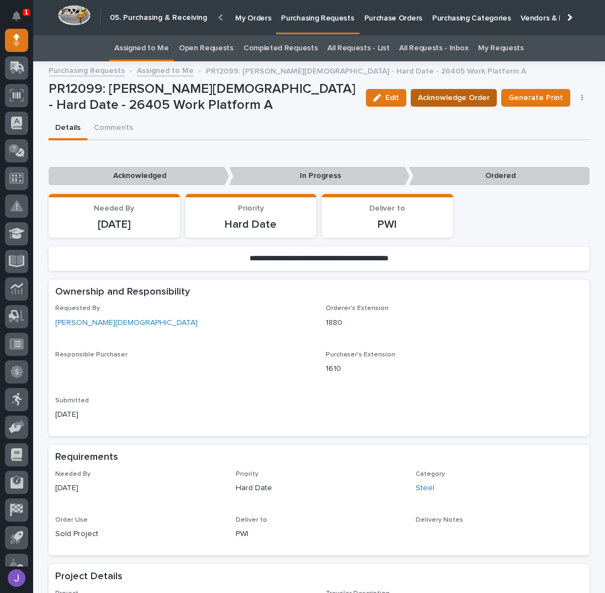
click at [479, 97] on span "Acknowledge Order" at bounding box center [454, 97] width 72 height 13
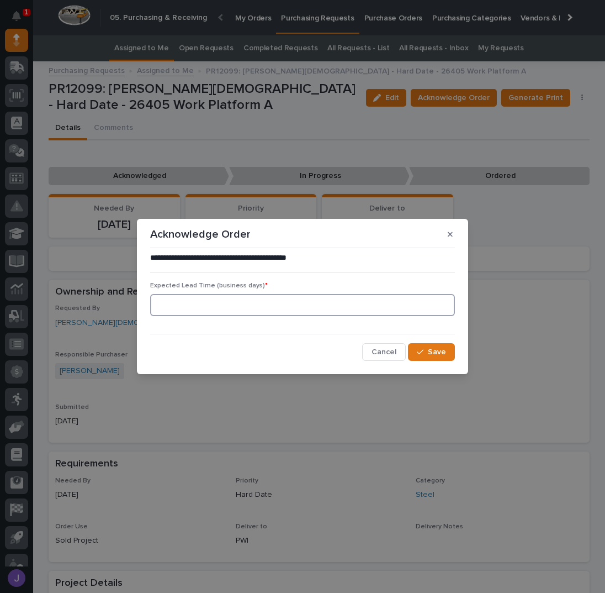
click at [271, 303] on input at bounding box center [302, 305] width 305 height 22
type input "0"
click at [426, 344] on button "Save" at bounding box center [431, 352] width 47 height 18
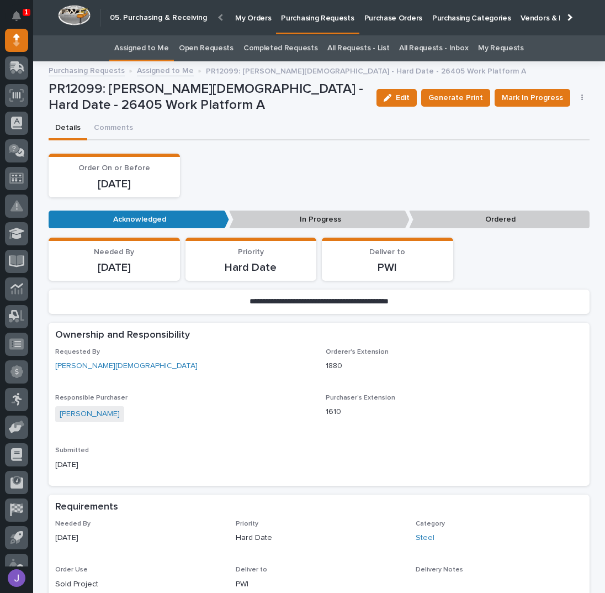
click at [328, 136] on div "Details Comments" at bounding box center [319, 128] width 541 height 23
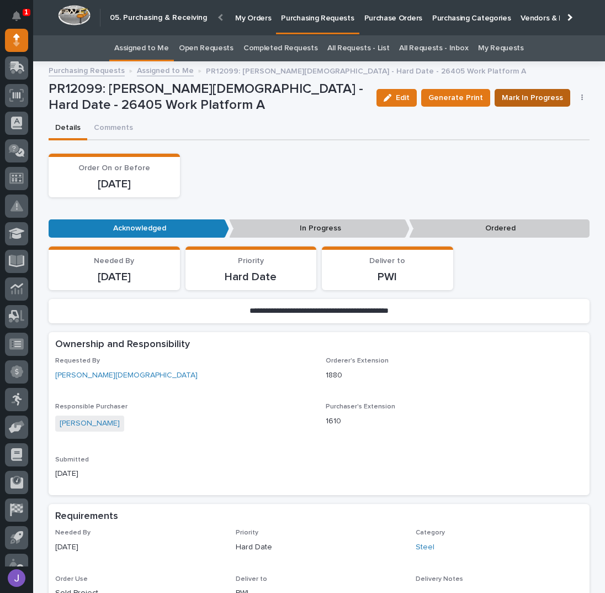
click at [514, 98] on span "Mark In Progress" at bounding box center [532, 97] width 61 height 13
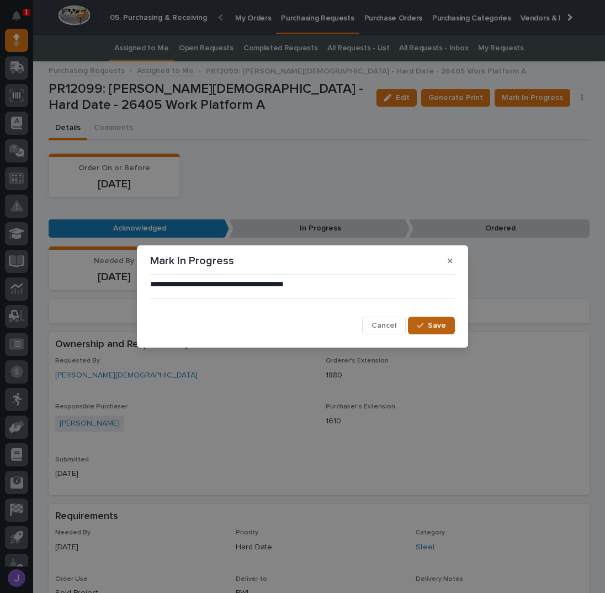
click at [431, 323] on span "Save" at bounding box center [437, 325] width 18 height 10
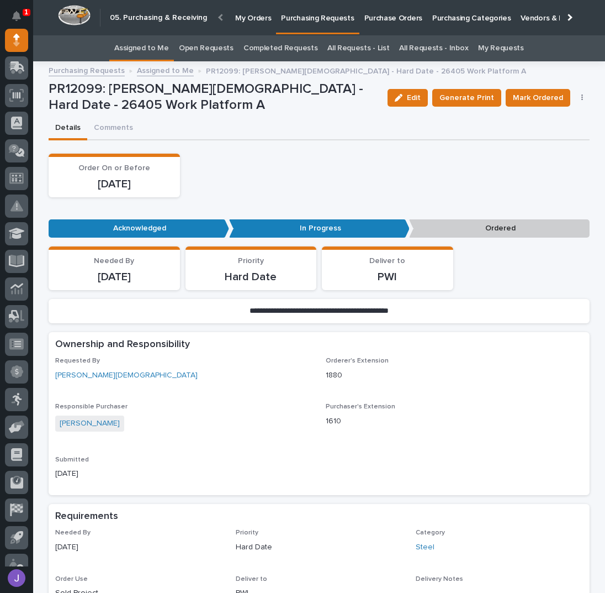
click at [320, 131] on div "Details Comments" at bounding box center [319, 128] width 541 height 23
click at [325, 130] on div "Details Comments" at bounding box center [319, 128] width 541 height 23
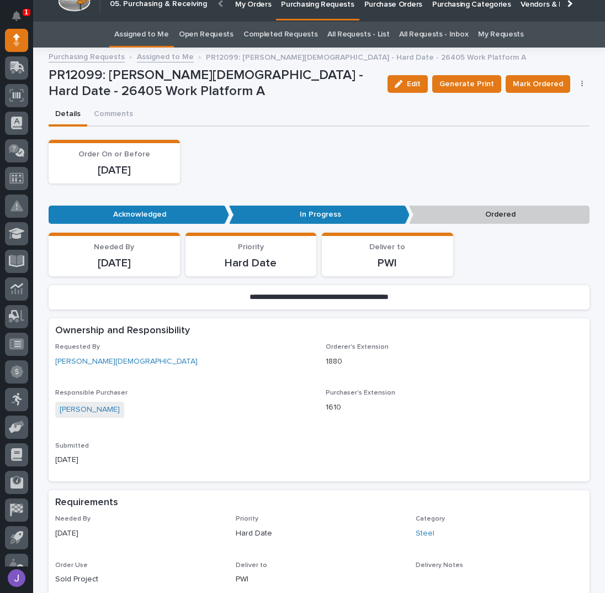
scroll to position [0, 0]
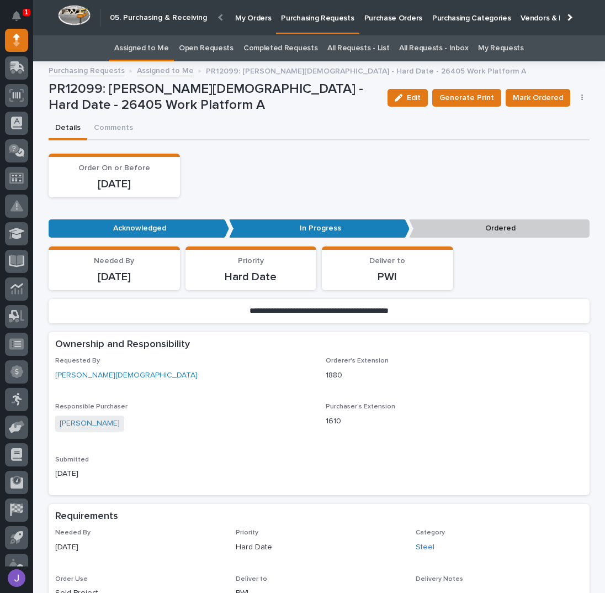
click at [338, 130] on div "Details Comments" at bounding box center [319, 128] width 541 height 23
click at [302, 128] on div "Details Comments" at bounding box center [319, 128] width 541 height 23
click at [526, 101] on span "Mark Ordered" at bounding box center [538, 97] width 50 height 13
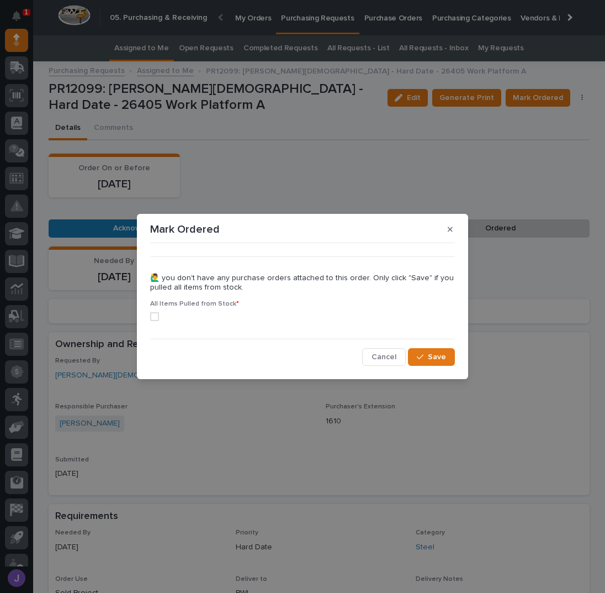
click at [156, 317] on span at bounding box center [154, 316] width 9 height 9
click at [449, 352] on button "Save" at bounding box center [431, 357] width 47 height 18
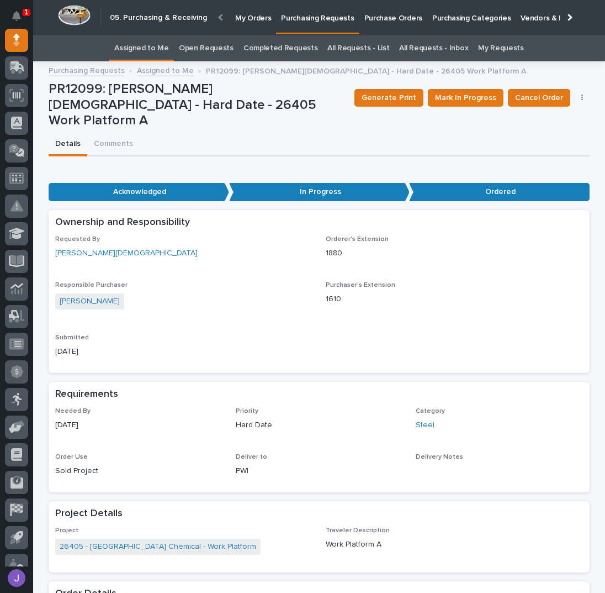
click at [242, 133] on div "Details Comments" at bounding box center [319, 144] width 541 height 23
click at [167, 50] on link "Assigned to Me" at bounding box center [141, 48] width 55 height 26
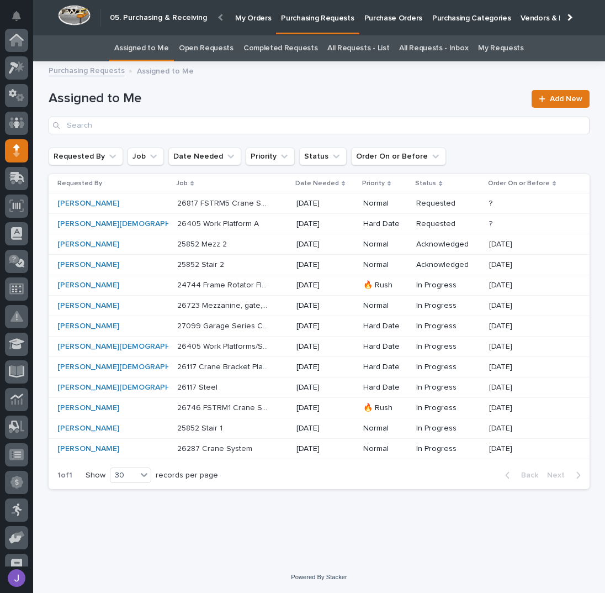
scroll to position [110, 0]
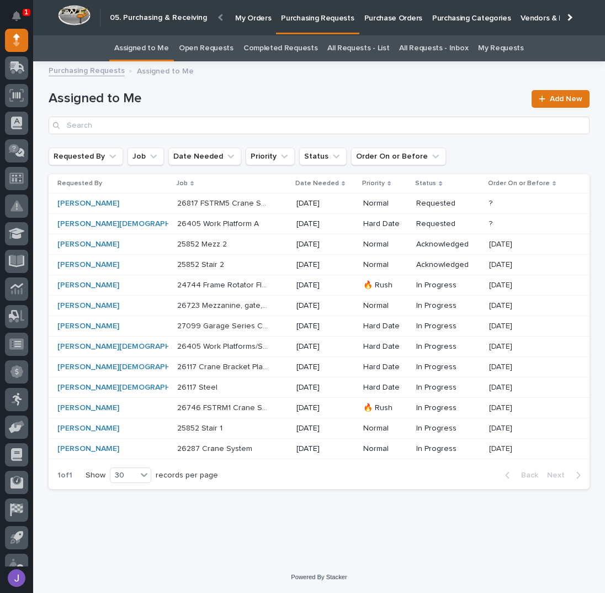
click at [229, 218] on p "26405 Work Platform A" at bounding box center [219, 223] width 84 height 12
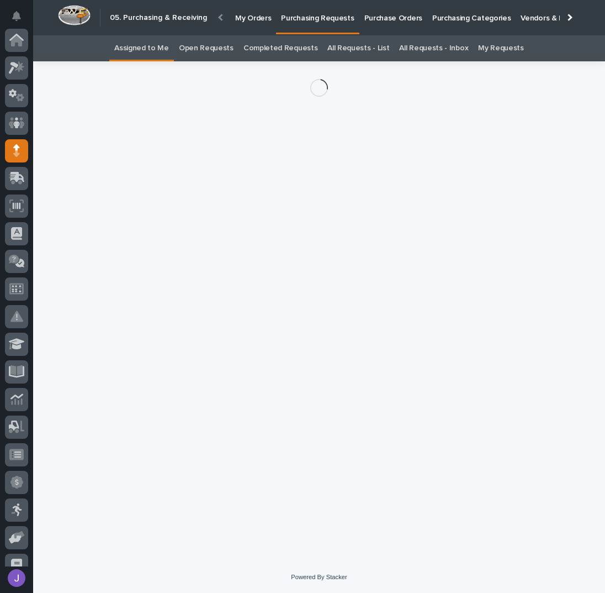
scroll to position [110, 0]
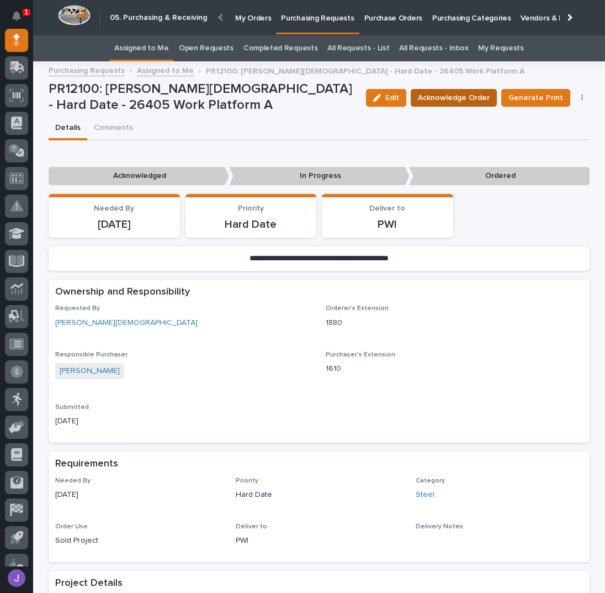
click at [481, 101] on span "Acknowledge Order" at bounding box center [454, 97] width 72 height 13
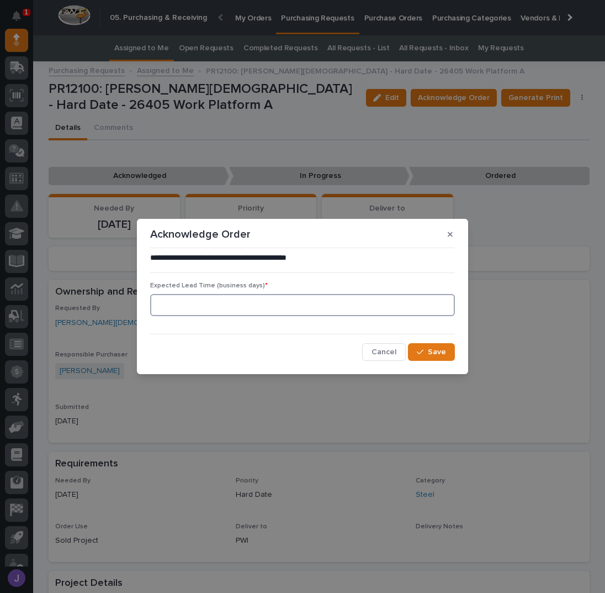
click at [241, 308] on input at bounding box center [302, 305] width 305 height 22
type input "0"
click at [446, 352] on button "Save" at bounding box center [431, 352] width 47 height 18
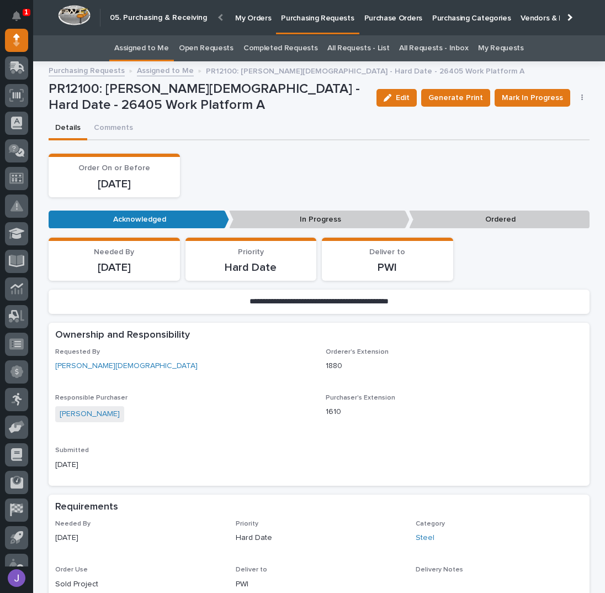
click at [535, 98] on span "Mark In Progress" at bounding box center [532, 97] width 61 height 13
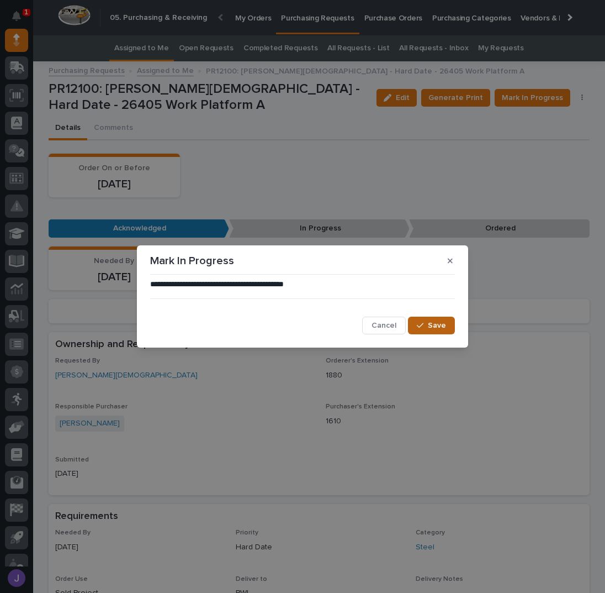
click at [430, 323] on span "Save" at bounding box center [437, 325] width 18 height 10
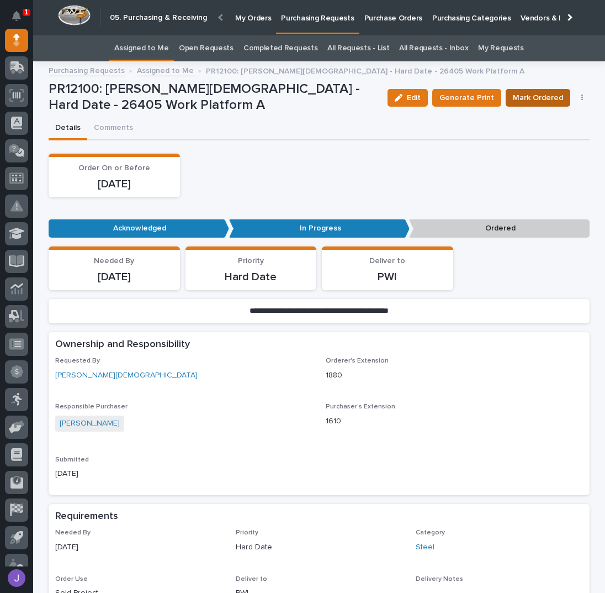
click at [518, 97] on span "Mark Ordered" at bounding box center [538, 97] width 50 height 13
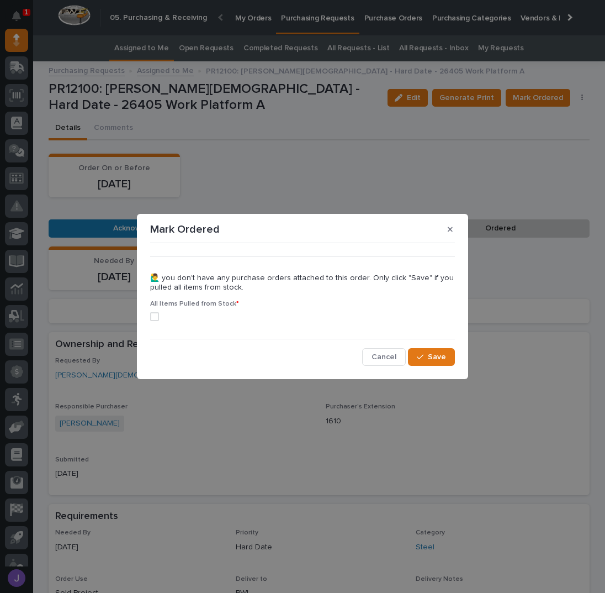
click at [161, 317] on label at bounding box center [302, 316] width 305 height 9
click at [435, 365] on button "Save" at bounding box center [431, 357] width 47 height 18
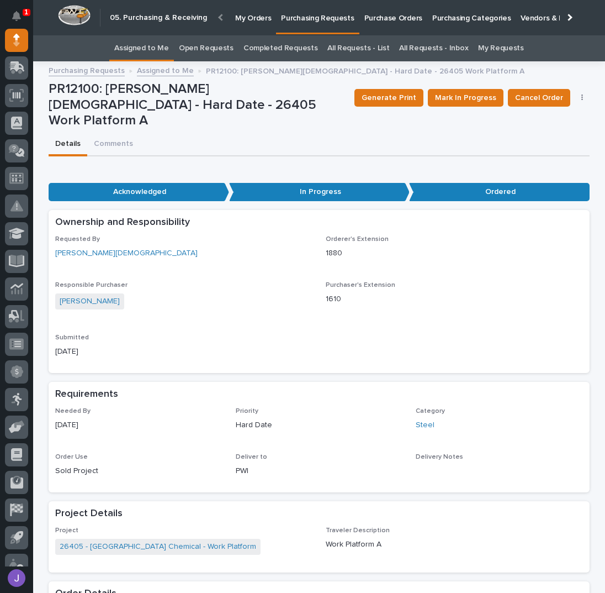
click at [234, 133] on div "Details Comments" at bounding box center [319, 144] width 541 height 23
click at [169, 44] on link "Assigned to Me" at bounding box center [141, 48] width 55 height 26
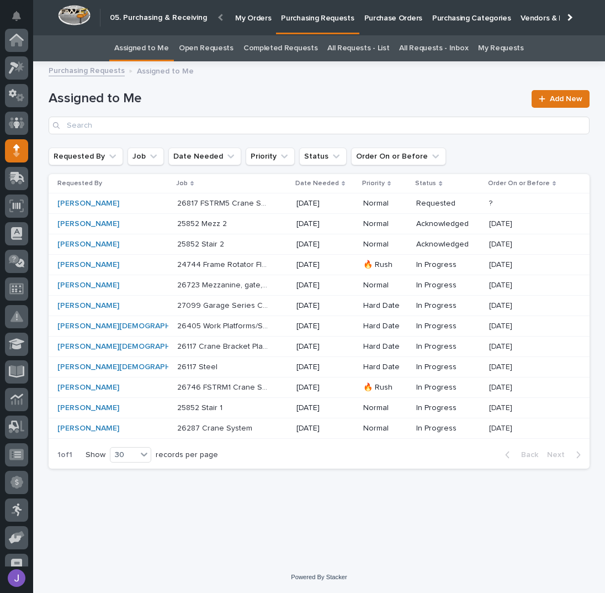
scroll to position [110, 0]
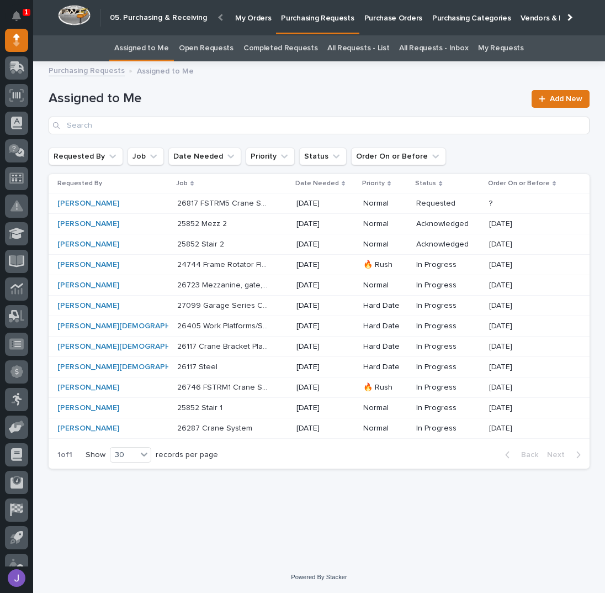
click at [221, 244] on p at bounding box center [223, 244] width 92 height 9
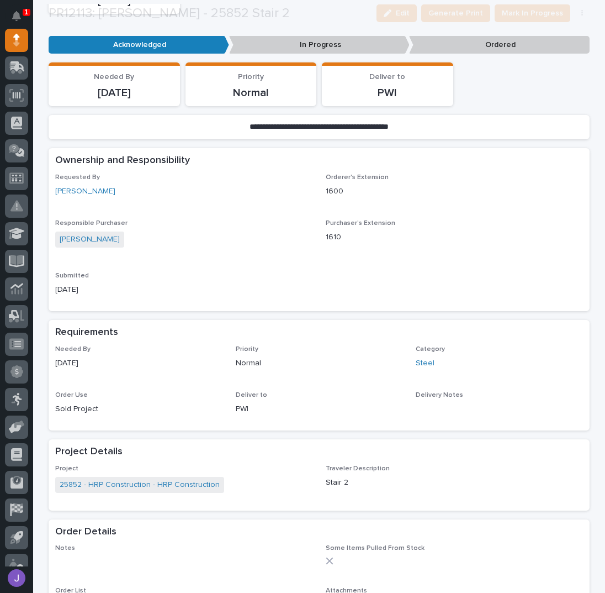
scroll to position [329, 0]
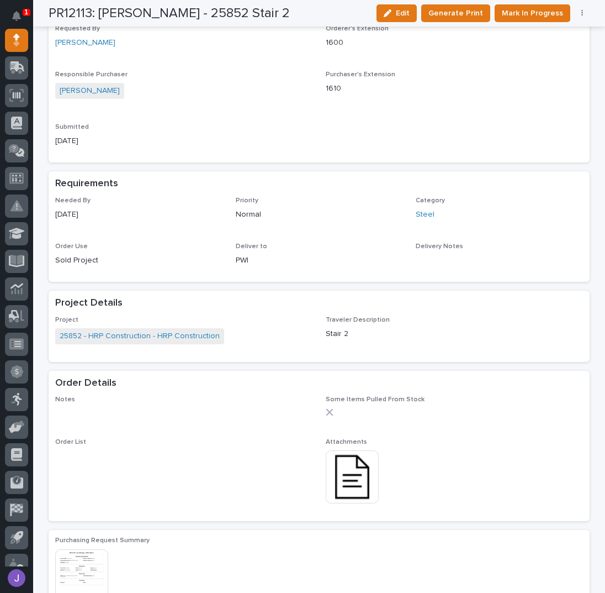
click at [346, 480] on img at bounding box center [352, 476] width 53 height 53
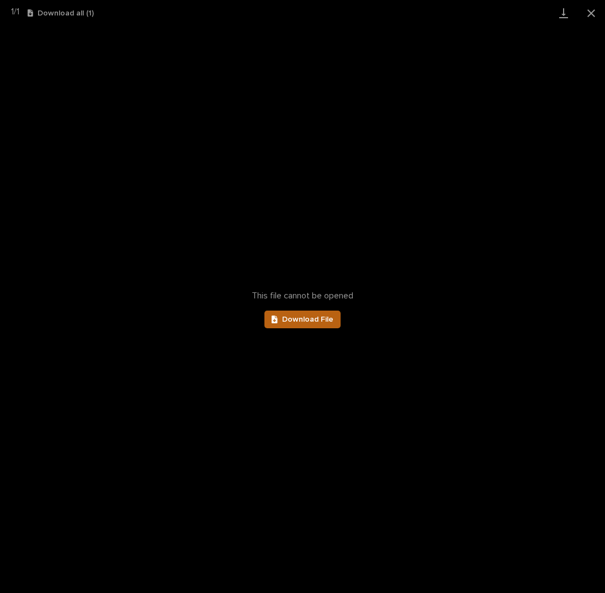
click at [296, 323] on link "Download File" at bounding box center [303, 319] width 76 height 18
click at [591, 20] on button "Close gallery" at bounding box center [592, 13] width 28 height 26
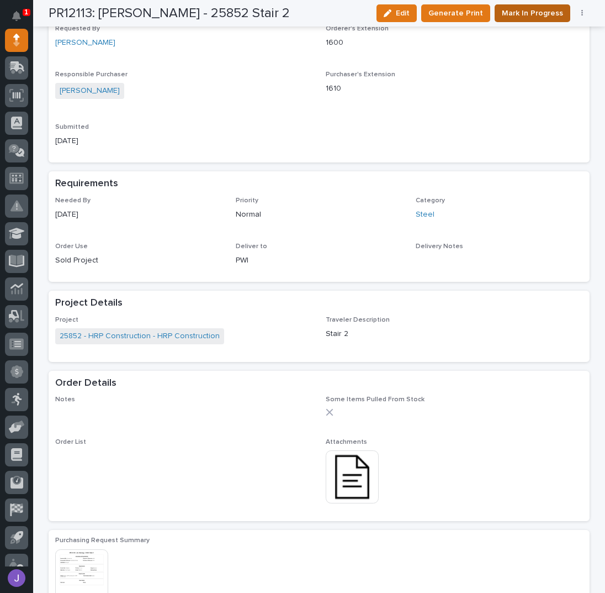
click at [551, 13] on span "Mark In Progress" at bounding box center [532, 13] width 61 height 13
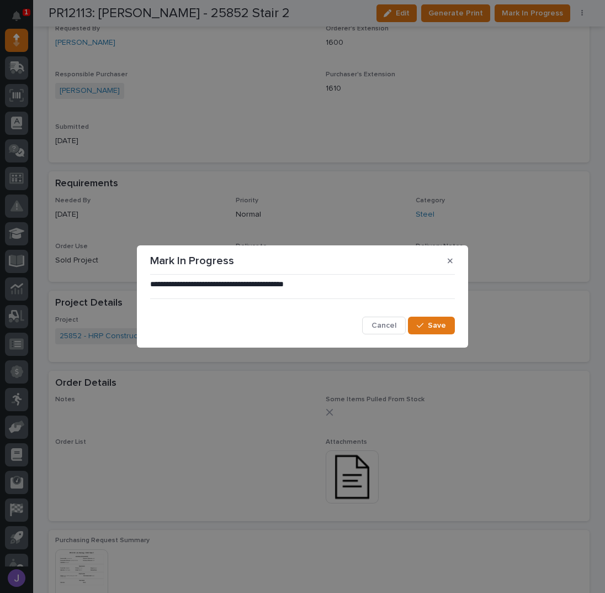
click at [423, 340] on section "**********" at bounding box center [302, 296] width 331 height 103
click at [421, 321] on button "Save" at bounding box center [431, 326] width 47 height 18
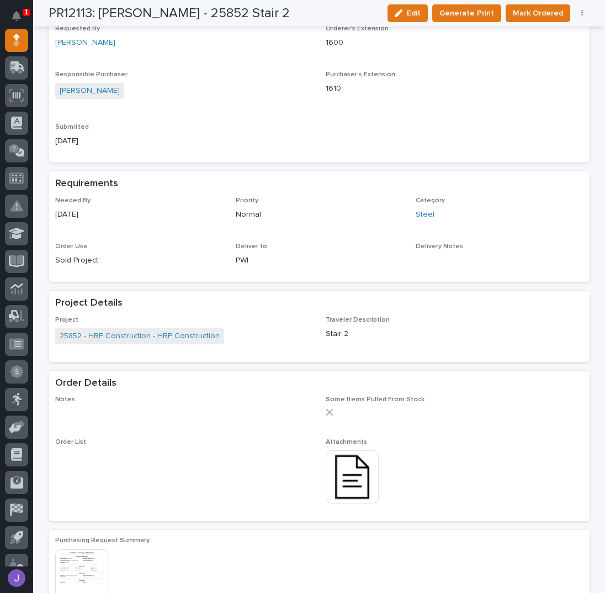
click at [579, 12] on button "button" at bounding box center [582, 13] width 15 height 8
click at [553, 56] on span "Edit Linked PO's" at bounding box center [547, 52] width 56 height 13
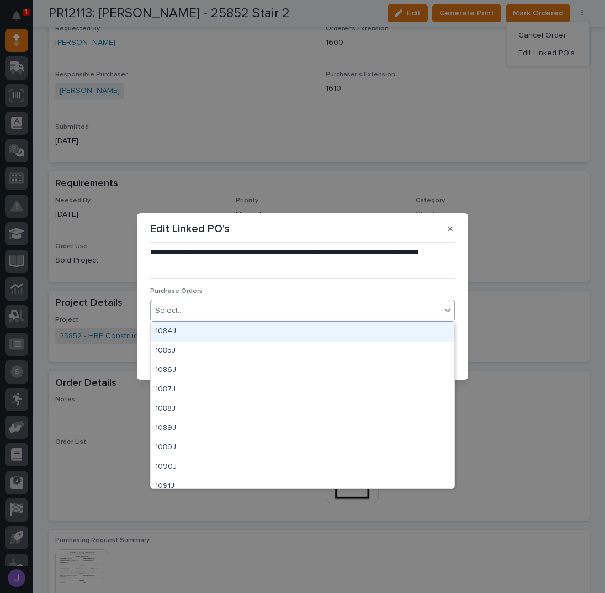
click at [213, 310] on div "Select..." at bounding box center [296, 311] width 290 height 18
click at [198, 311] on div "Select..." at bounding box center [296, 311] width 290 height 18
type input "****"
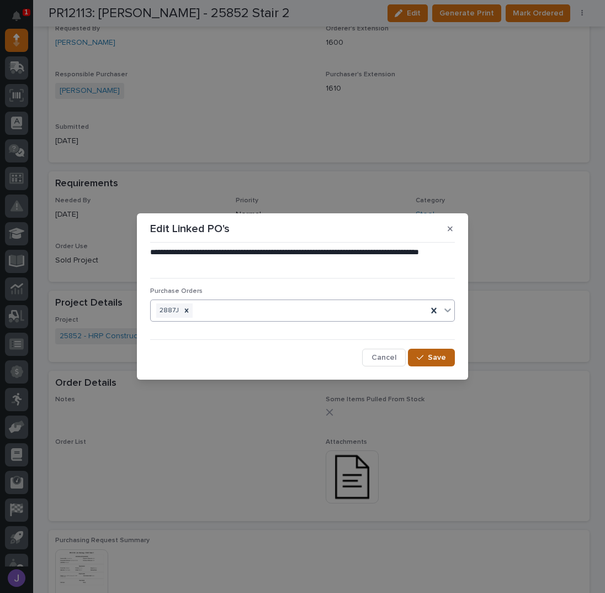
click at [446, 361] on span "Save" at bounding box center [437, 357] width 18 height 10
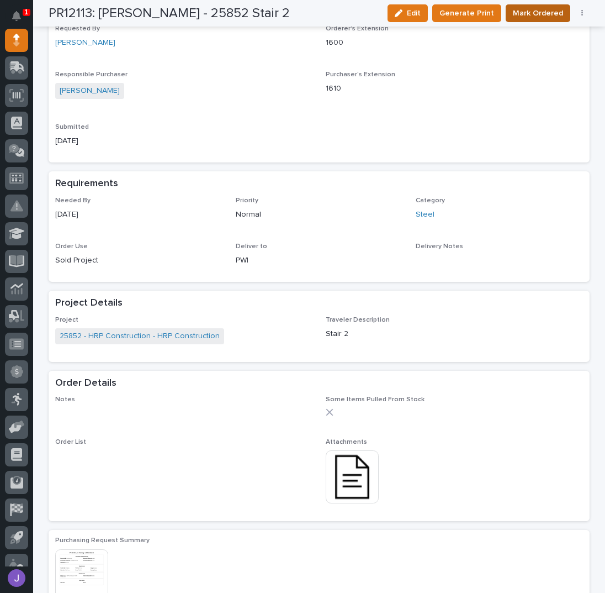
scroll to position [321, 0]
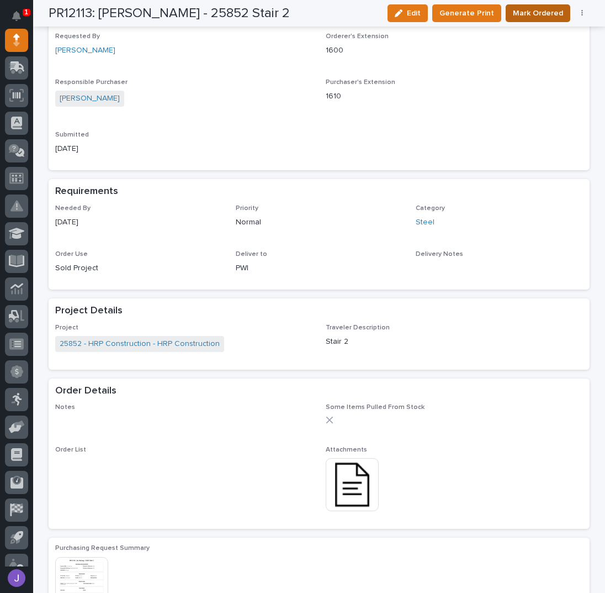
click at [544, 9] on span "Mark Ordered" at bounding box center [538, 13] width 50 height 13
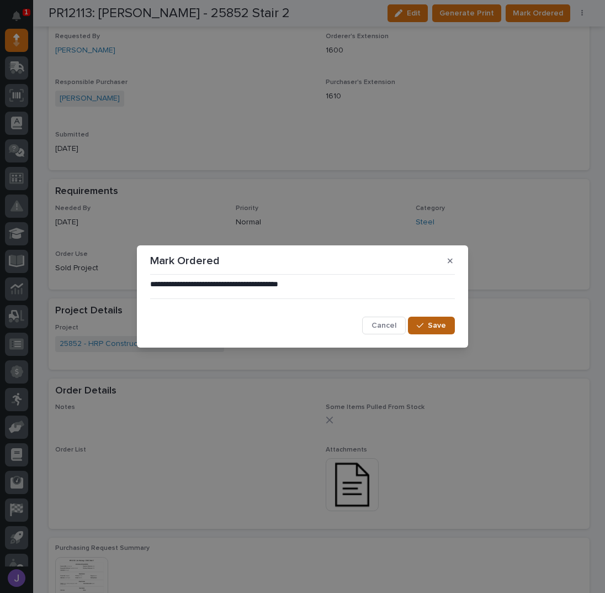
click at [442, 323] on span "Save" at bounding box center [437, 325] width 18 height 10
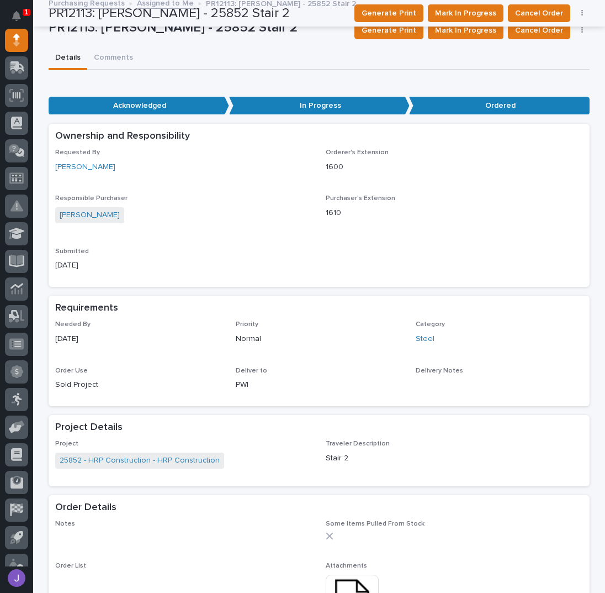
scroll to position [0, 0]
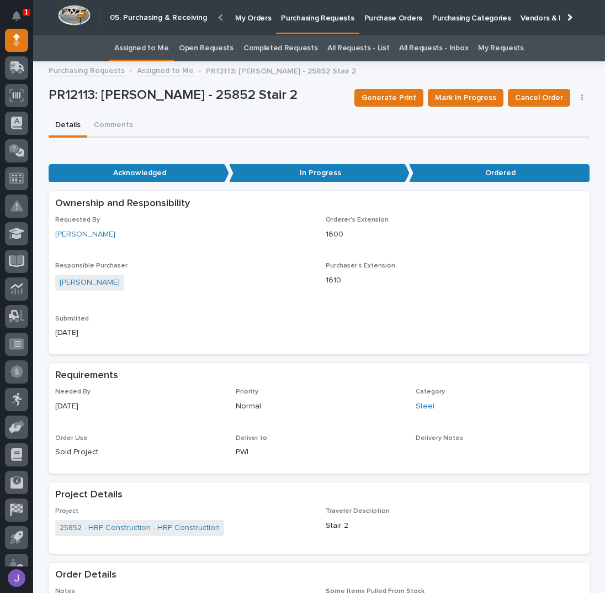
click at [143, 45] on link "Assigned to Me" at bounding box center [141, 48] width 55 height 26
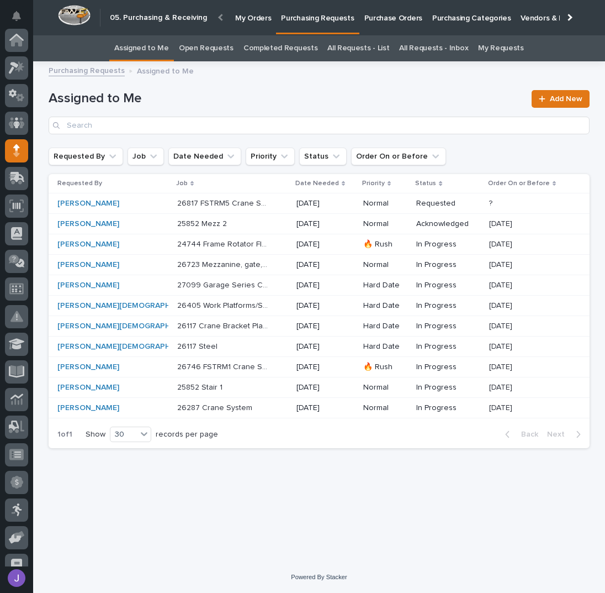
scroll to position [110, 0]
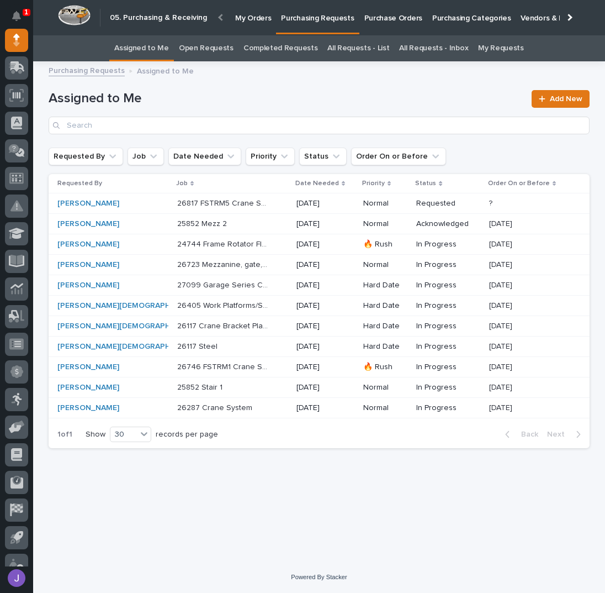
click at [209, 389] on p at bounding box center [223, 387] width 92 height 9
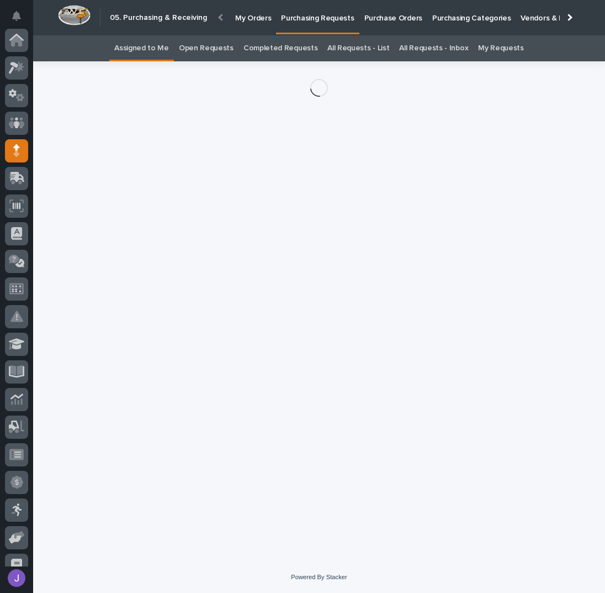
scroll to position [110, 0]
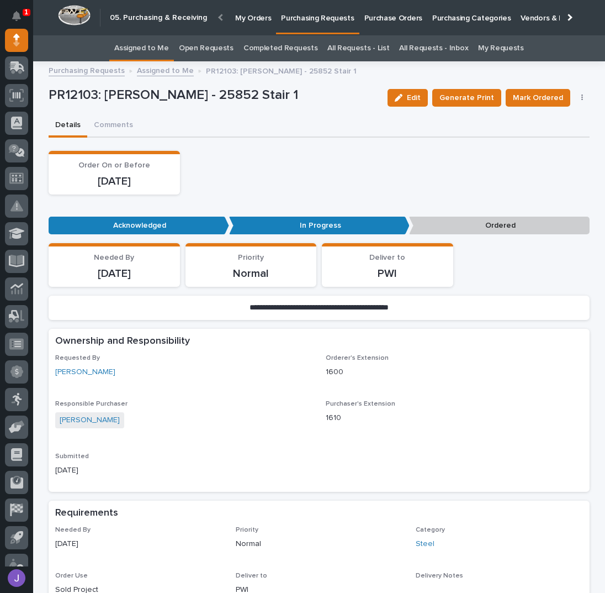
click at [576, 97] on button "button" at bounding box center [582, 98] width 15 height 8
click at [552, 131] on span "Edit Linked PO's" at bounding box center [547, 137] width 56 height 13
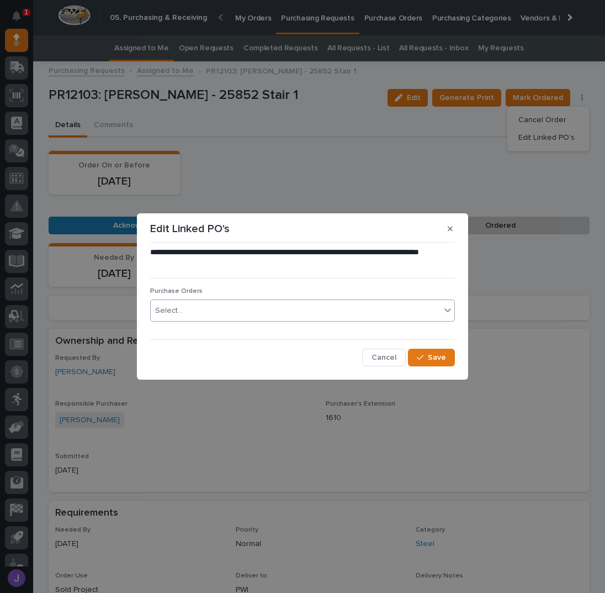
click at [292, 296] on div "Purchase Orders Select..." at bounding box center [302, 308] width 305 height 43
click at [273, 309] on div "Select..." at bounding box center [296, 311] width 290 height 18
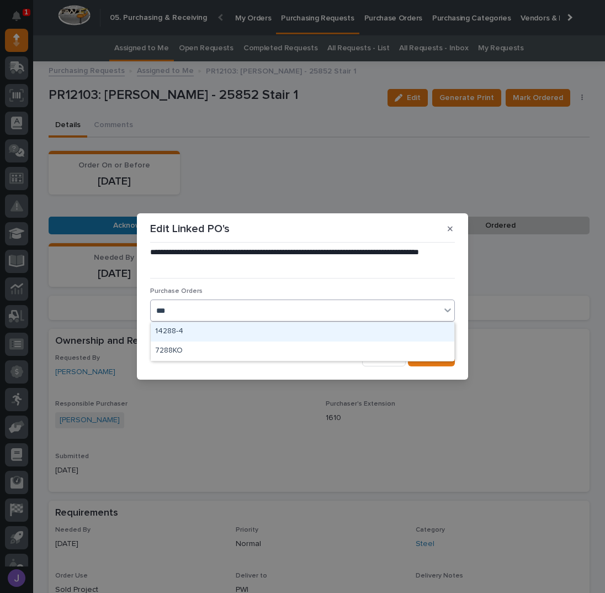
type input "****"
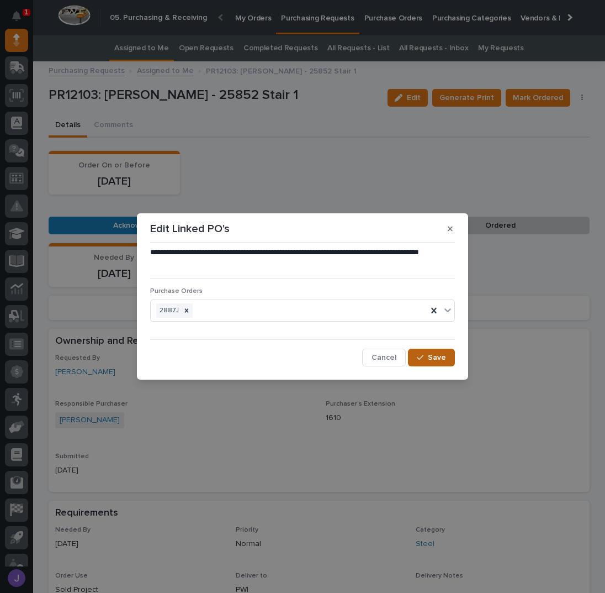
click at [436, 354] on span "Save" at bounding box center [437, 357] width 18 height 10
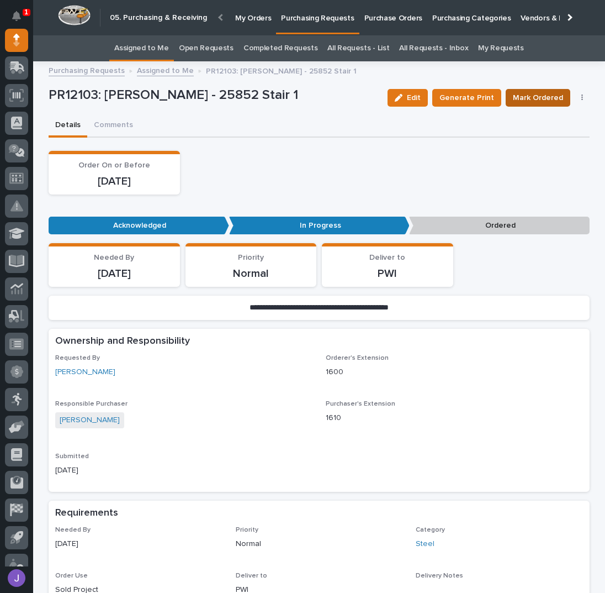
click at [539, 94] on span "Mark Ordered" at bounding box center [538, 97] width 50 height 13
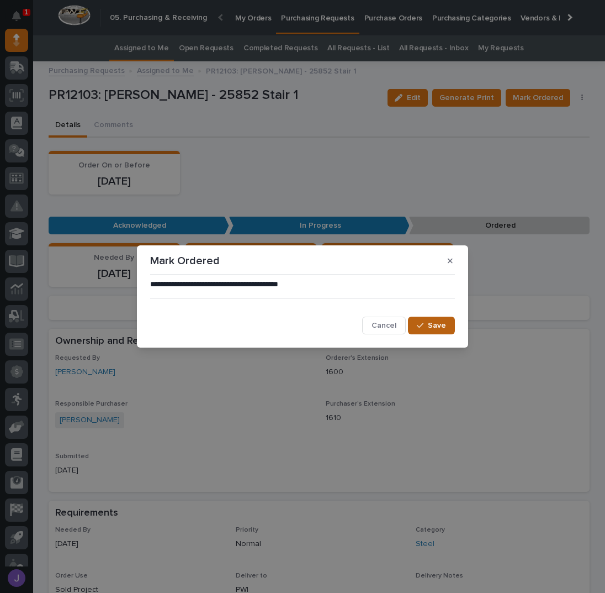
click at [429, 323] on span "Save" at bounding box center [437, 325] width 18 height 10
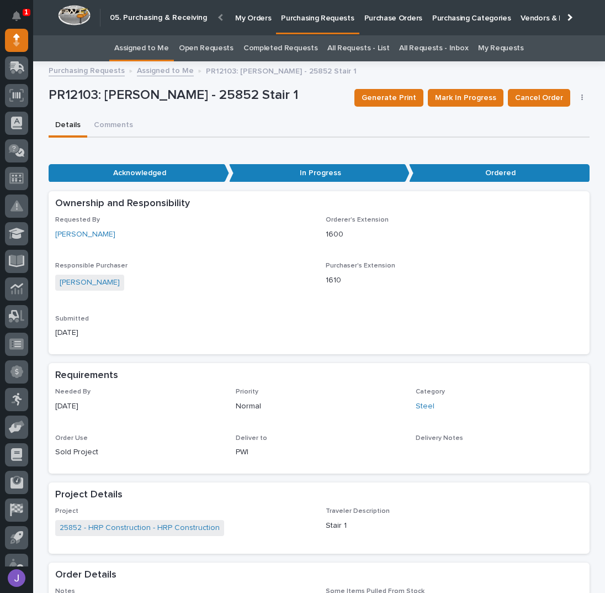
click at [312, 115] on div "Details Comments" at bounding box center [319, 125] width 541 height 23
click at [155, 51] on link "Assigned to Me" at bounding box center [141, 48] width 55 height 26
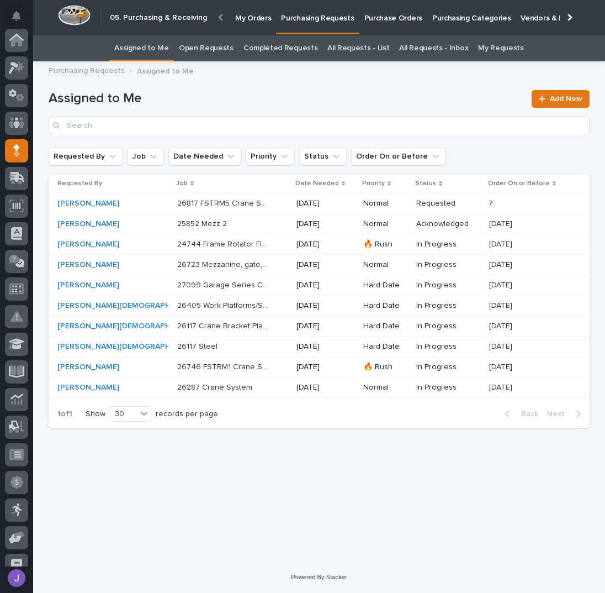
scroll to position [110, 0]
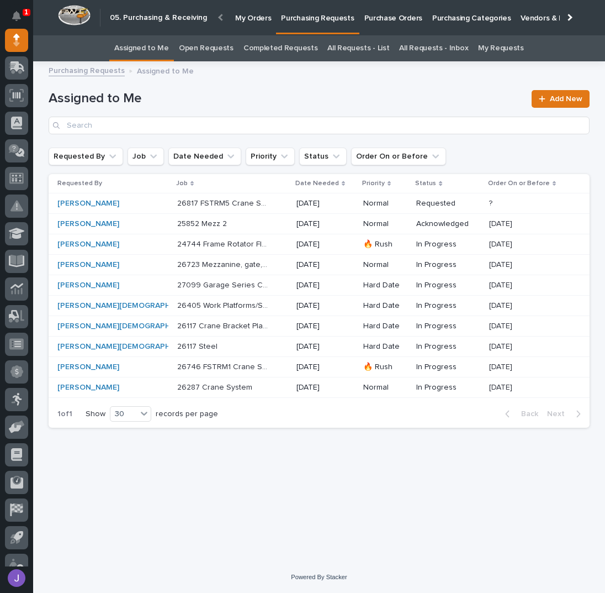
click at [298, 99] on h1 "Assigned to Me" at bounding box center [287, 99] width 477 height 16
click at [204, 99] on h1 "Assigned to Me" at bounding box center [287, 99] width 477 height 16
click at [115, 286] on div "[PERSON_NAME]" at bounding box center [103, 285] width 92 height 9
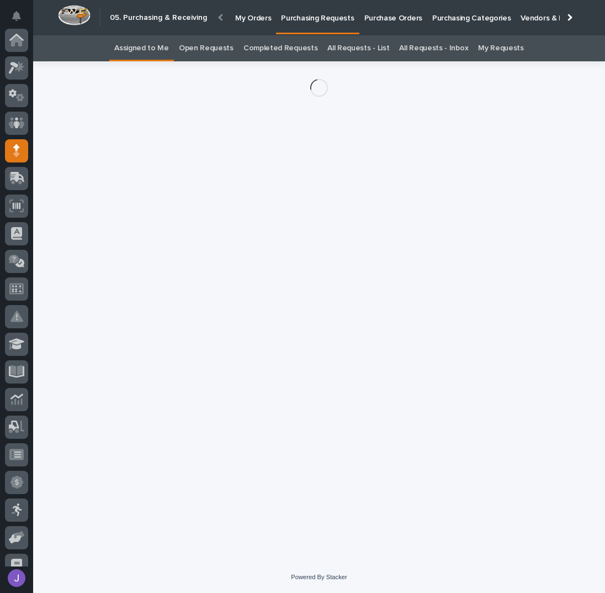
scroll to position [110, 0]
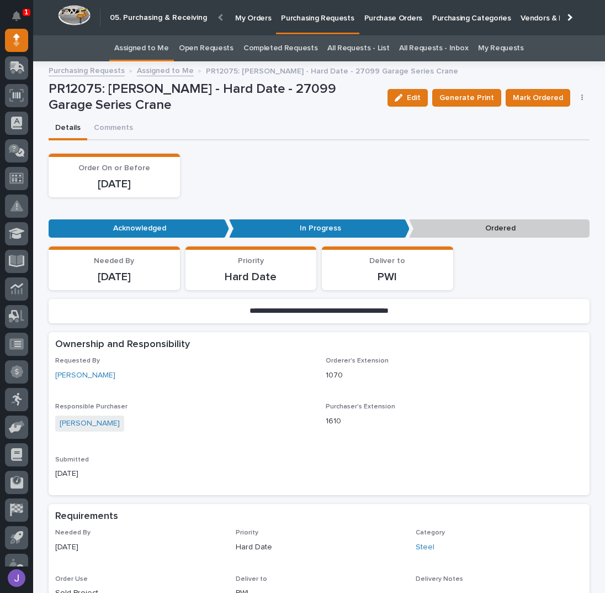
click at [582, 100] on icon "button" at bounding box center [583, 97] width 2 height 7
click at [549, 132] on span "Edit Linked PO's" at bounding box center [547, 137] width 56 height 13
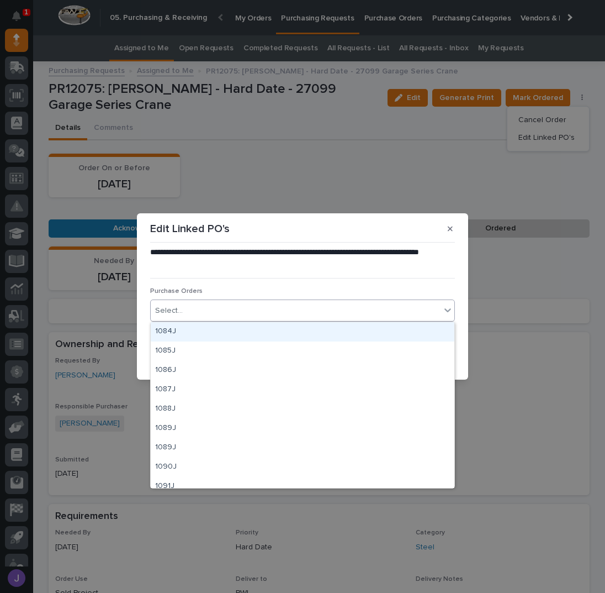
click at [254, 300] on div "Select..." at bounding box center [302, 310] width 305 height 22
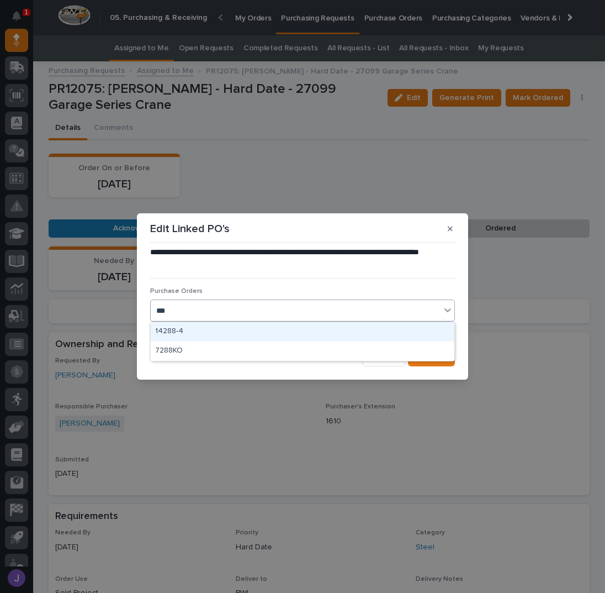
type input "****"
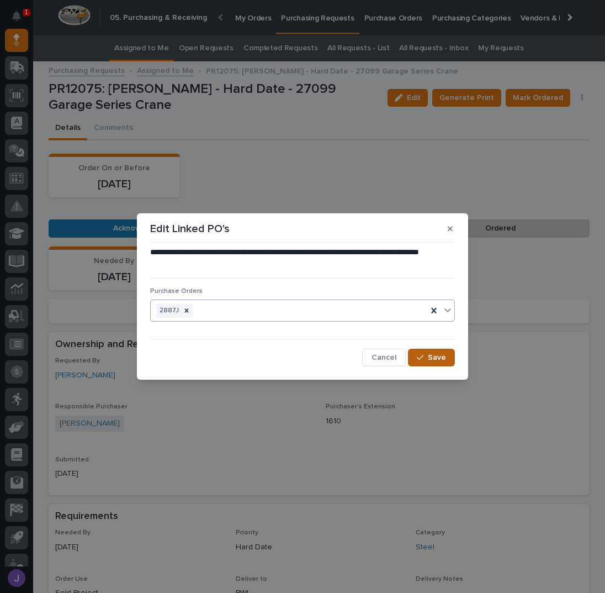
click at [451, 354] on button "Save" at bounding box center [431, 358] width 47 height 18
